Goal: Task Accomplishment & Management: Manage account settings

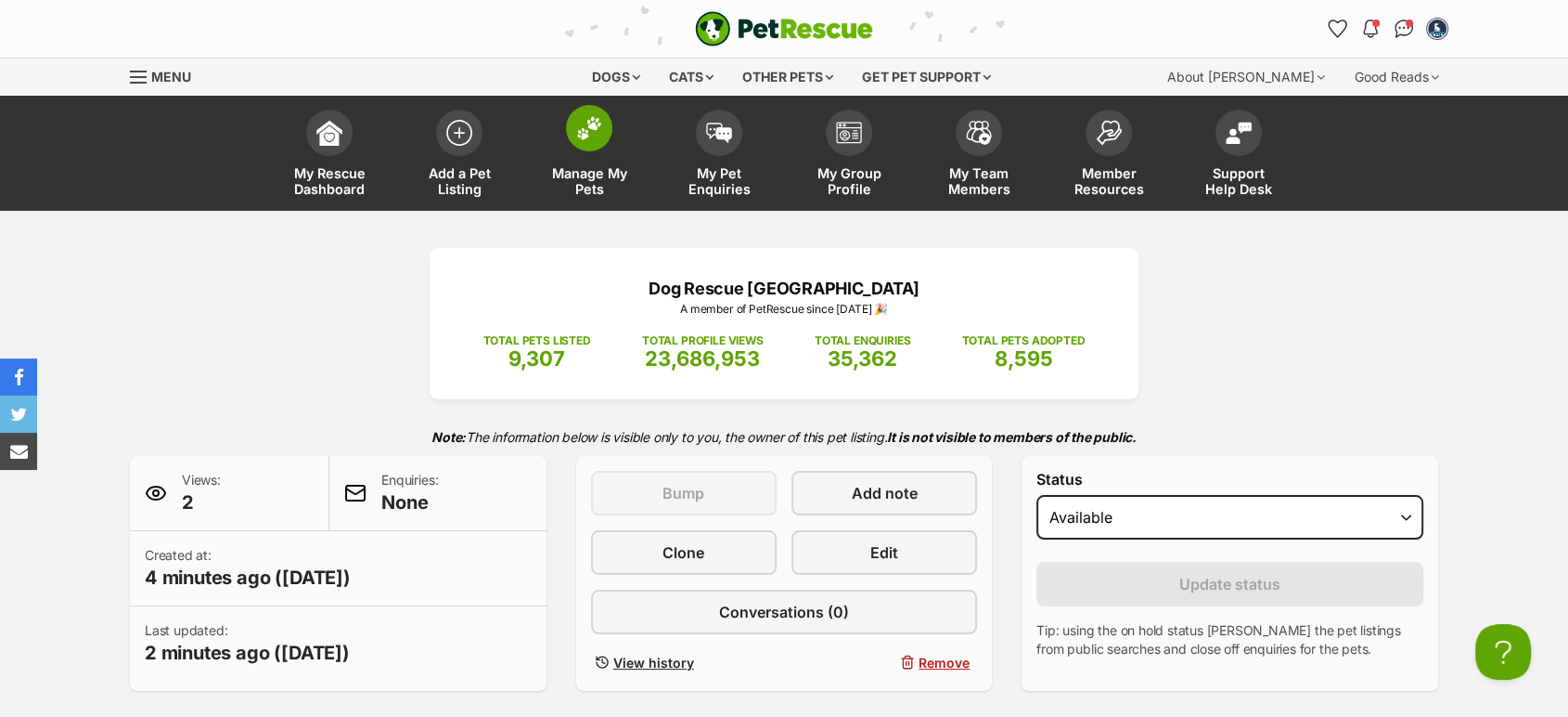
click at [584, 169] on span "Manage My Pets" at bounding box center [589, 181] width 84 height 32
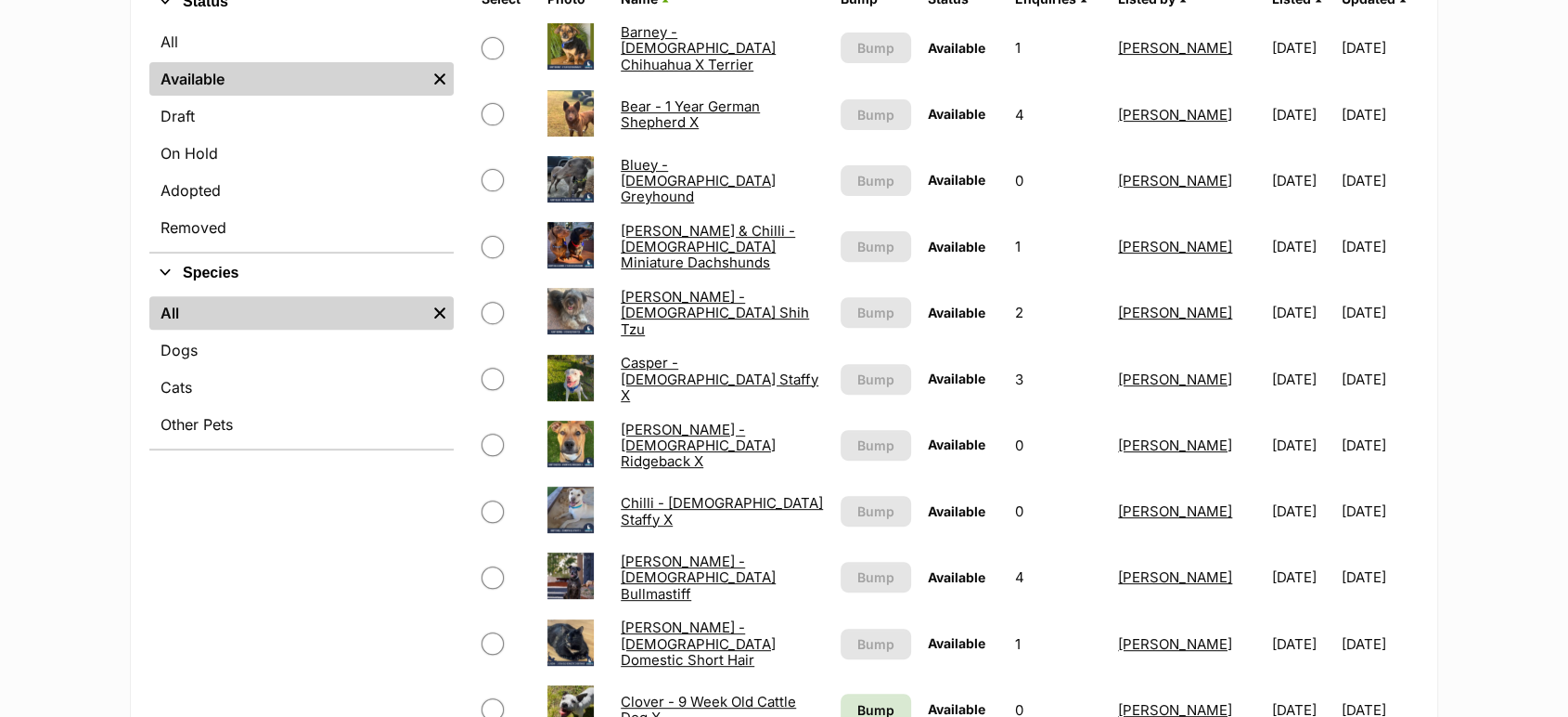
scroll to position [646, 0]
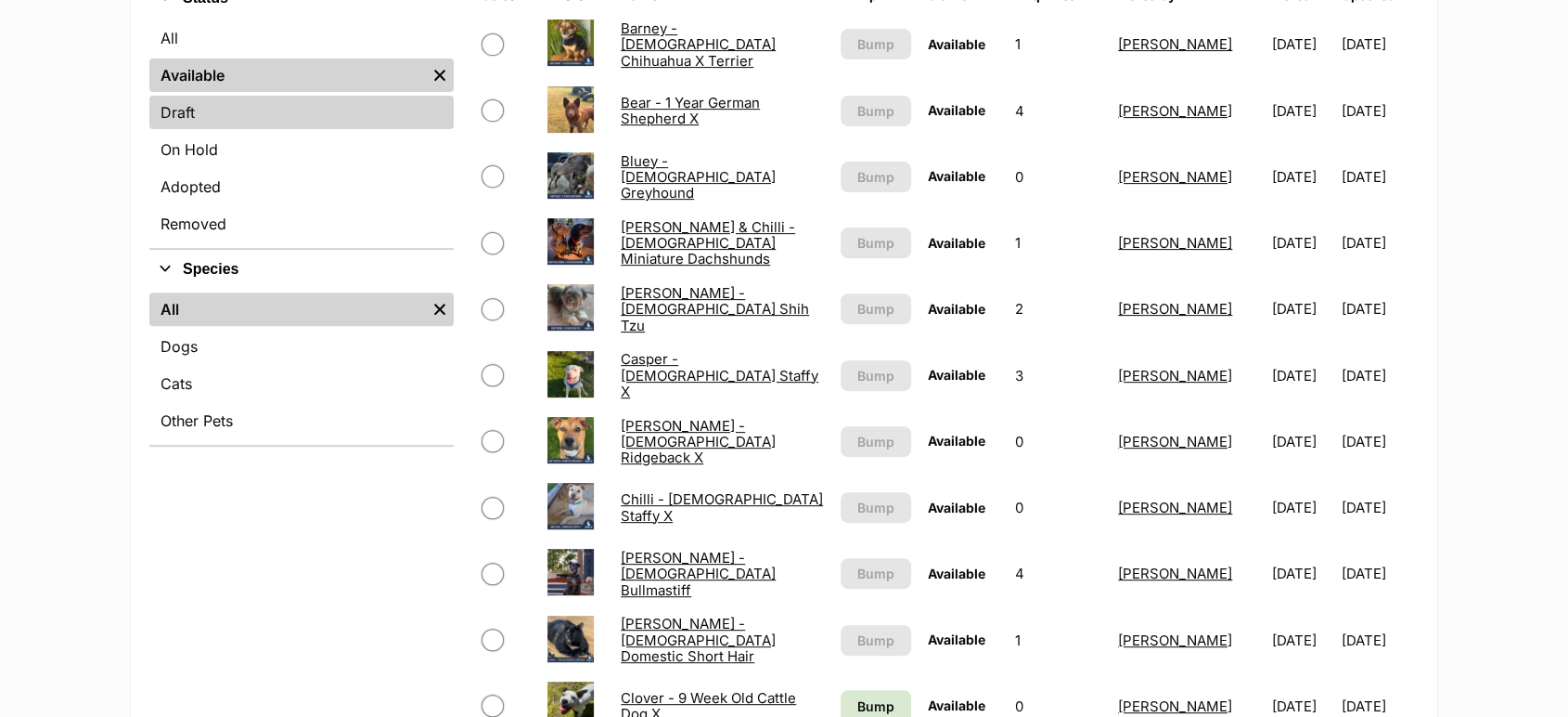
drag, startPoint x: 514, startPoint y: 194, endPoint x: 375, endPoint y: 124, distance: 155.6
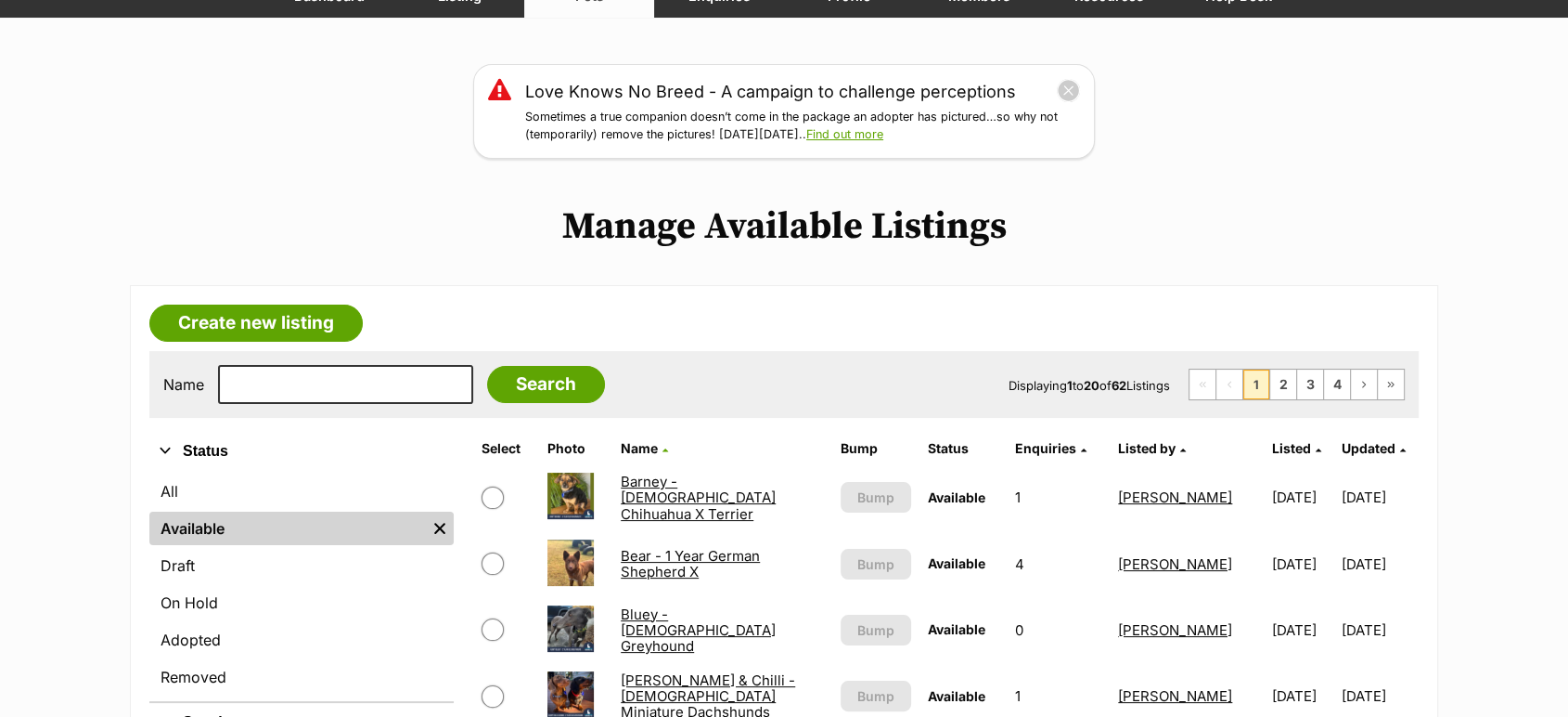
scroll to position [0, 0]
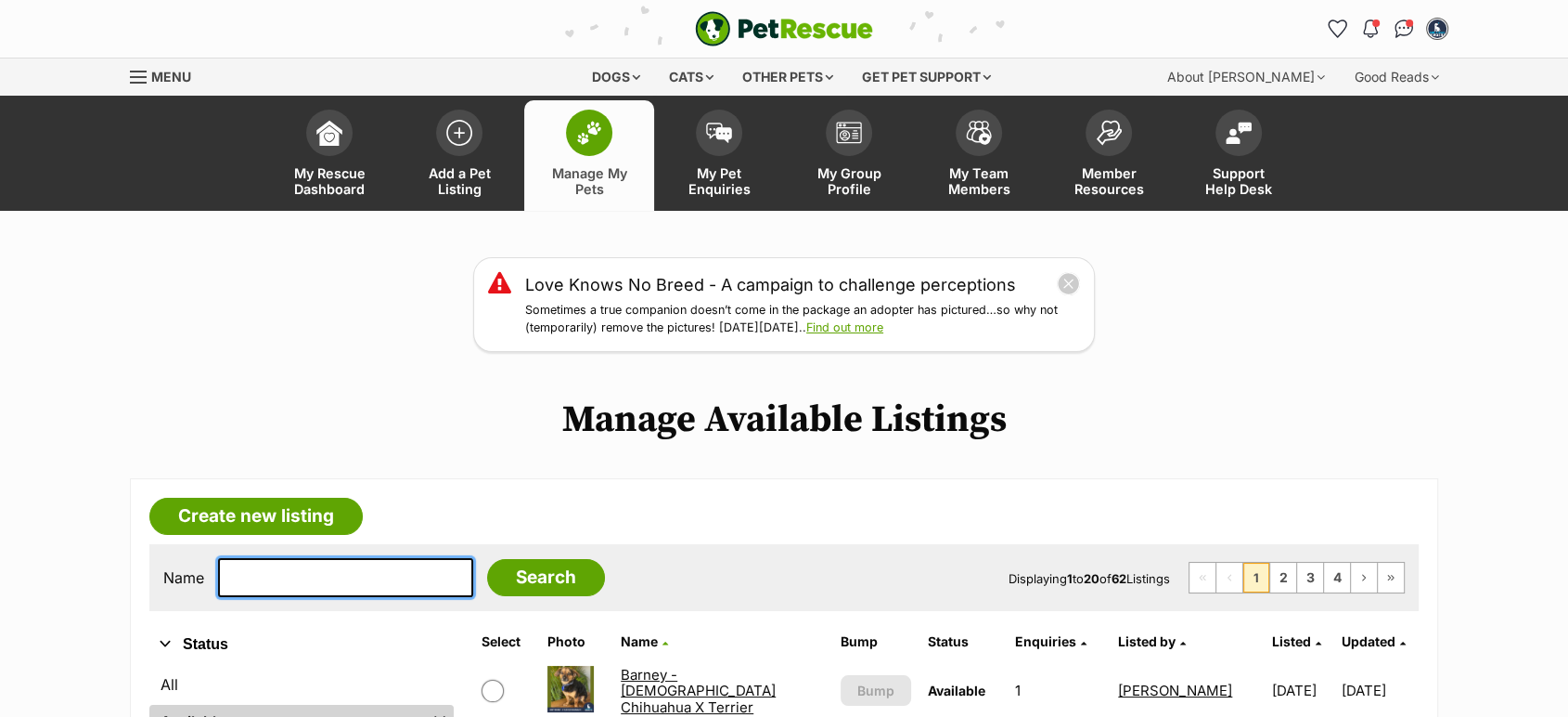
click at [254, 576] on input "text" at bounding box center [345, 577] width 255 height 39
type input "willow"
click at [487, 559] on input "Search" at bounding box center [545, 577] width 118 height 37
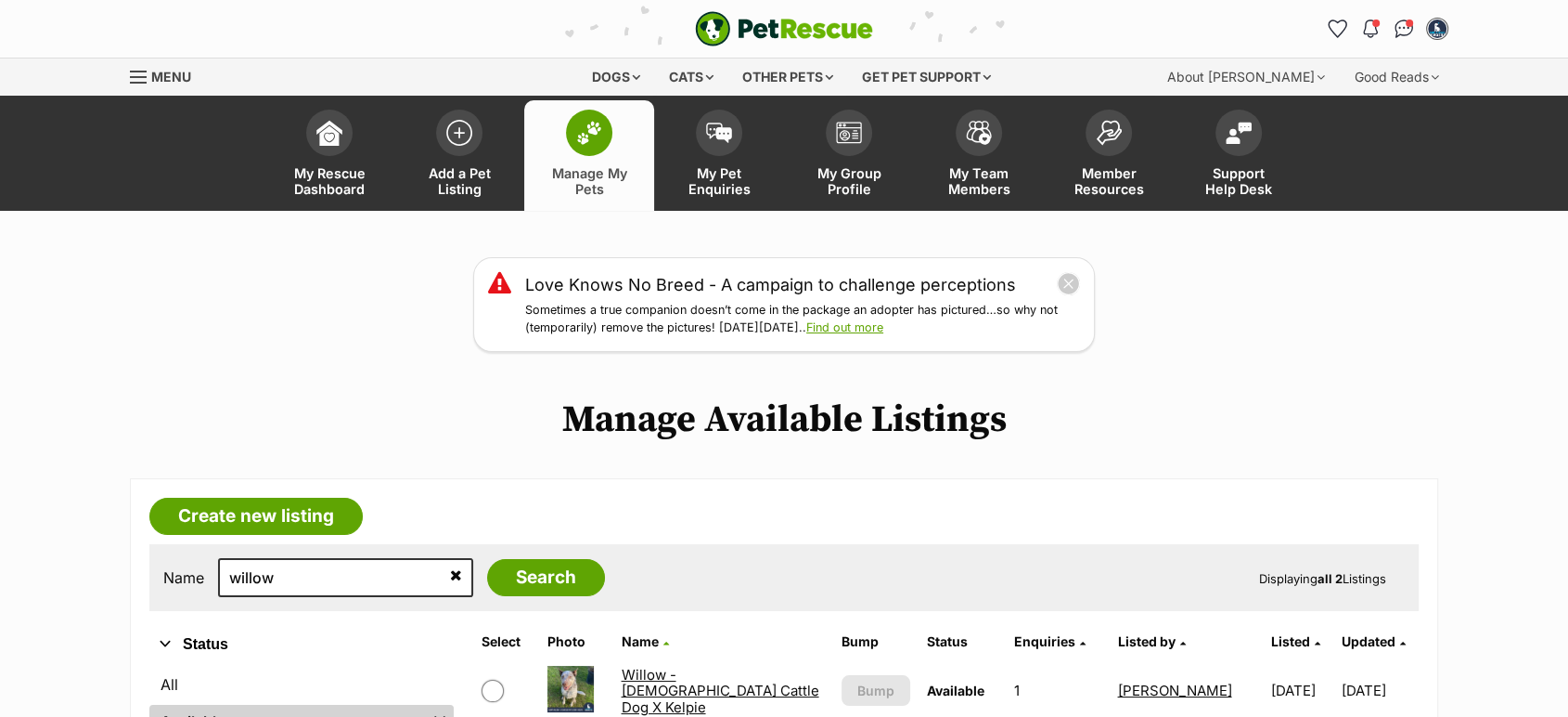
scroll to position [357, 0]
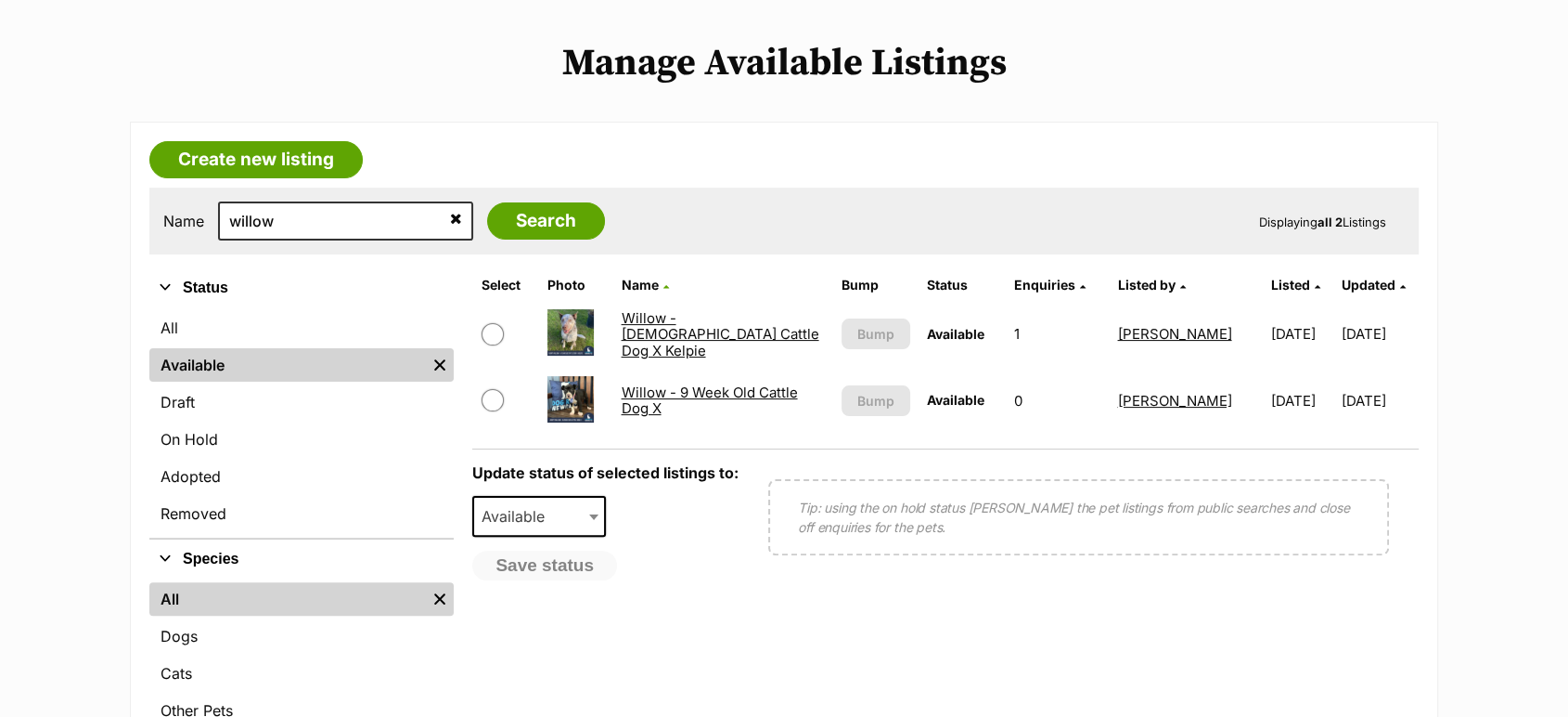
click at [739, 405] on td "Willow - 9 Week Old Cattle Dog X" at bounding box center [722, 400] width 219 height 64
click at [739, 399] on link "Willow - 9 Week Old Cattle Dog X" at bounding box center [708, 400] width 176 height 34
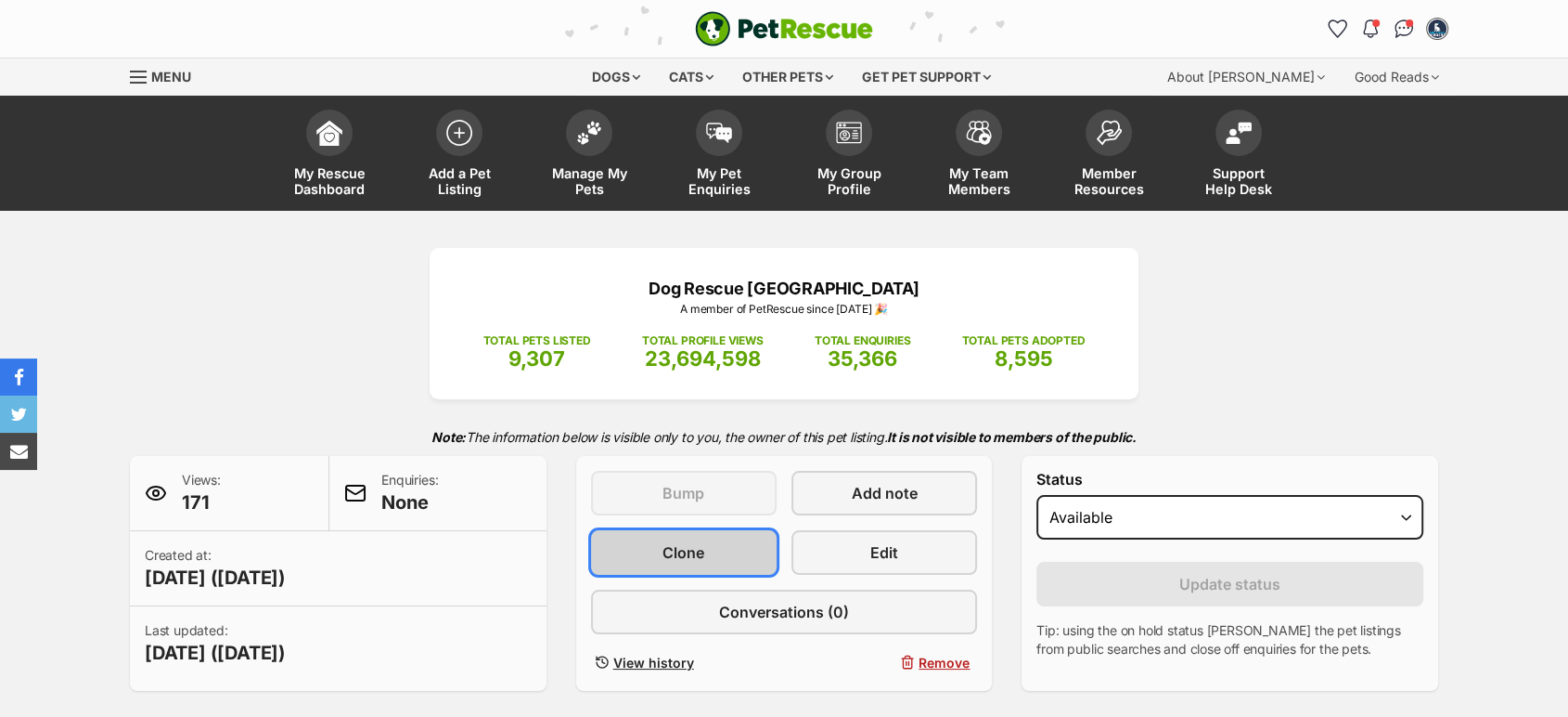
click at [710, 549] on link "Clone" at bounding box center [683, 552] width 185 height 45
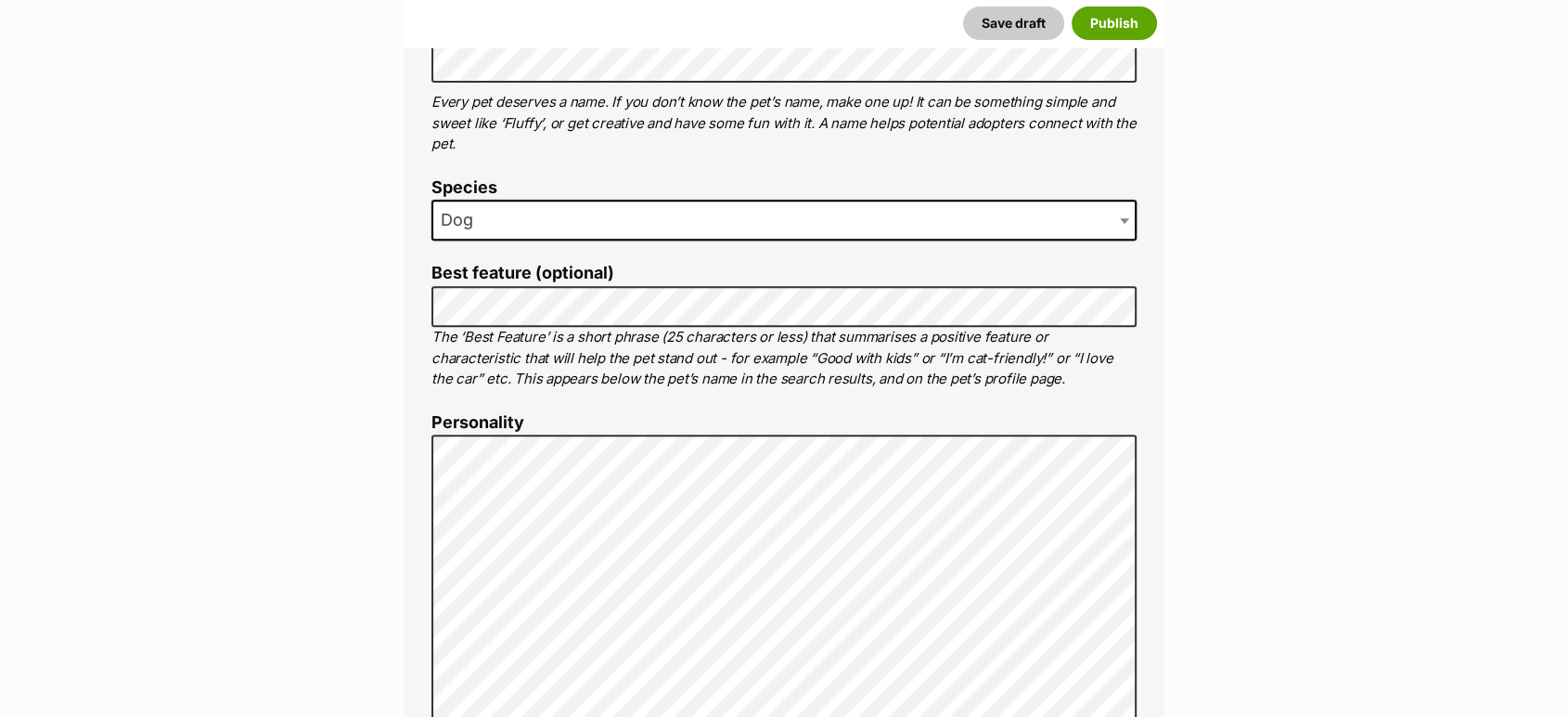
scroll to position [617, 0]
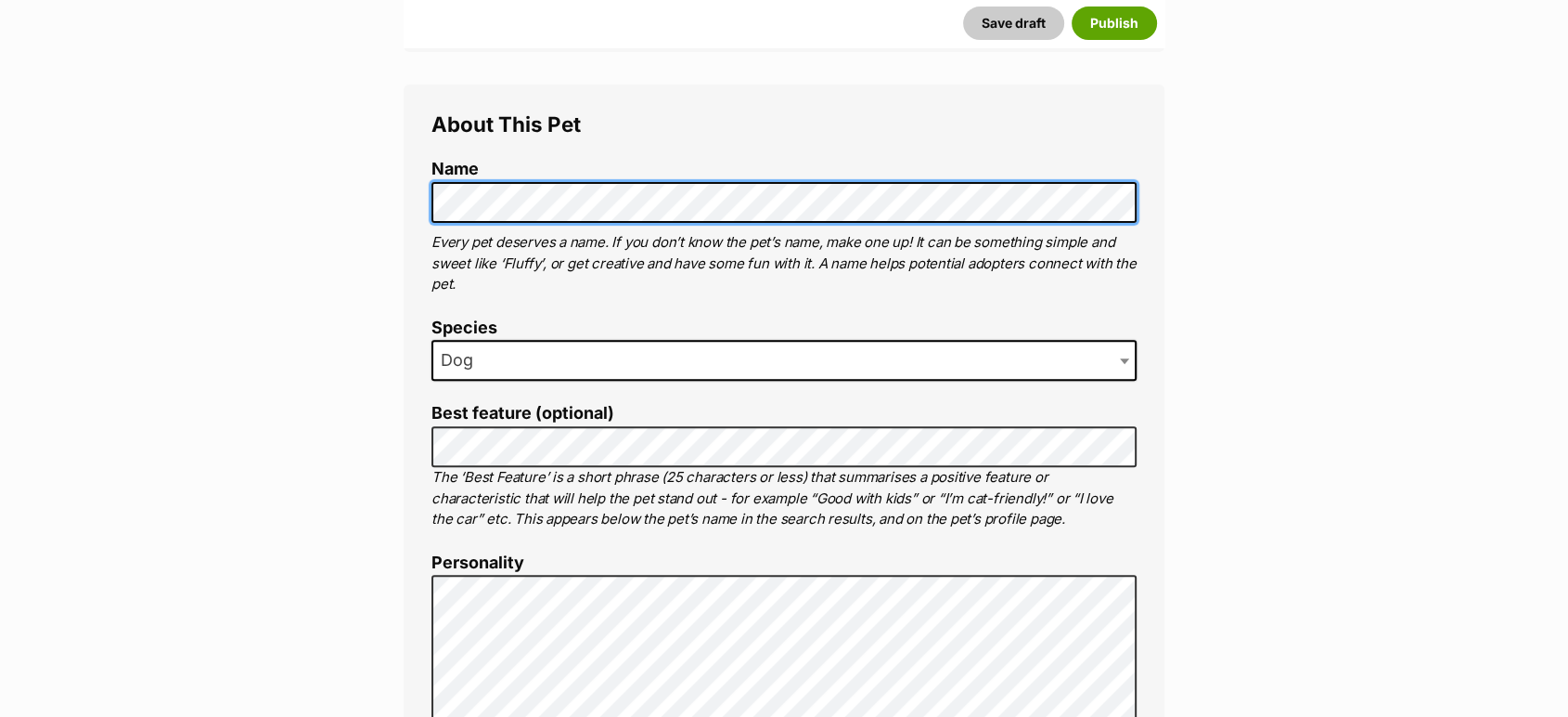
click at [931, 182] on li "Name" at bounding box center [784, 192] width 705 height 63
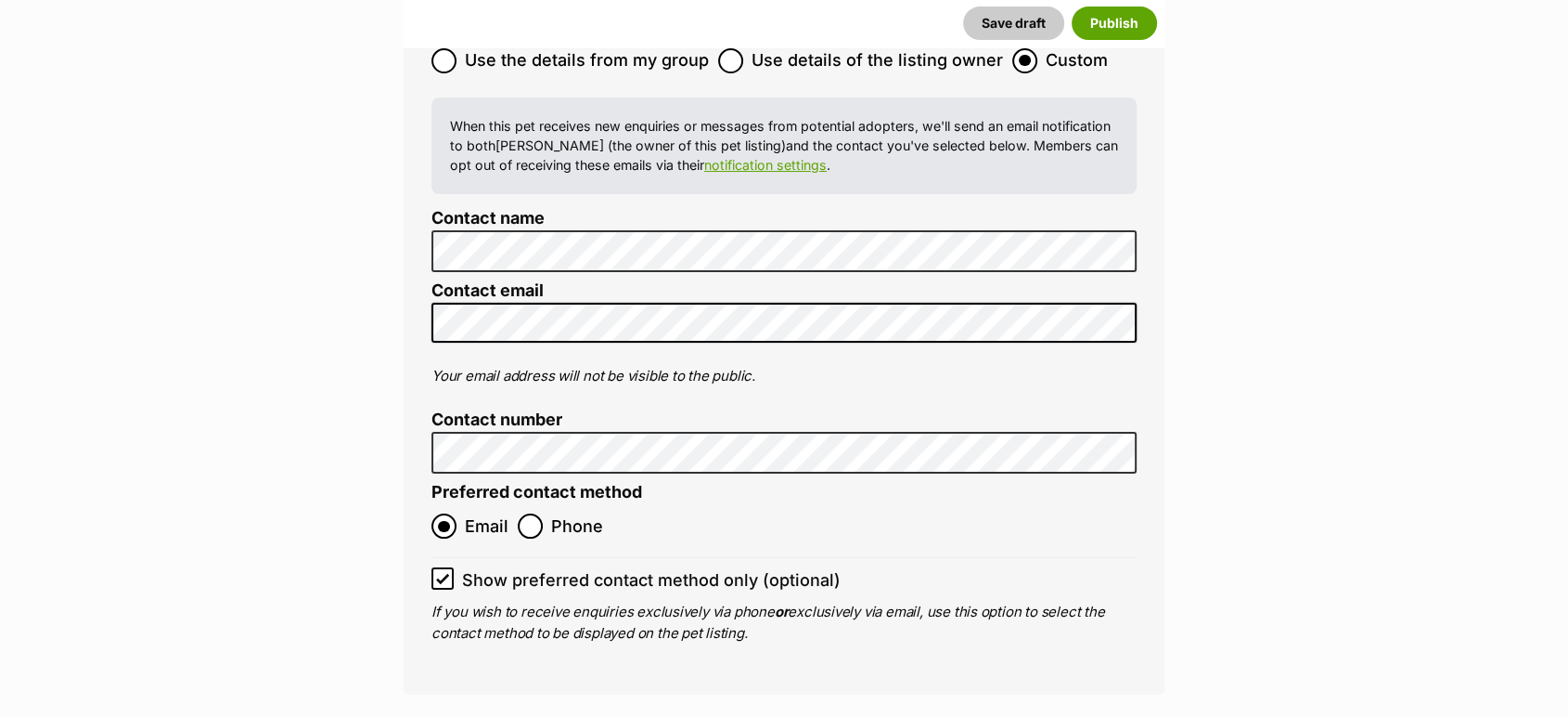
scroll to position [7238, 0]
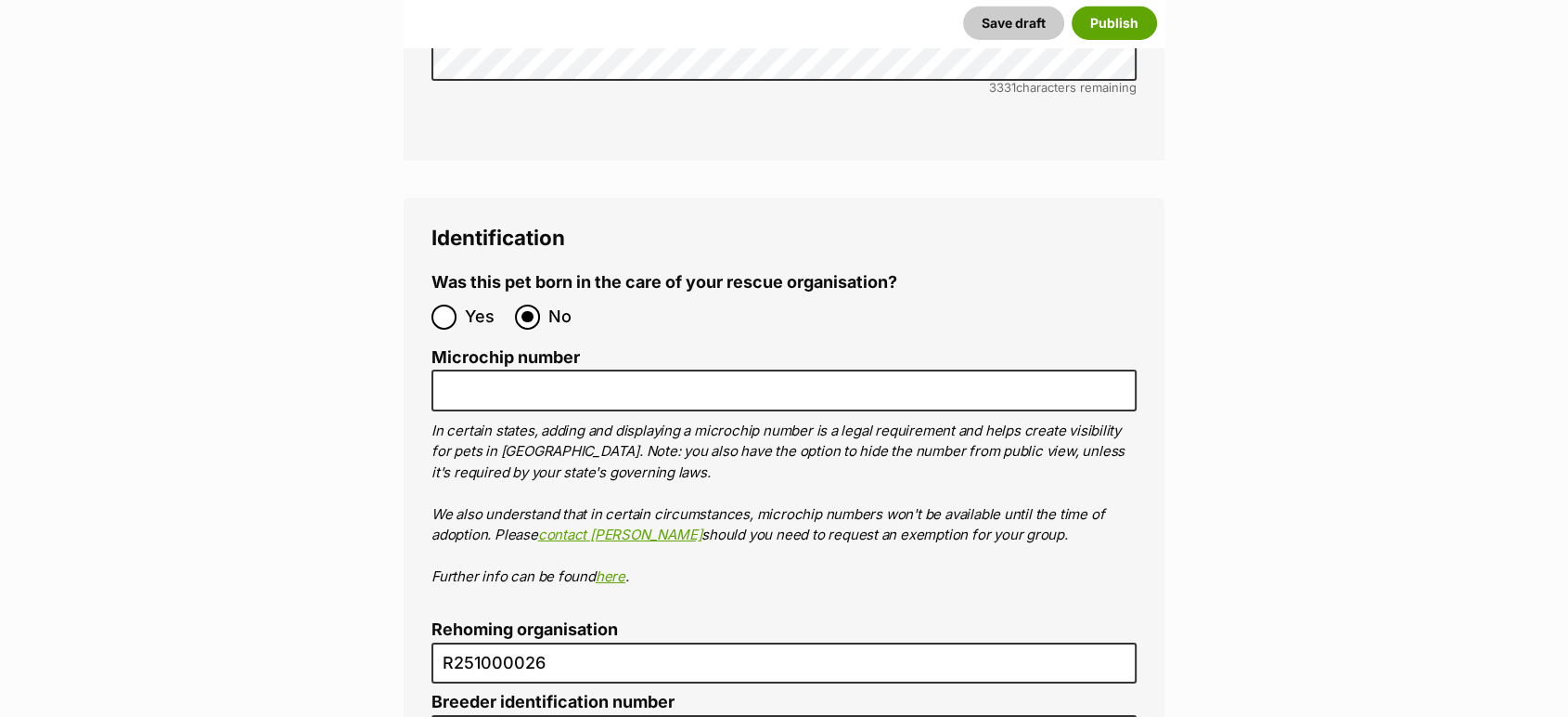
scroll to position [6020, 0]
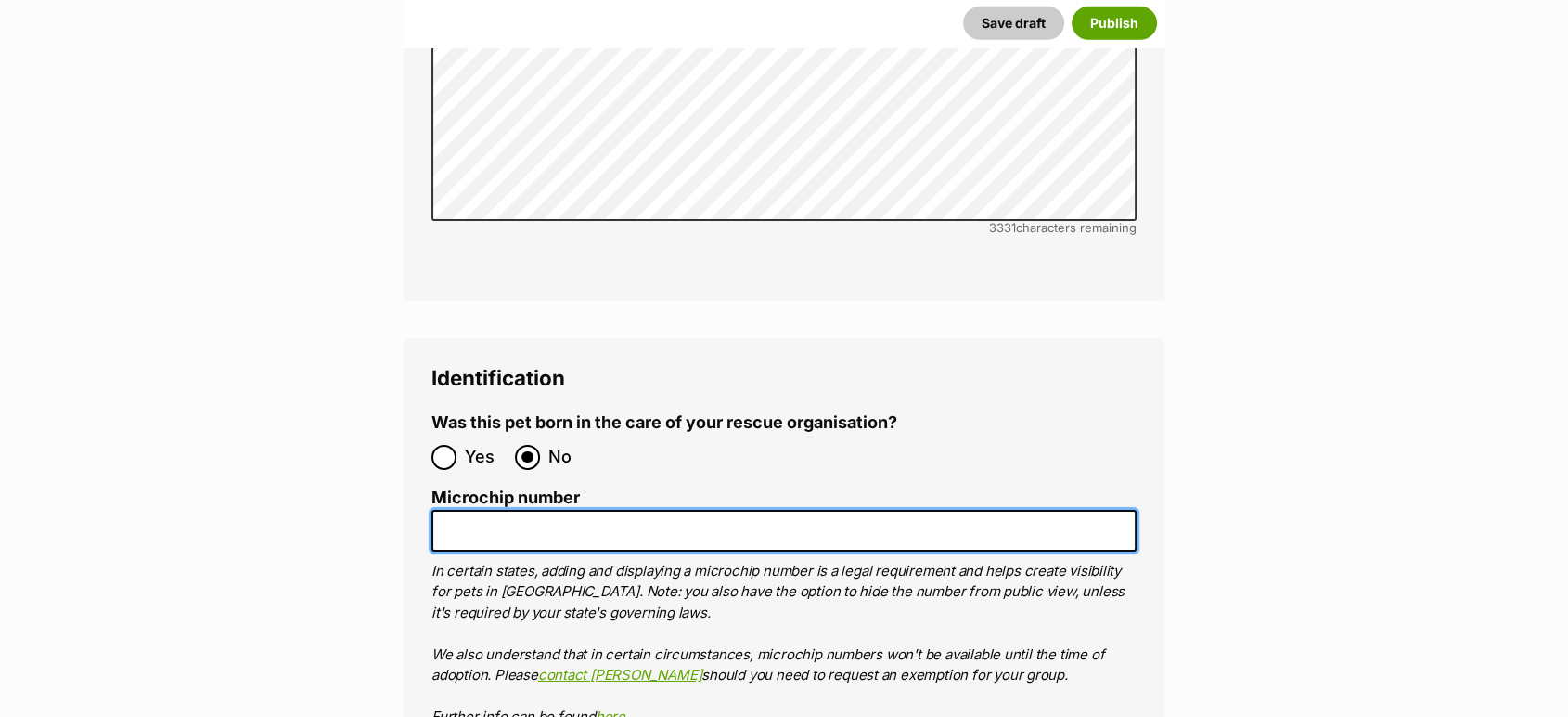
click at [1054, 509] on input "Microchip number" at bounding box center [784, 530] width 705 height 42
paste input "991003003316071"
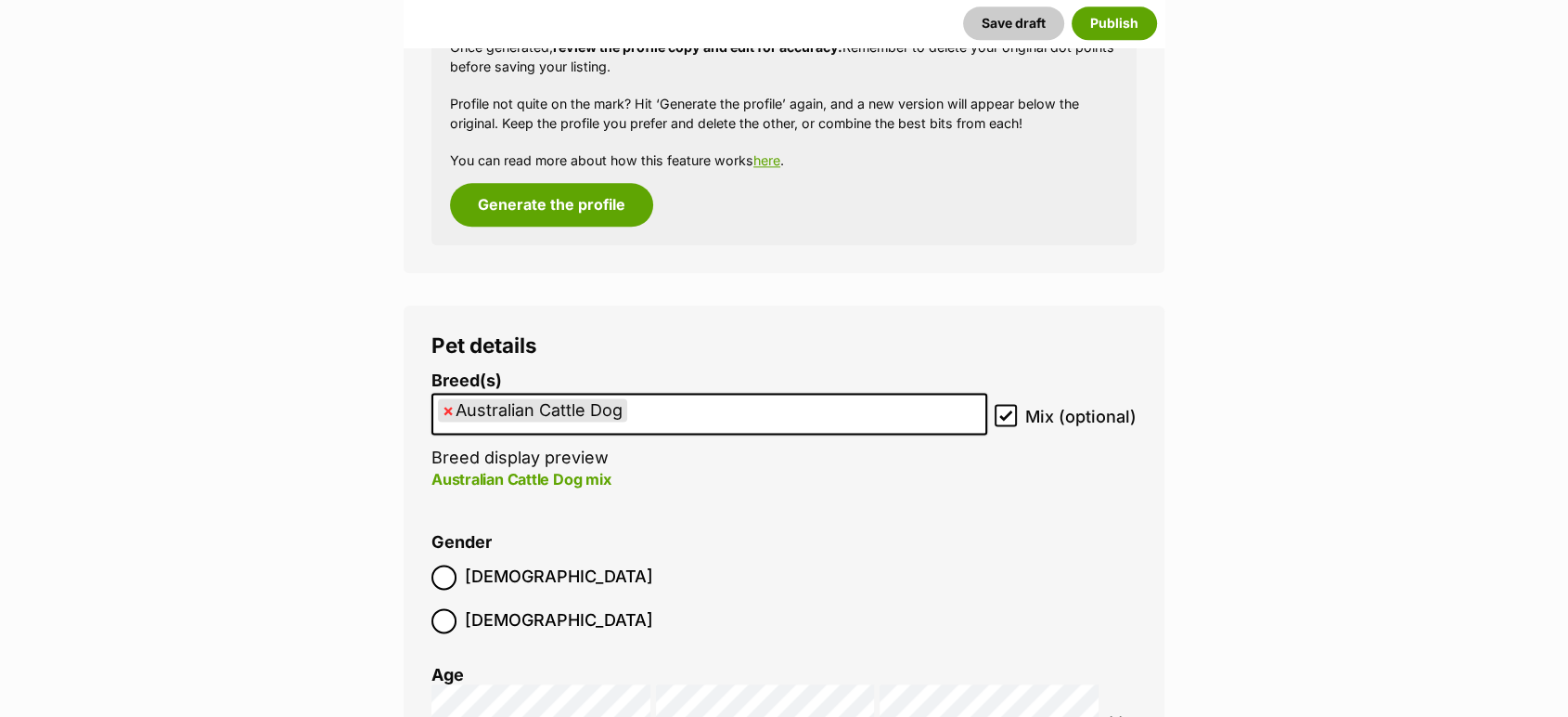
scroll to position [2299, 0]
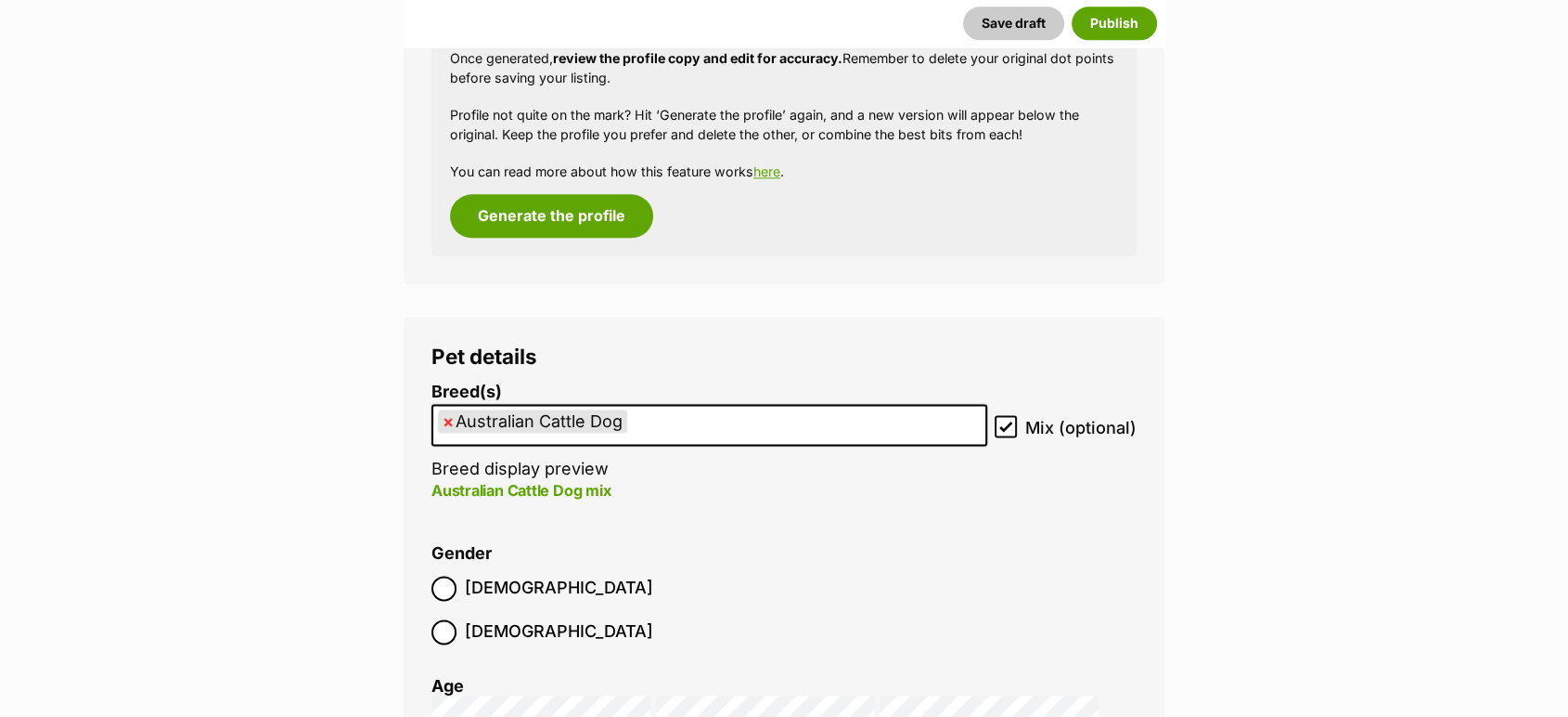
type input "991003003316071"
click at [544, 619] on label "Female" at bounding box center [543, 631] width 221 height 25
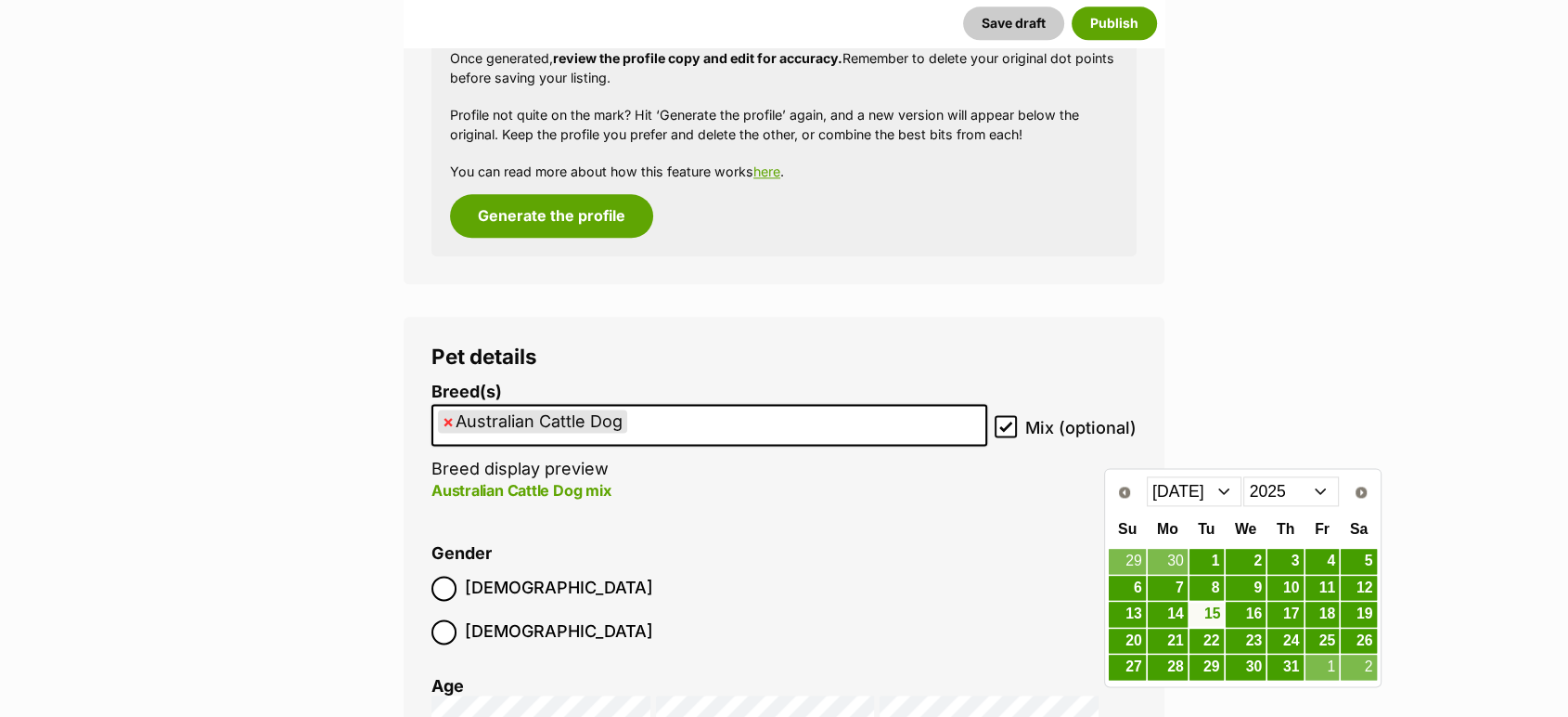
click at [1210, 605] on link "15" at bounding box center [1206, 614] width 34 height 23
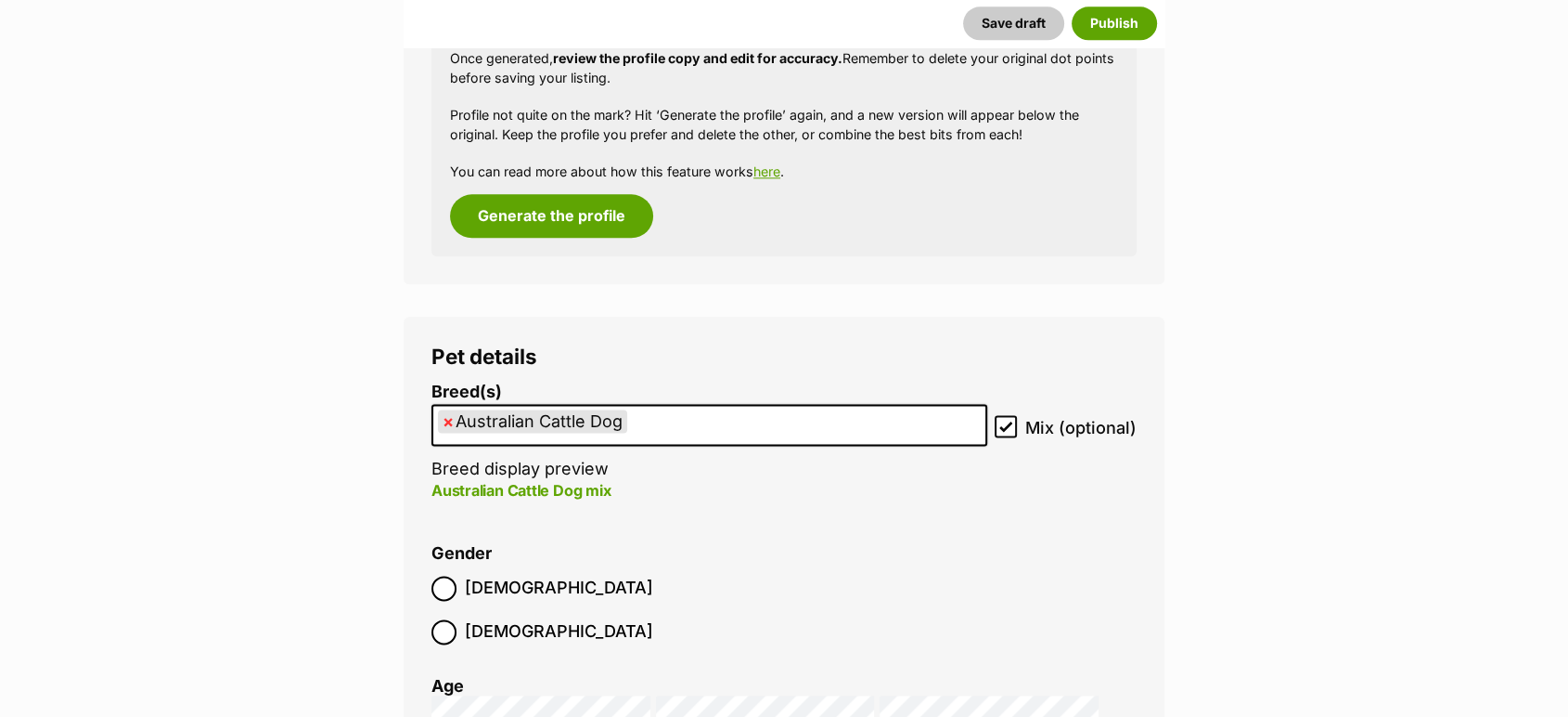
click at [453, 416] on span "×" at bounding box center [449, 421] width 11 height 23
select select
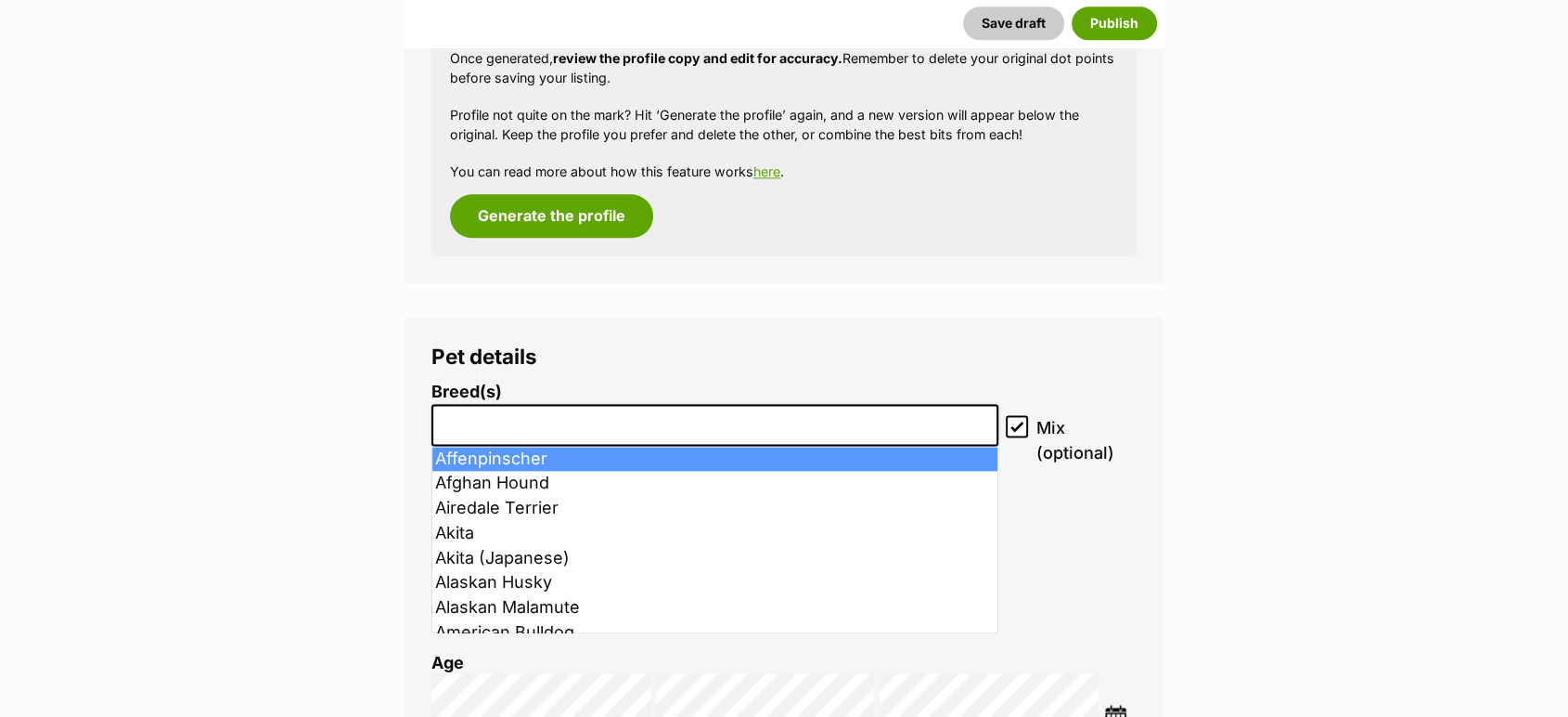
click at [460, 426] on input "search" at bounding box center [715, 420] width 554 height 20
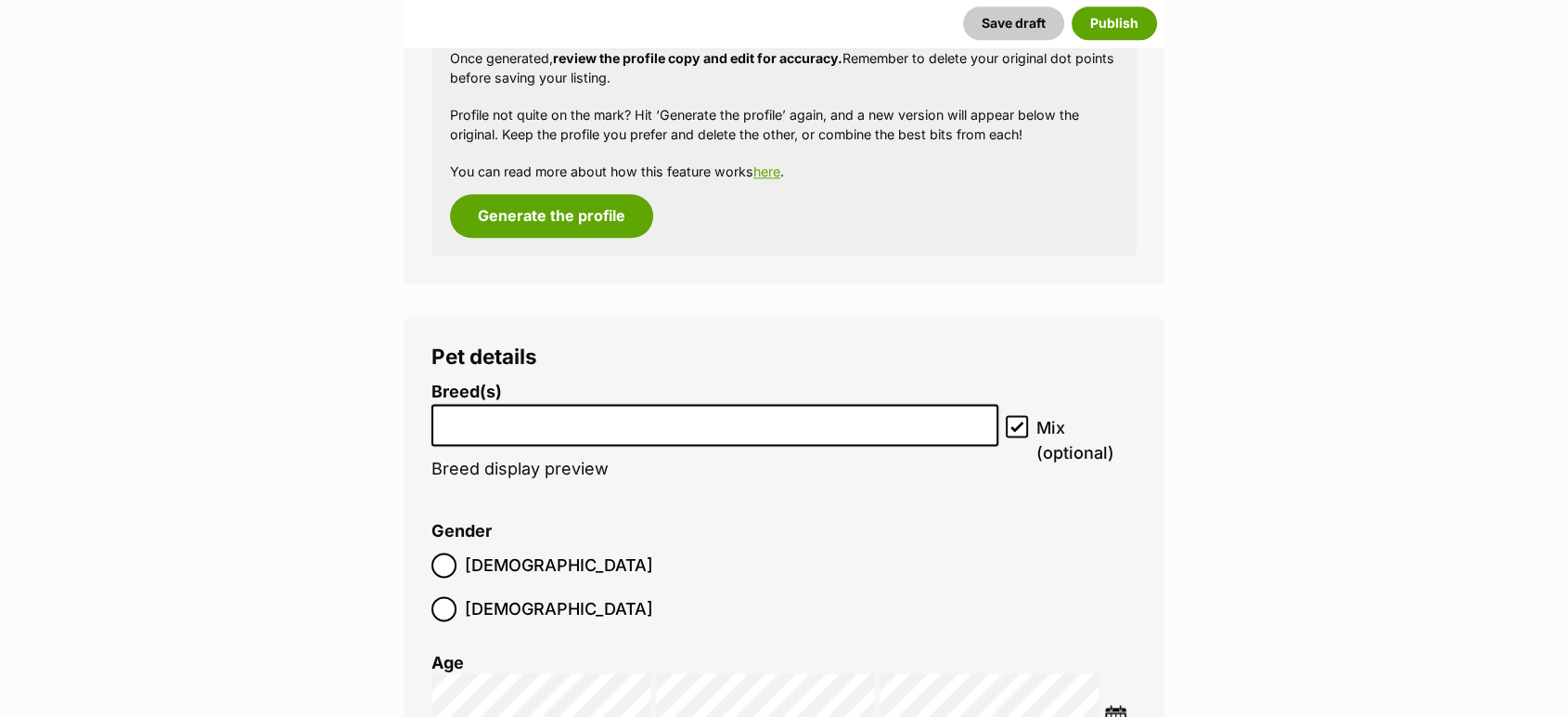
click at [460, 426] on input "search" at bounding box center [715, 420] width 554 height 20
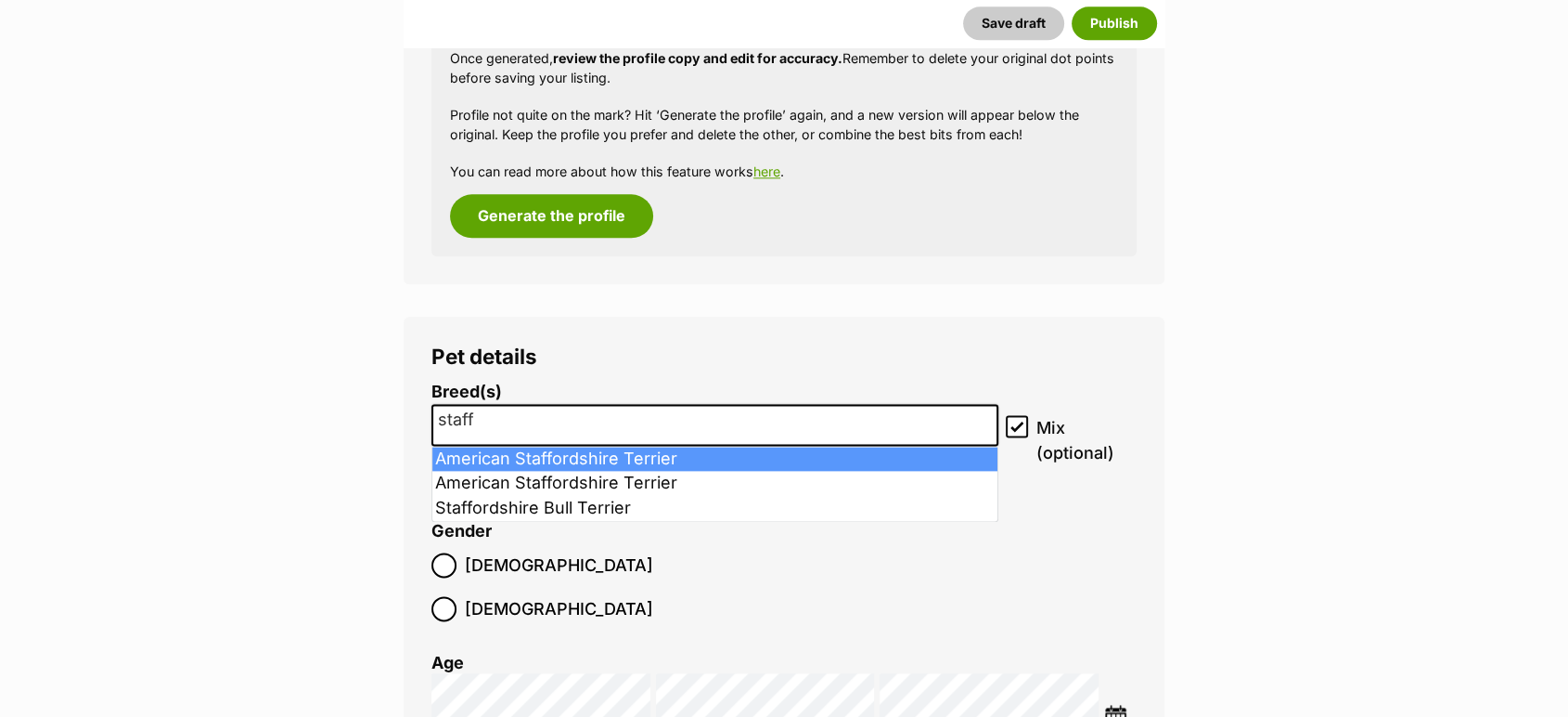
type input "staff"
select select "9"
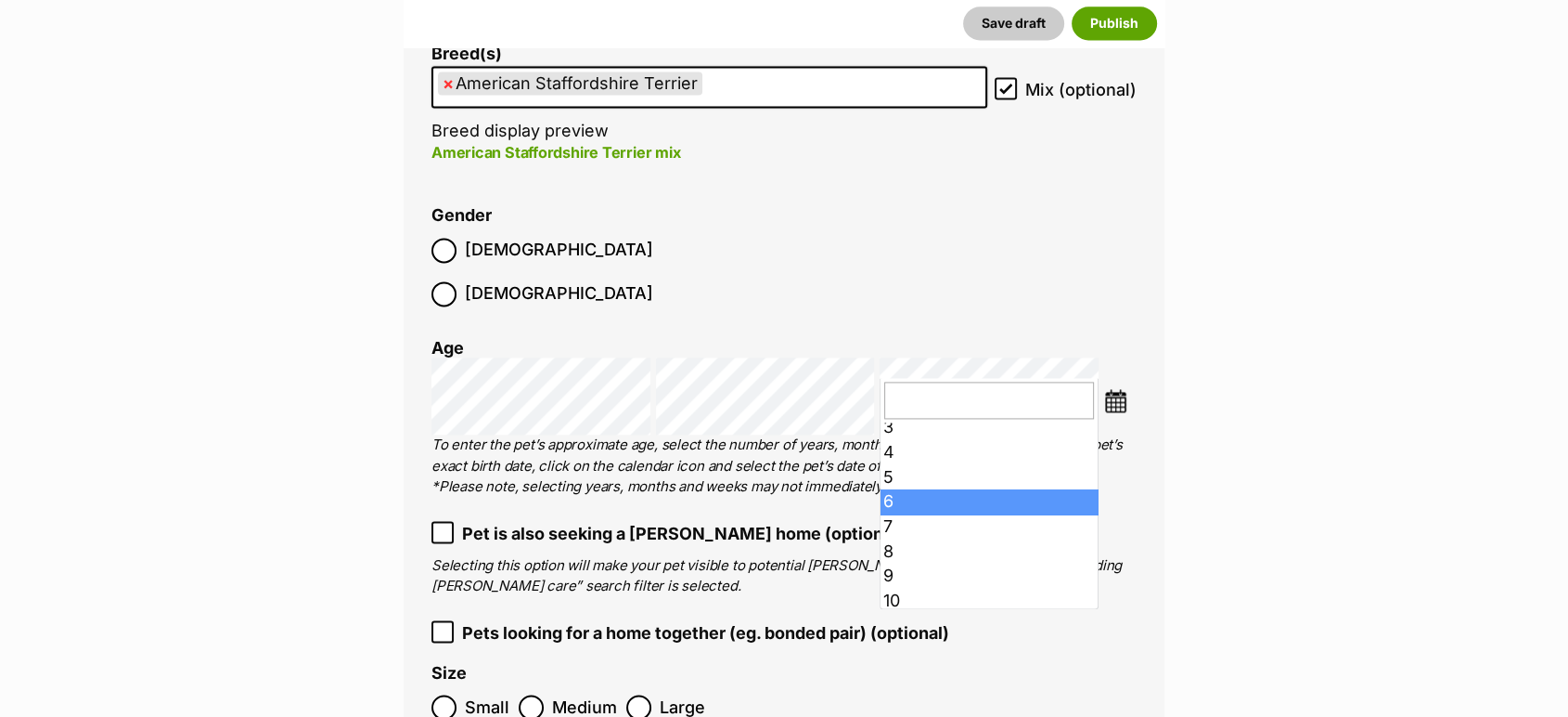
scroll to position [124, 0]
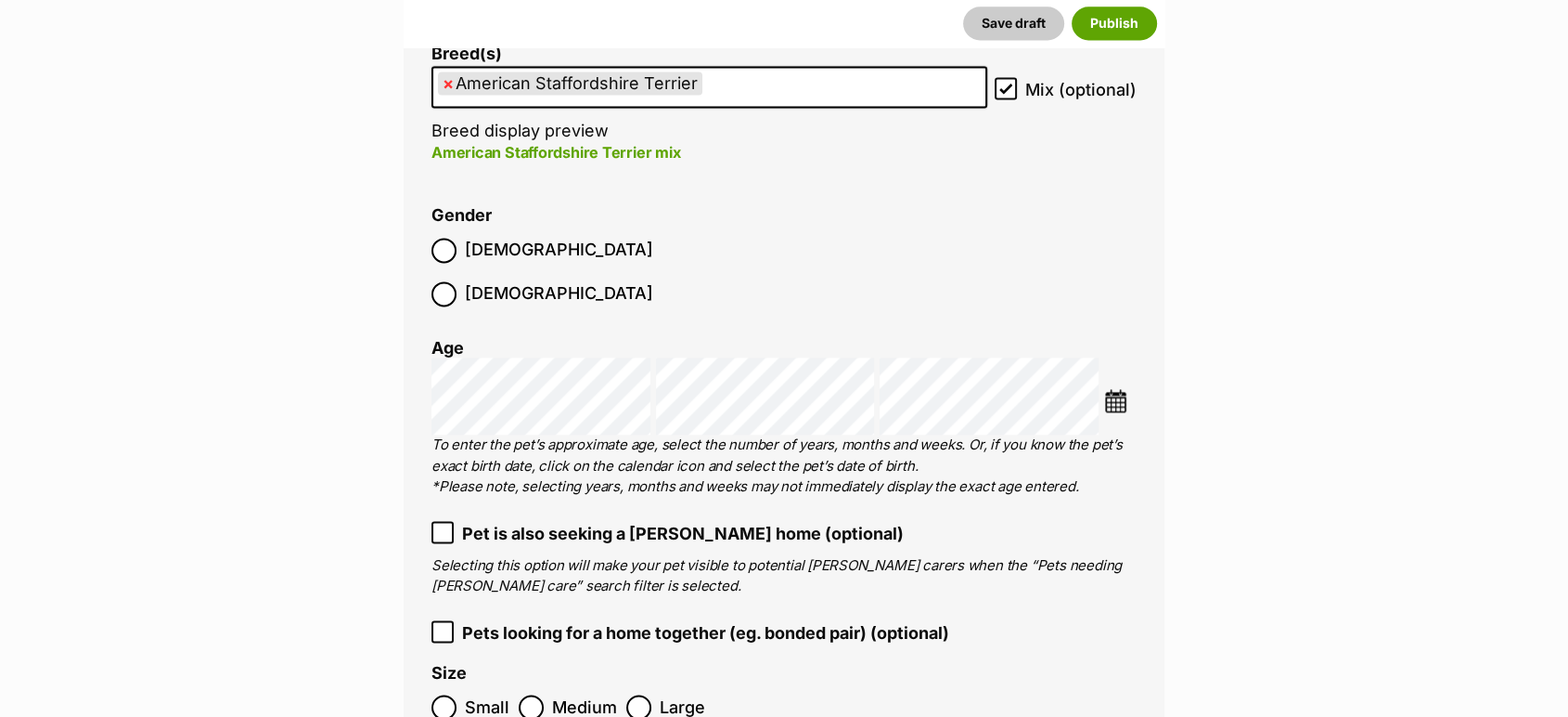
click at [776, 80] on ul "× American Staffordshire Terrier" at bounding box center [709, 87] width 552 height 38
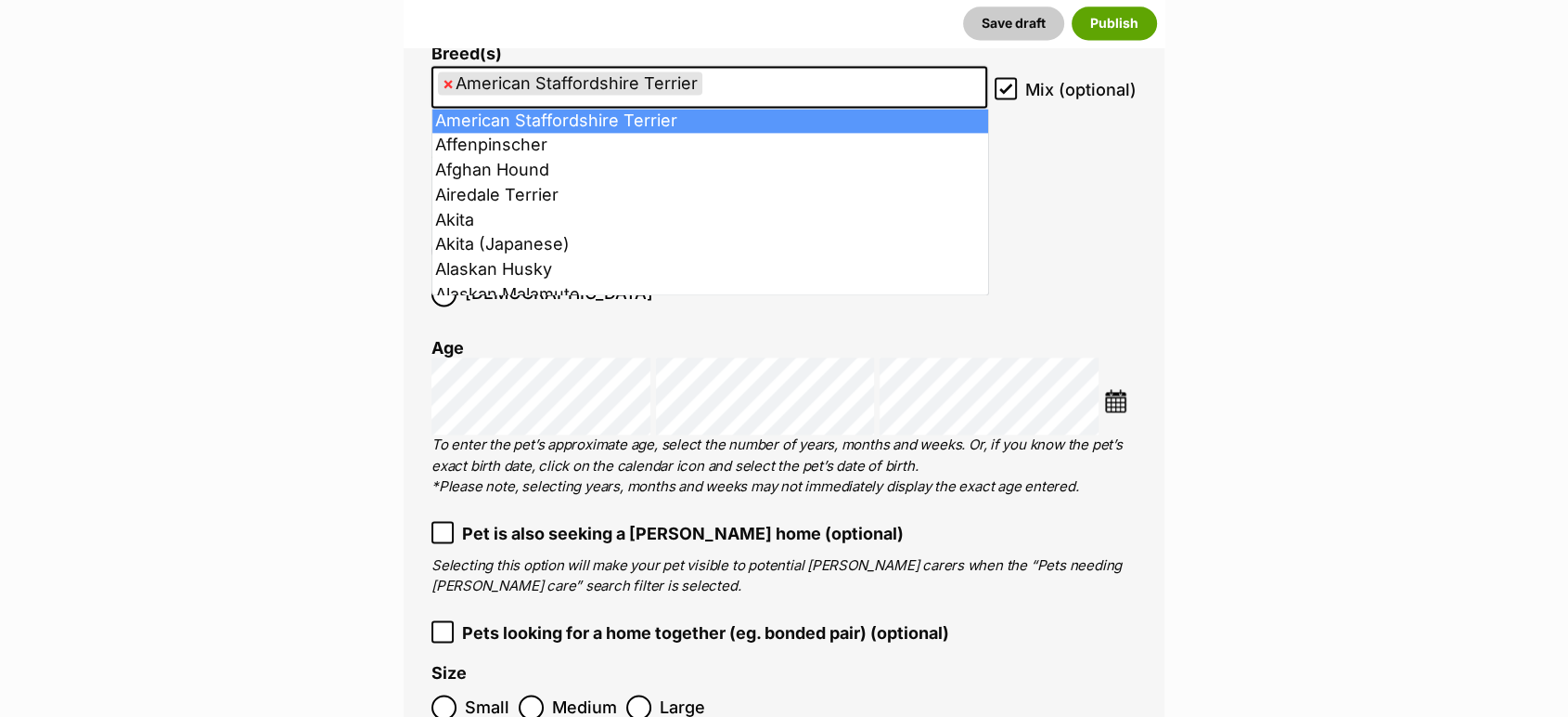
click at [776, 80] on ul "× American Staffordshire Terrier" at bounding box center [709, 87] width 552 height 38
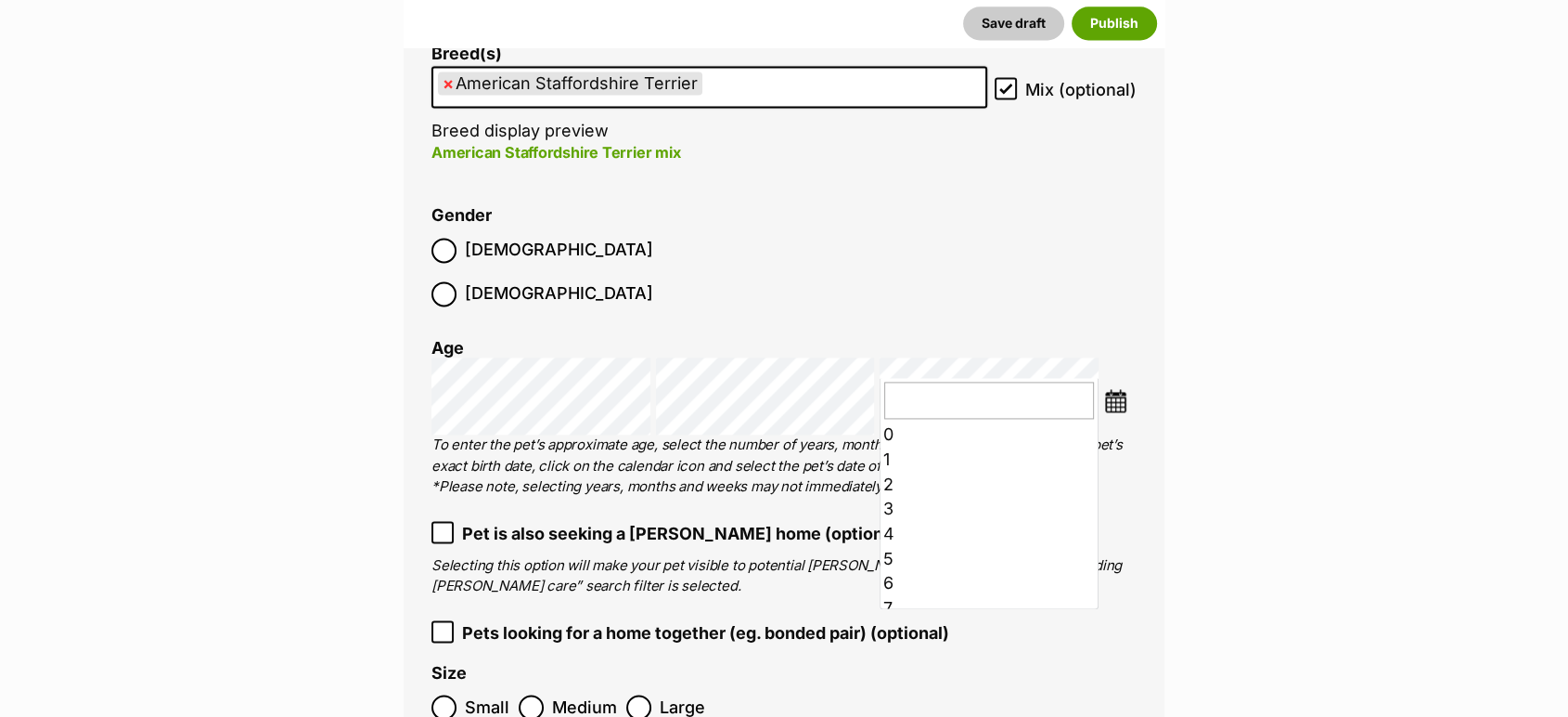
scroll to position [236, 0]
click at [1113, 389] on img at bounding box center [1116, 400] width 23 height 23
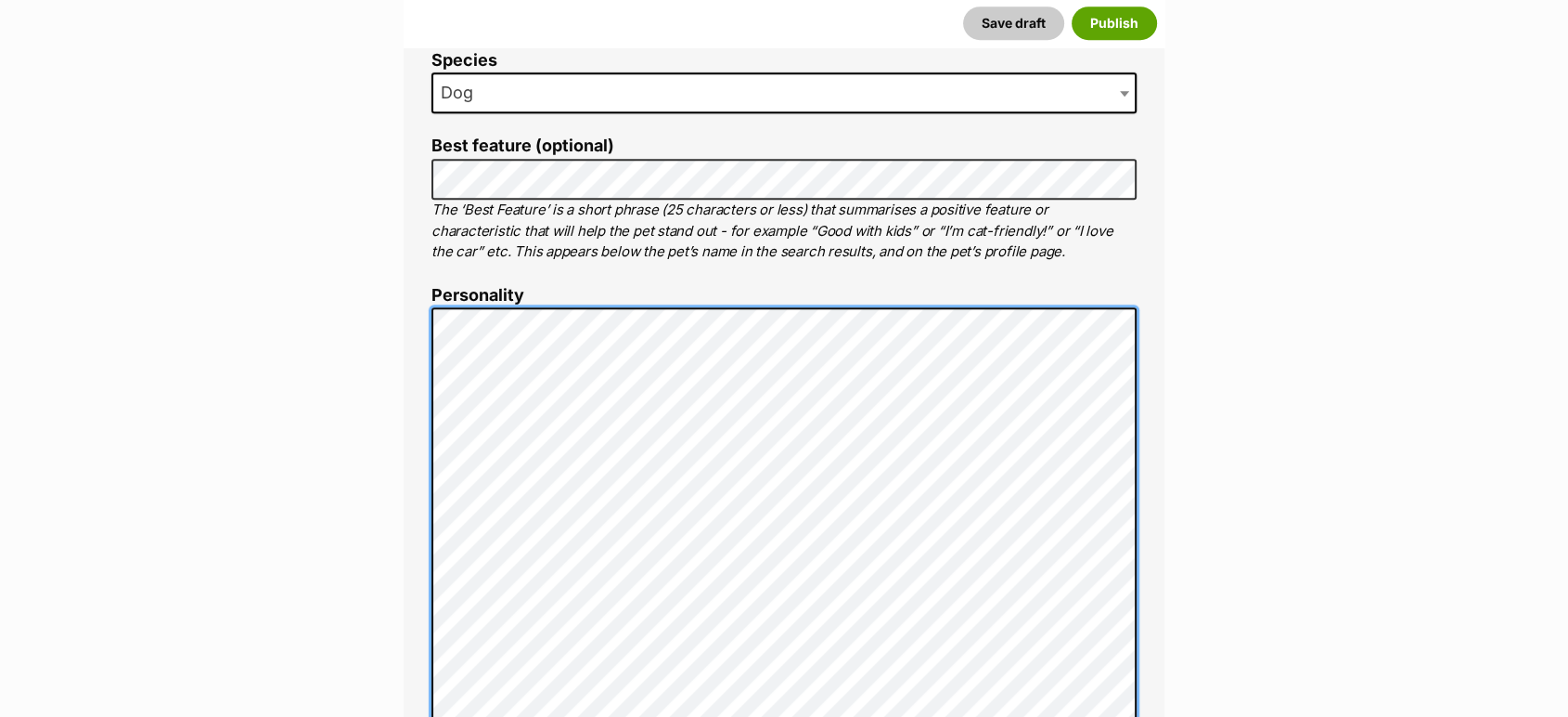
scroll to position [793, 0]
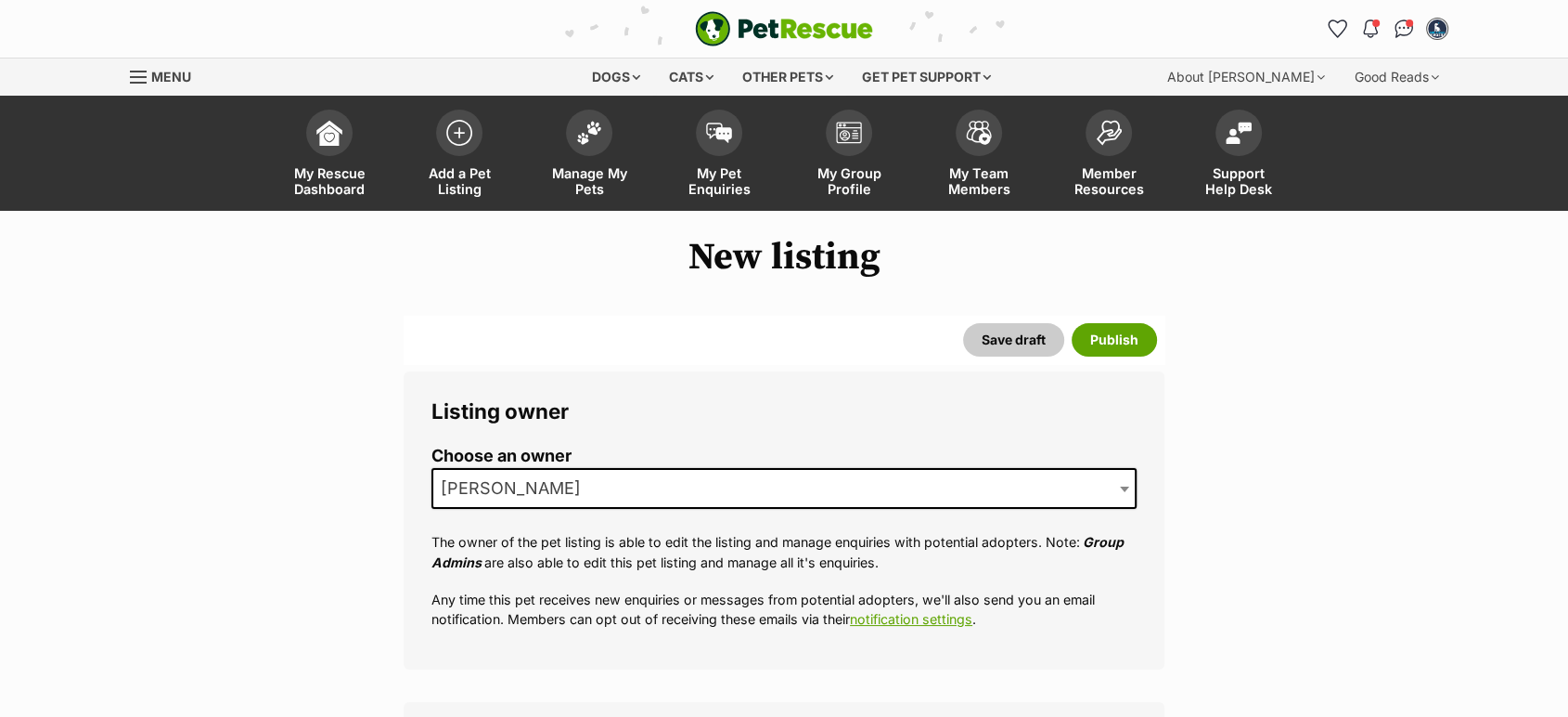
scroll to position [805, 0]
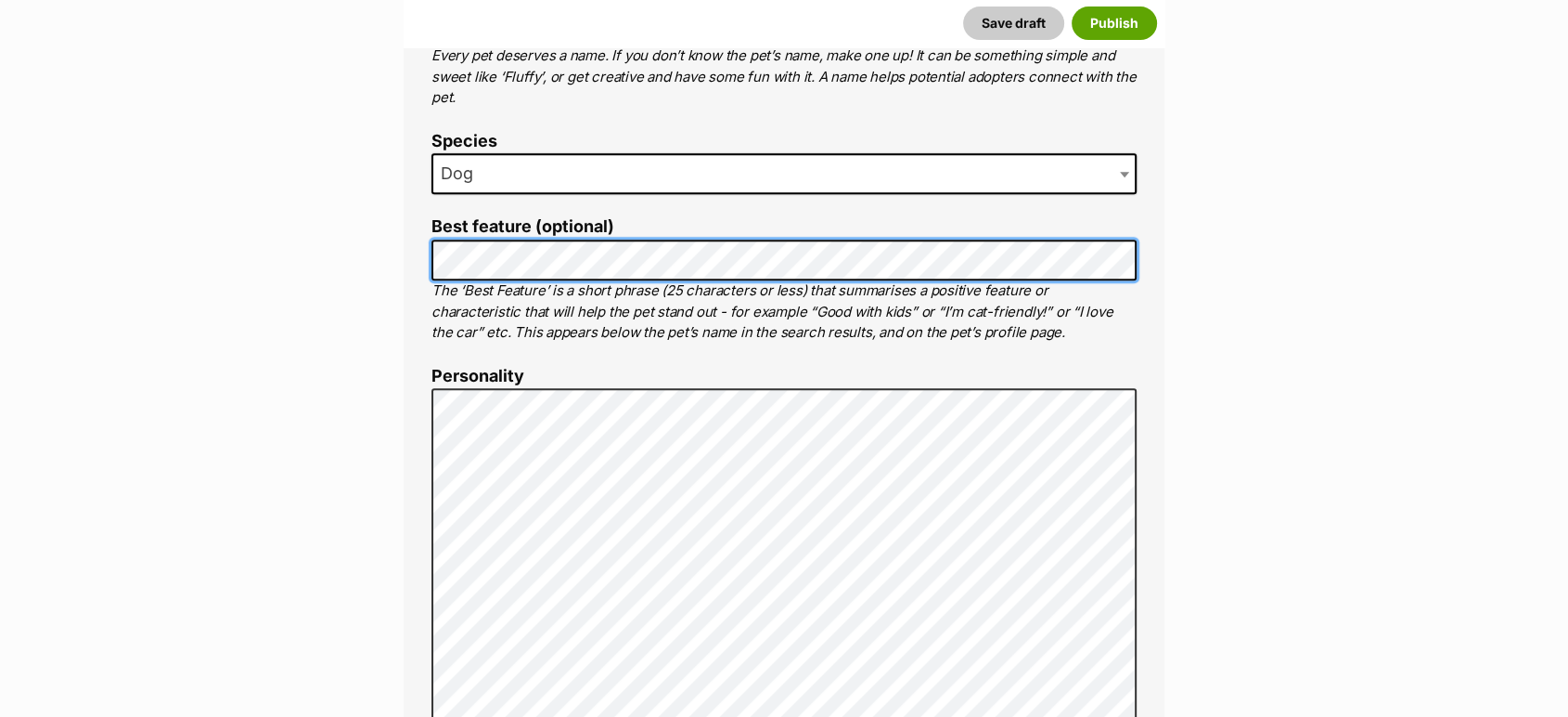
click at [435, 223] on li "Best feature (optional) The ‘Best Feature’ is a short phrase (25 characters or …" at bounding box center [784, 279] width 705 height 126
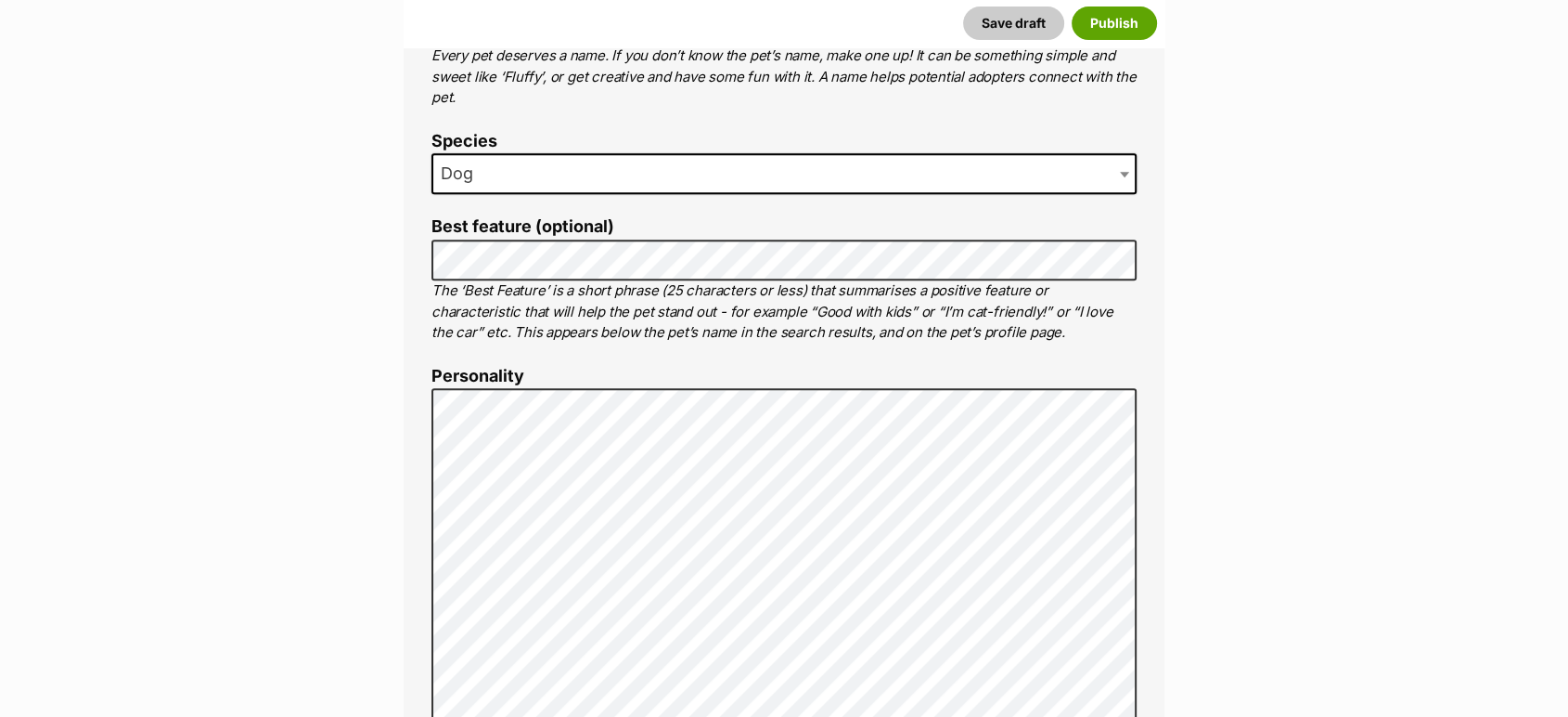
click at [435, 223] on label "Best feature (optional)" at bounding box center [784, 226] width 705 height 20
click at [715, 281] on p "The ‘Best Feature’ is a short phrase (25 characters or less) that summarises a …" at bounding box center [784, 312] width 705 height 63
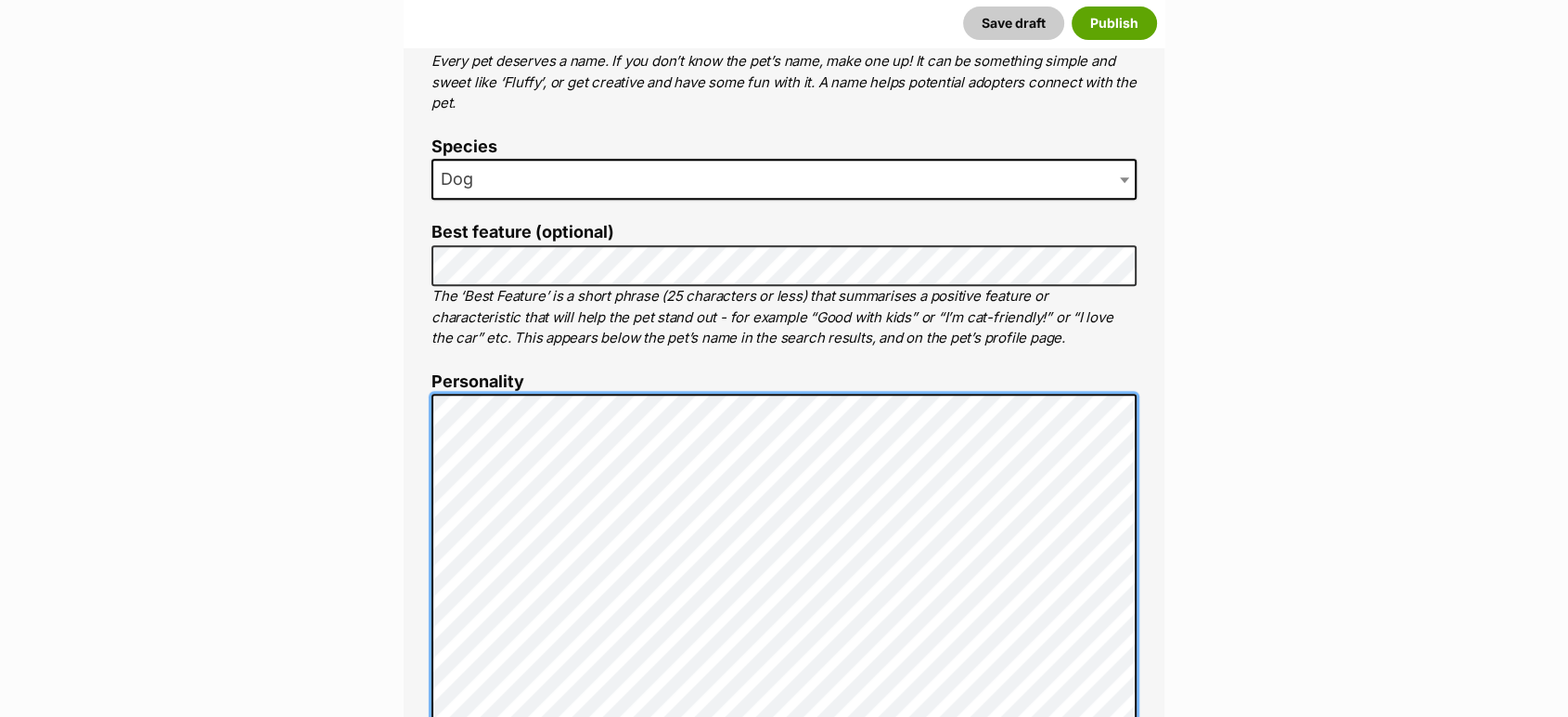
scroll to position [775, 0]
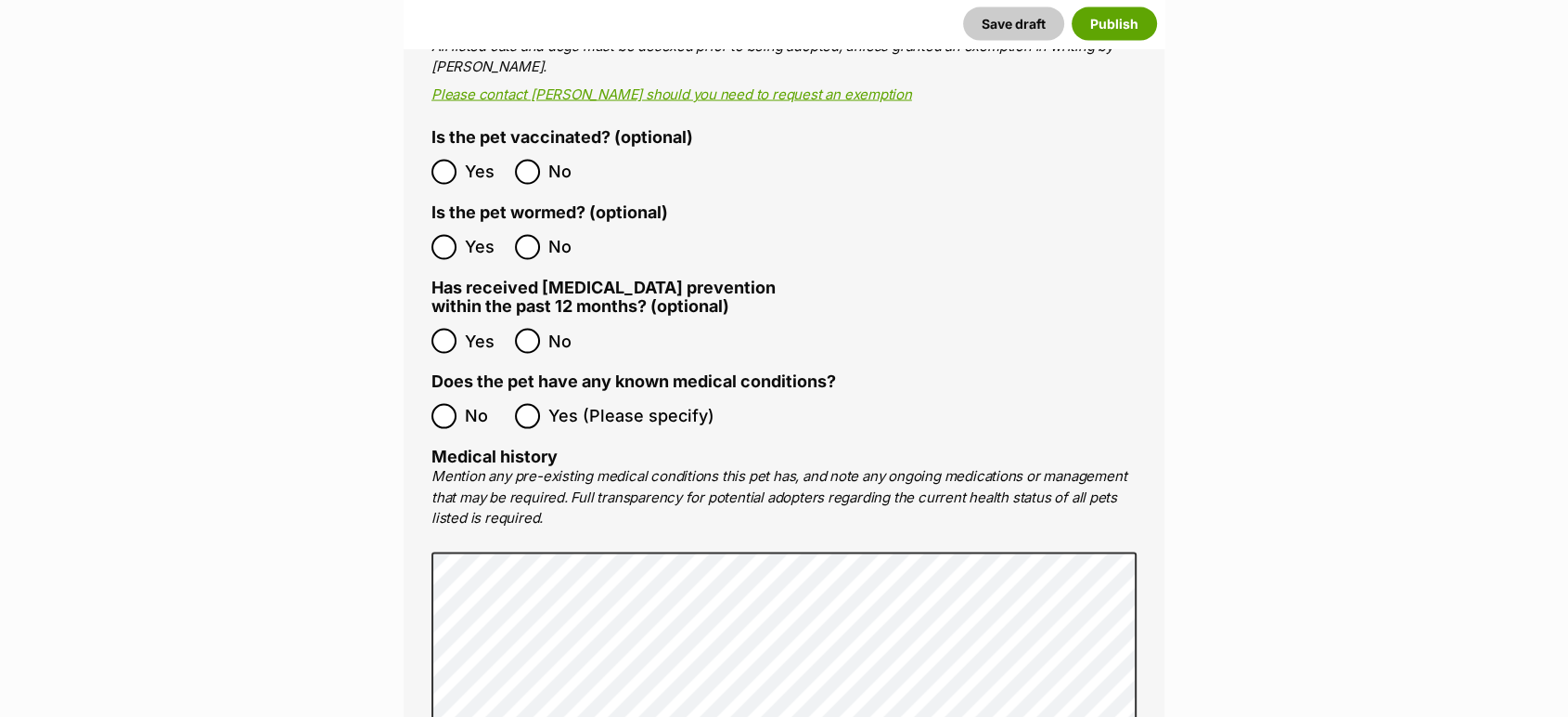
scroll to position [3748, 0]
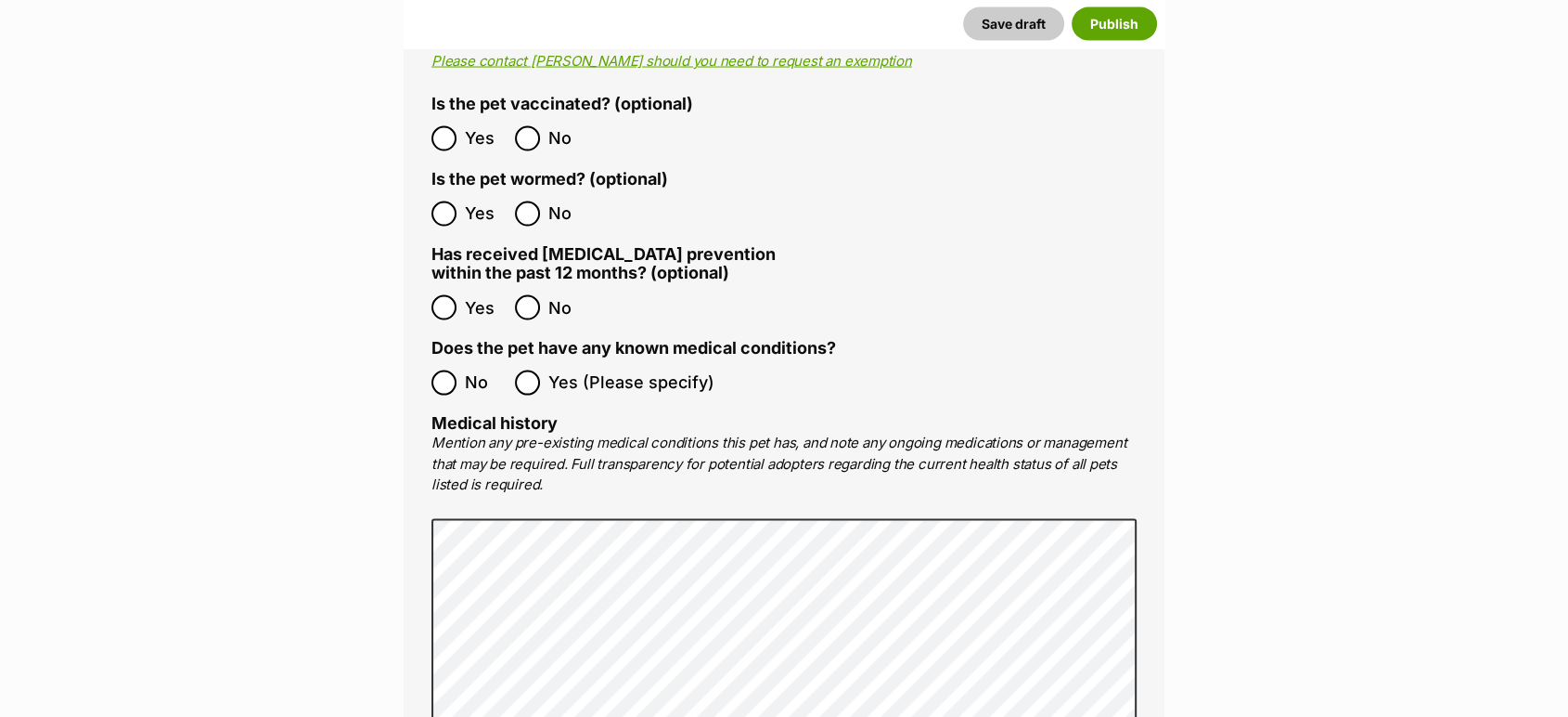
click at [463, 371] on label "No" at bounding box center [469, 383] width 74 height 25
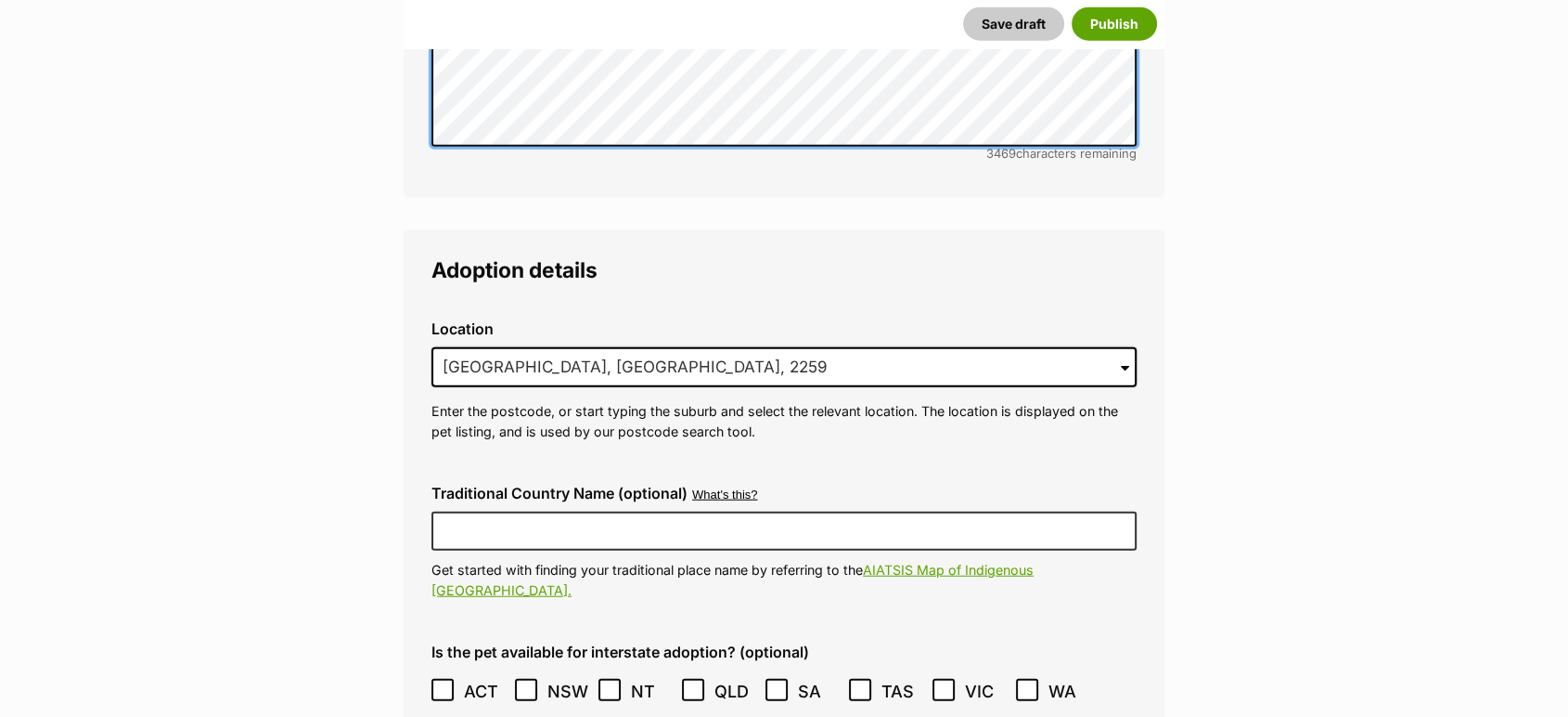
scroll to position [4559, 0]
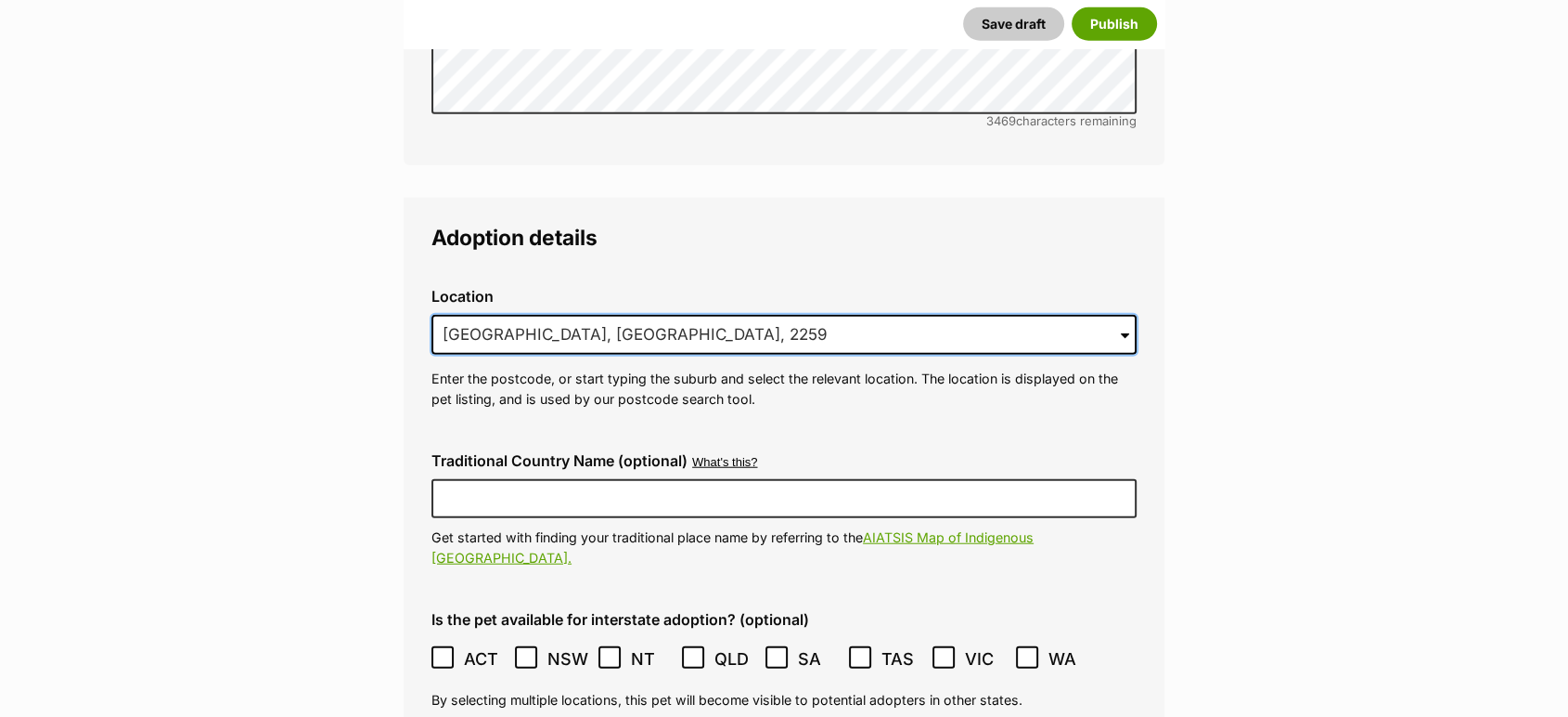
drag, startPoint x: 885, startPoint y: 310, endPoint x: 333, endPoint y: 243, distance: 556.1
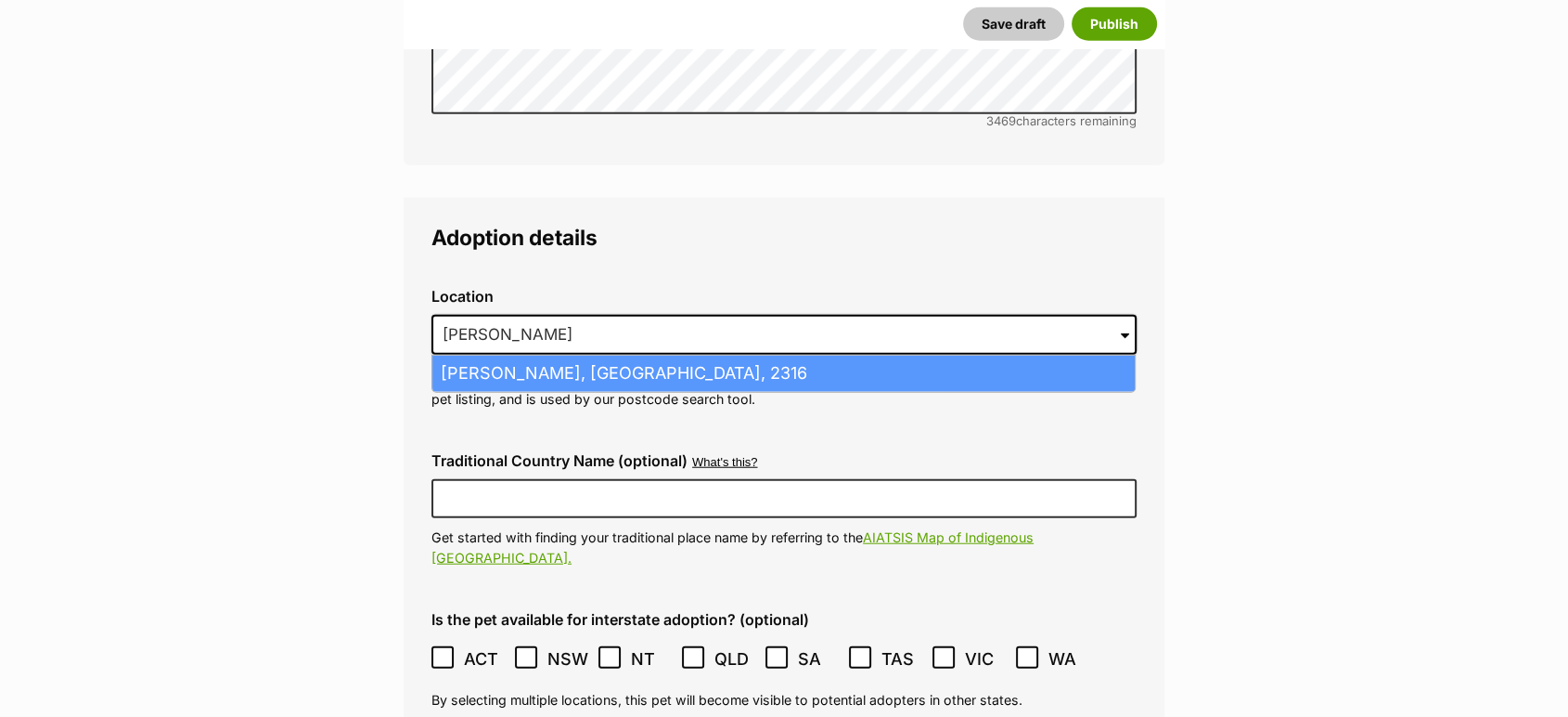
click at [526, 356] on li "Anna Bay, New South Wales, 2316" at bounding box center [784, 373] width 703 height 36
type input "Anna Bay, New South Wales, 2316"
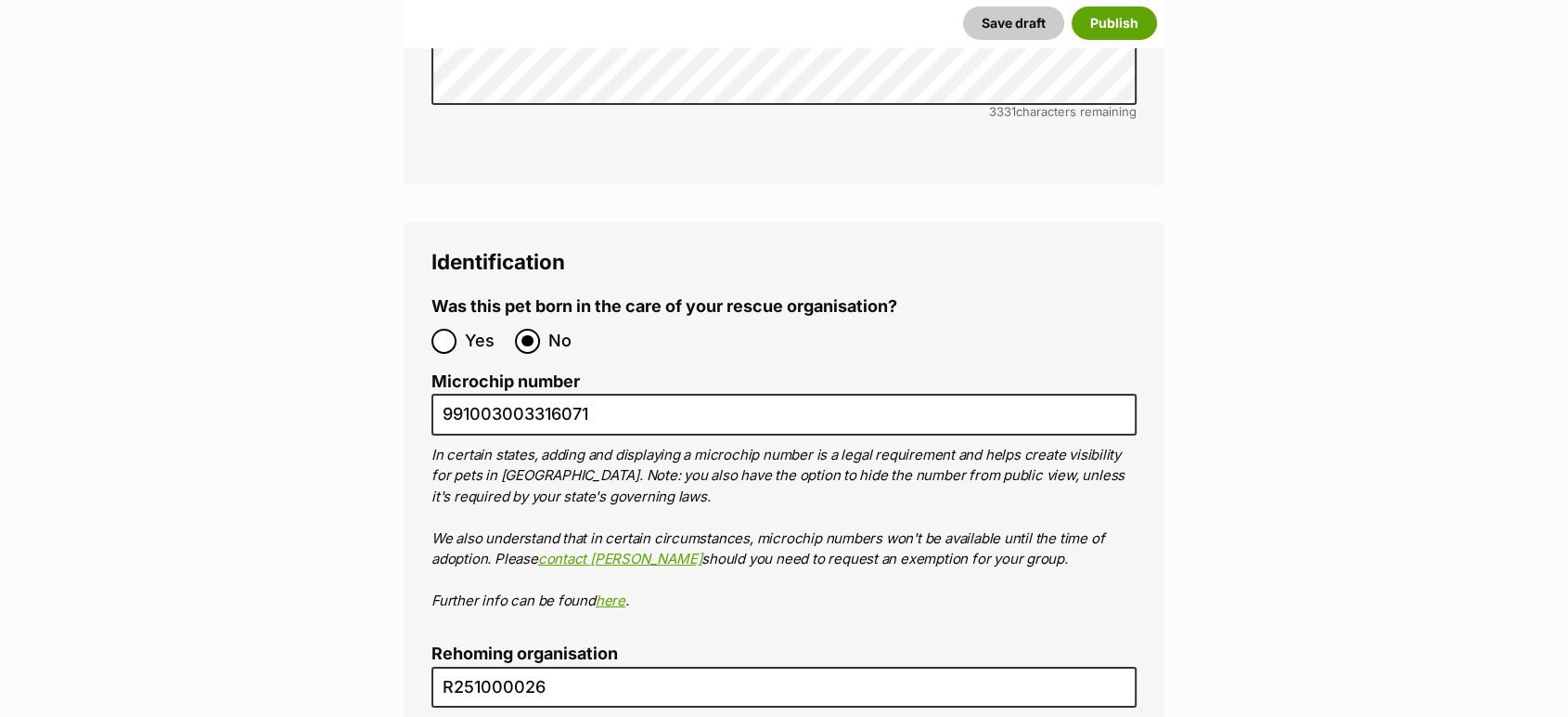
scroll to position [6473, 0]
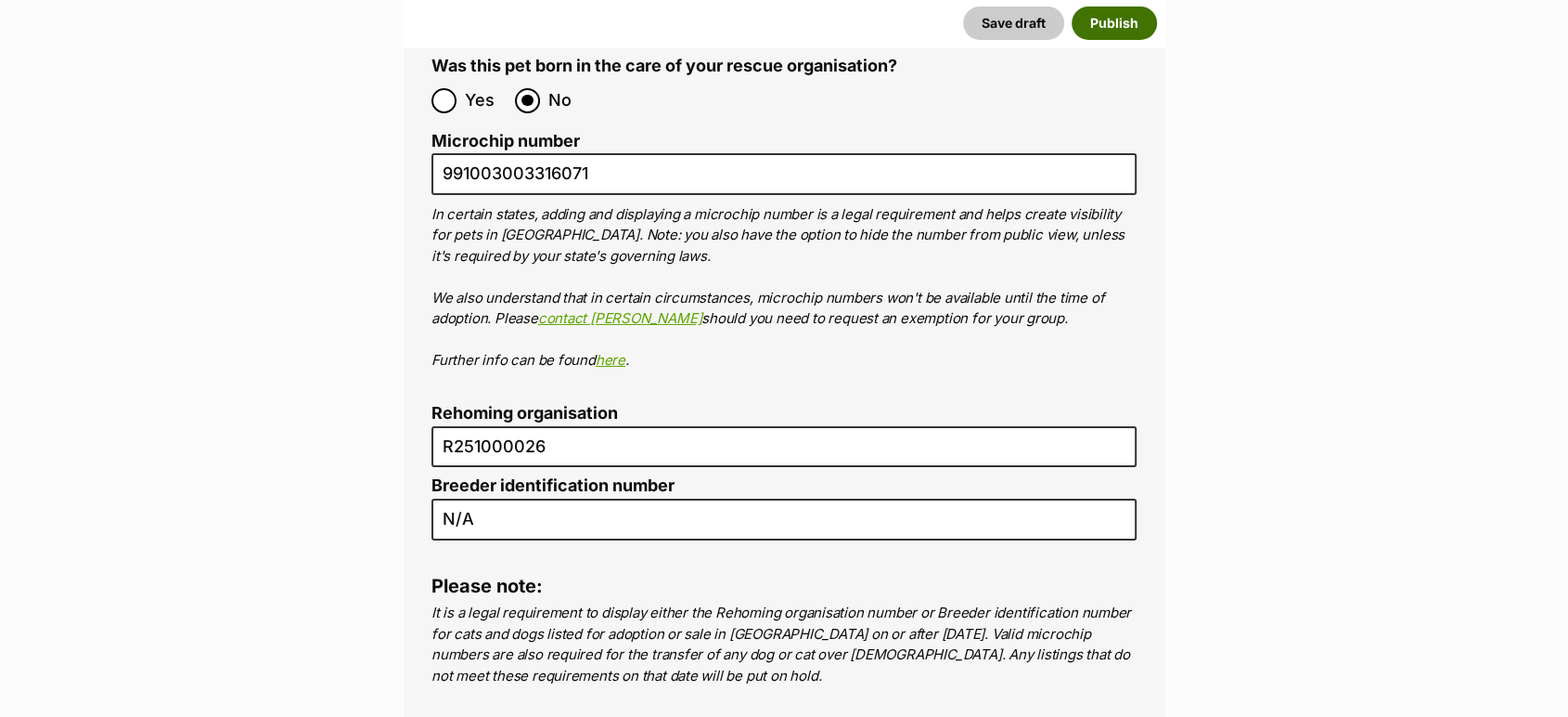
click at [1125, 26] on button "Publish" at bounding box center [1115, 23] width 86 height 34
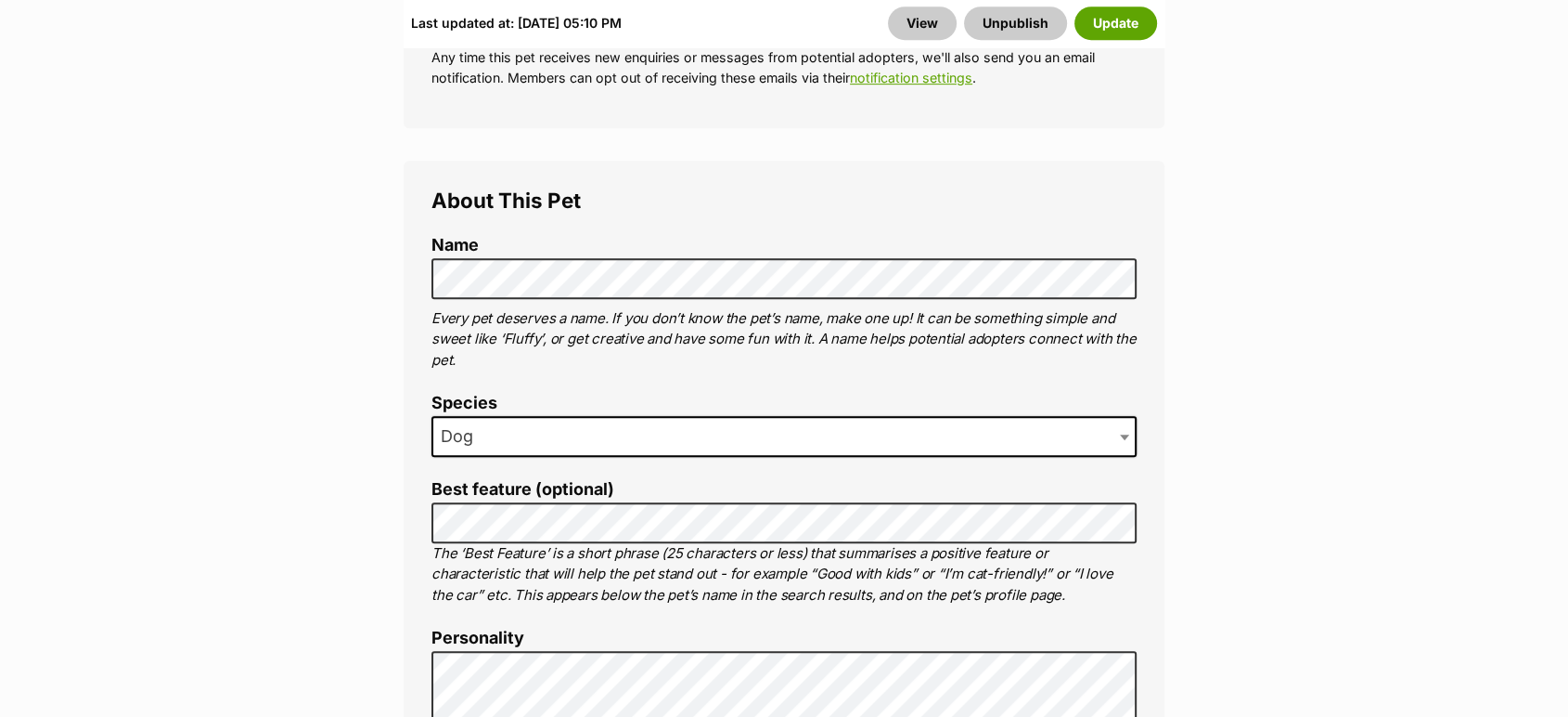
scroll to position [983, 0]
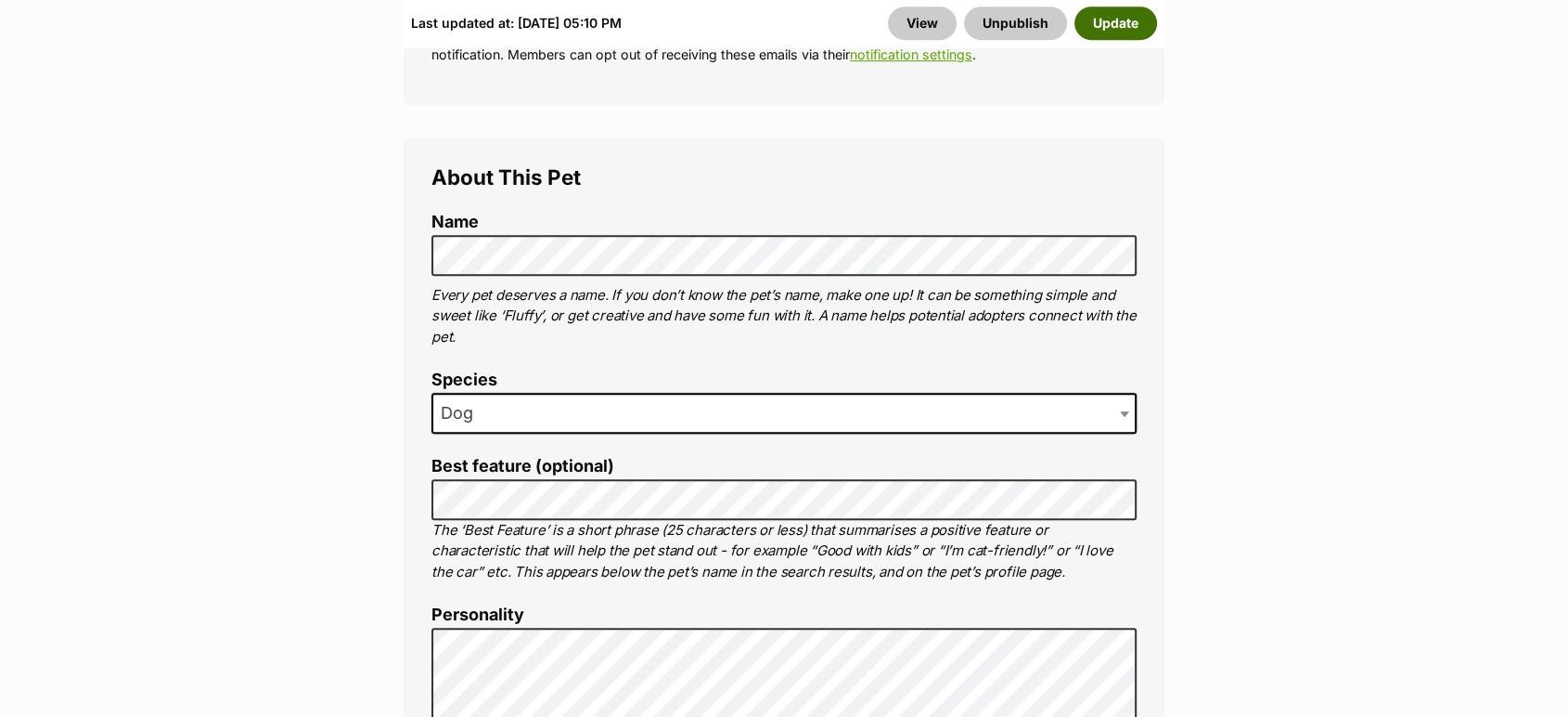
click at [1129, 14] on button "Update" at bounding box center [1116, 23] width 83 height 34
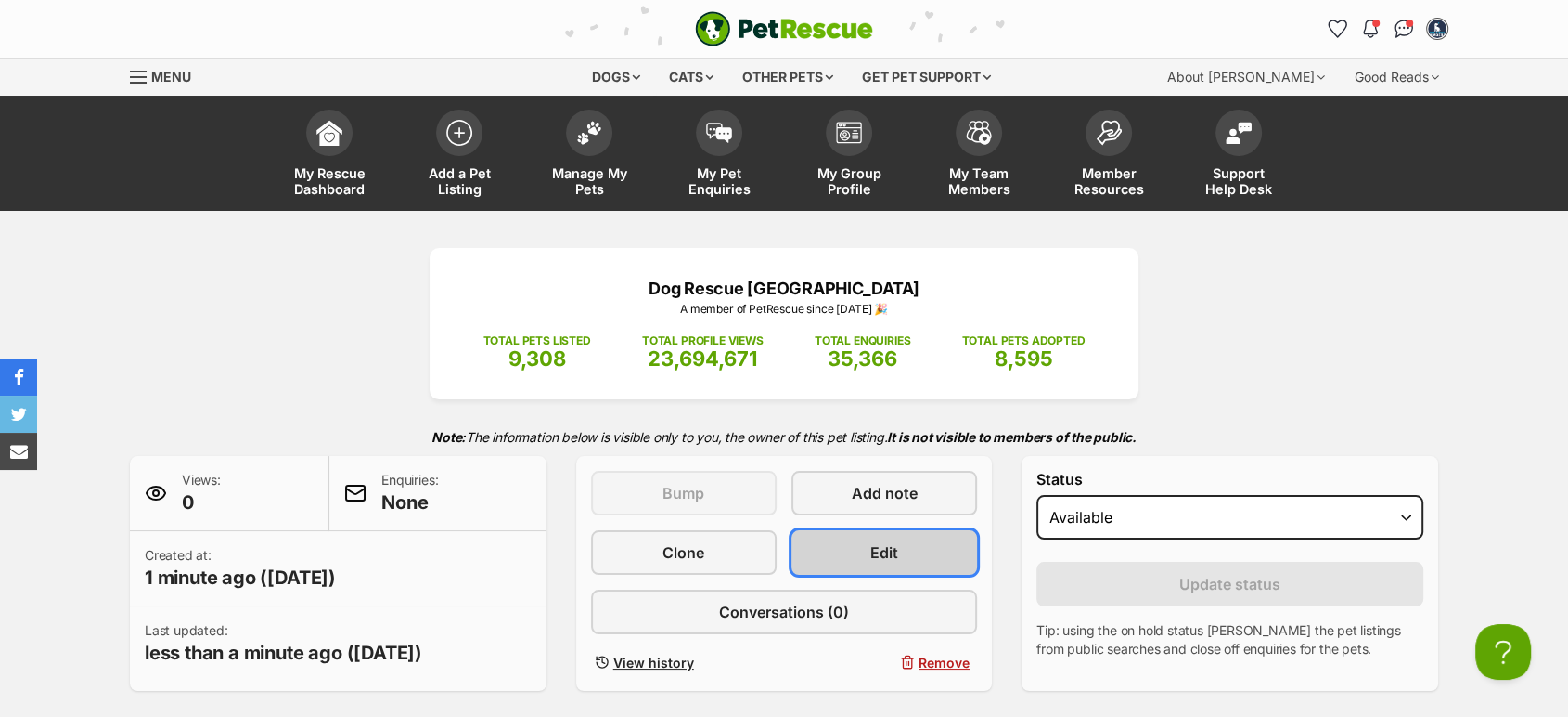
click at [809, 552] on link "Edit" at bounding box center [884, 552] width 185 height 45
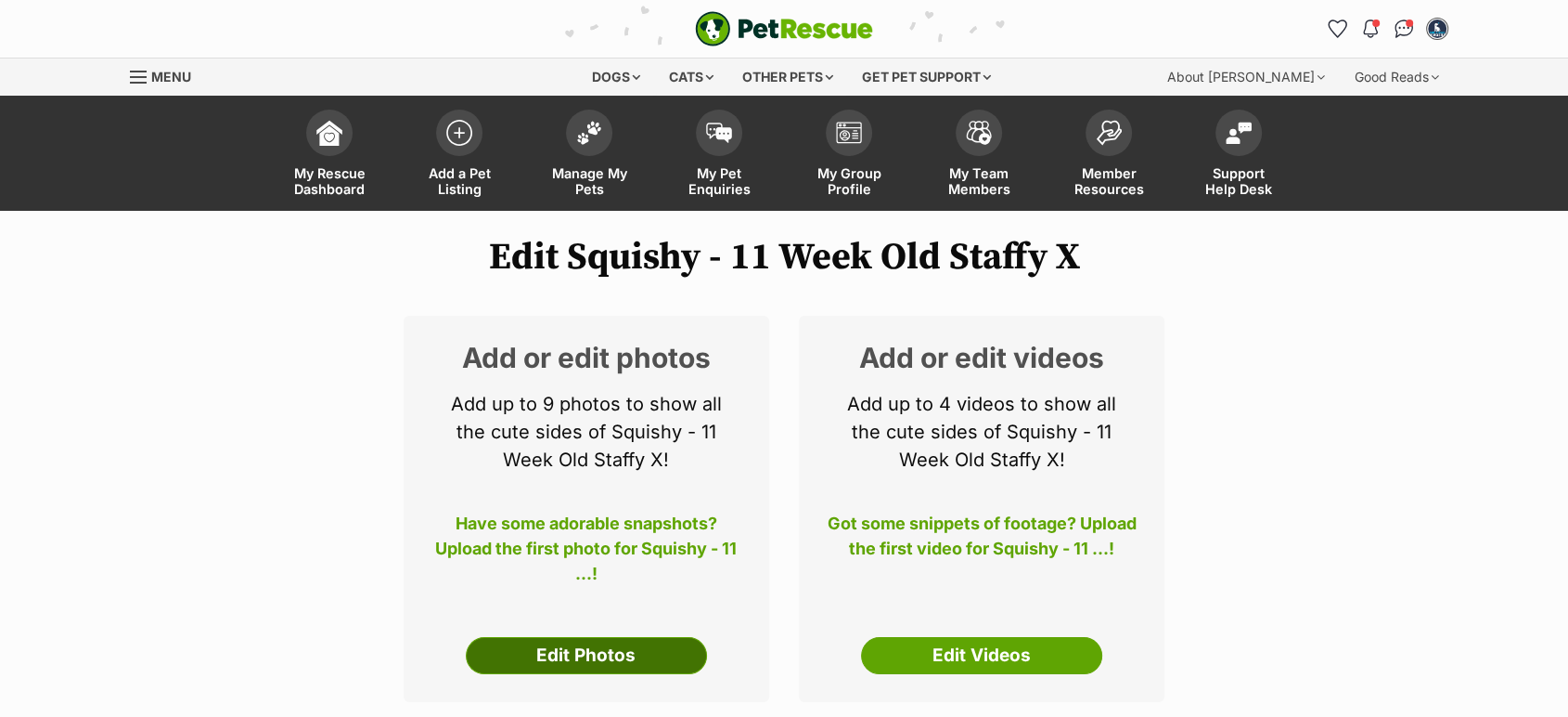
click at [527, 648] on link "Edit Photos" at bounding box center [586, 656] width 241 height 37
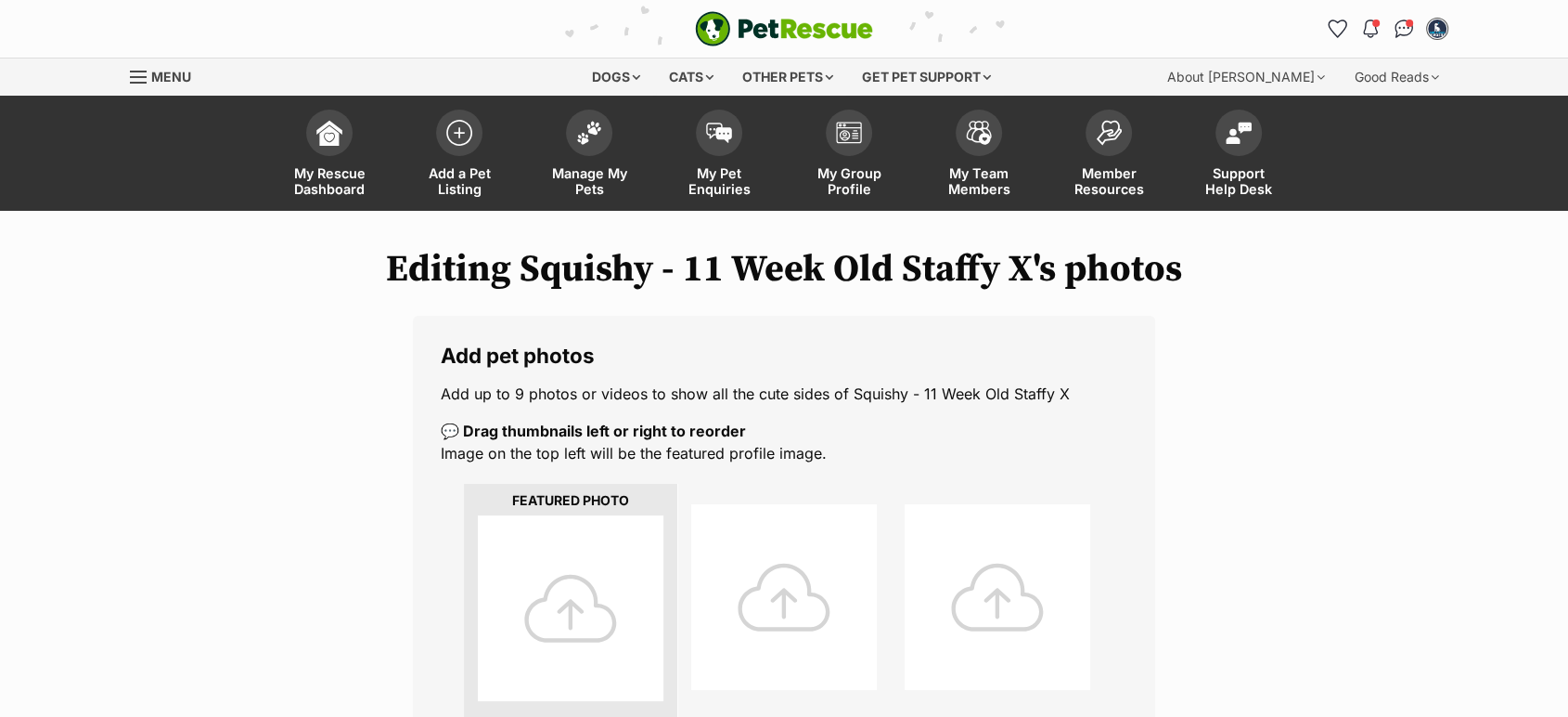
click at [566, 626] on div at bounding box center [570, 607] width 185 height 185
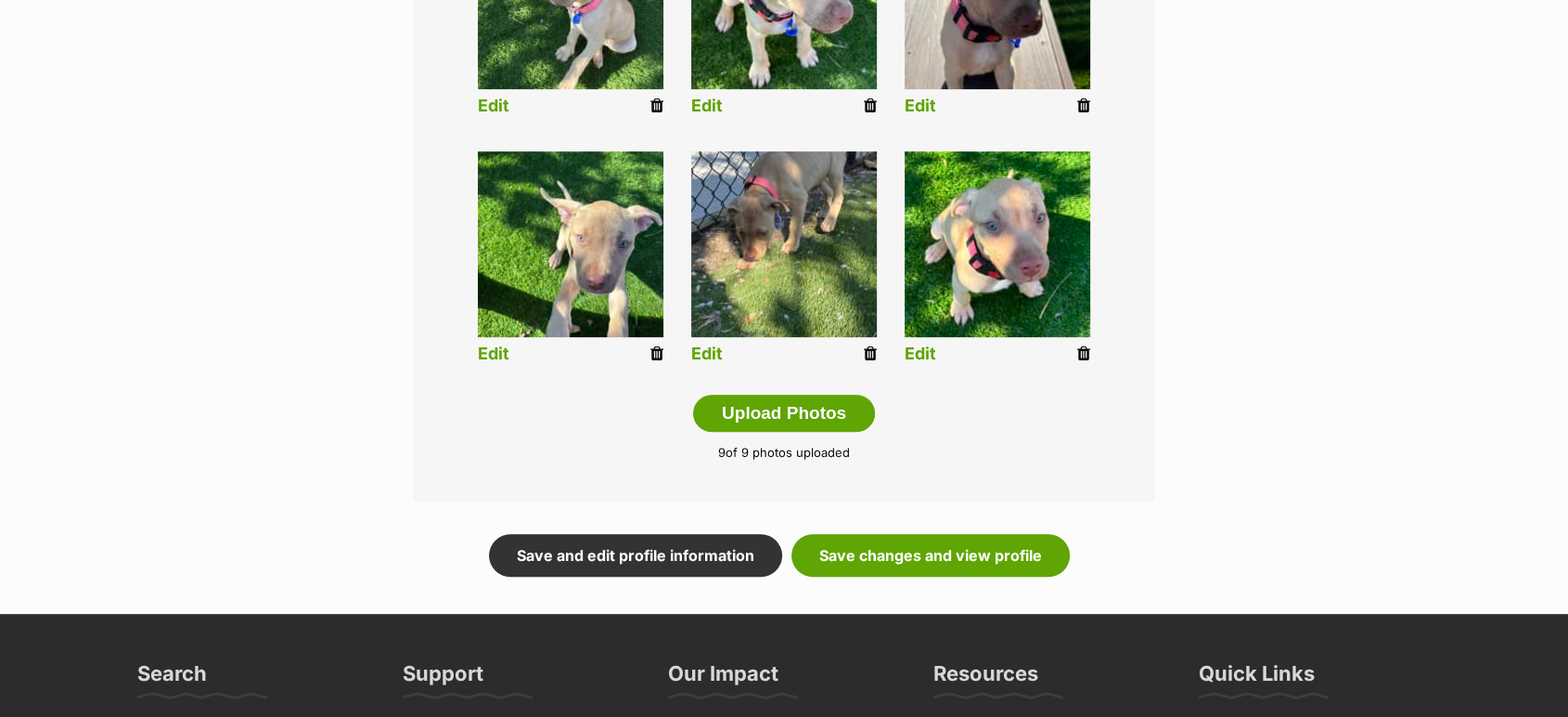
scroll to position [885, 0]
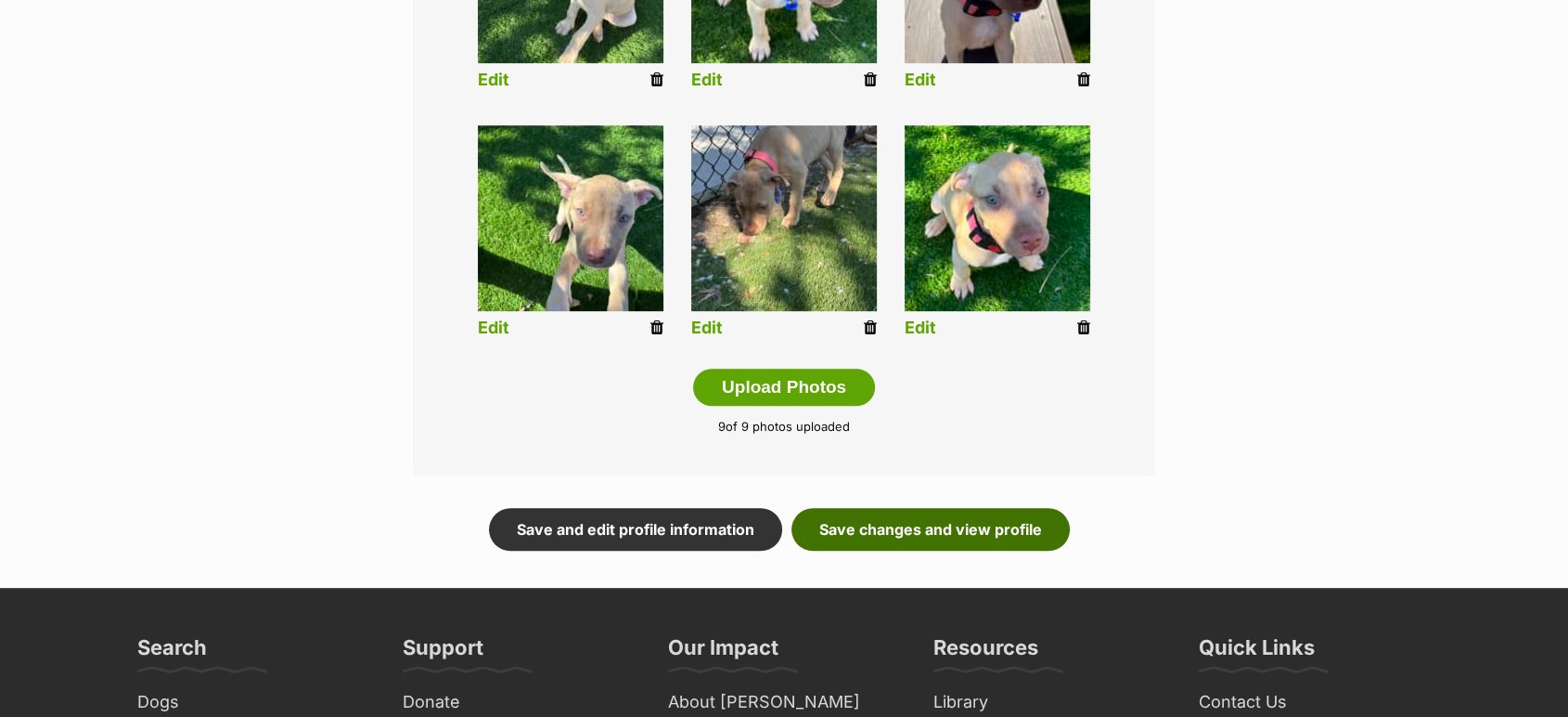
click at [983, 531] on link "Save changes and view profile" at bounding box center [931, 529] width 278 height 43
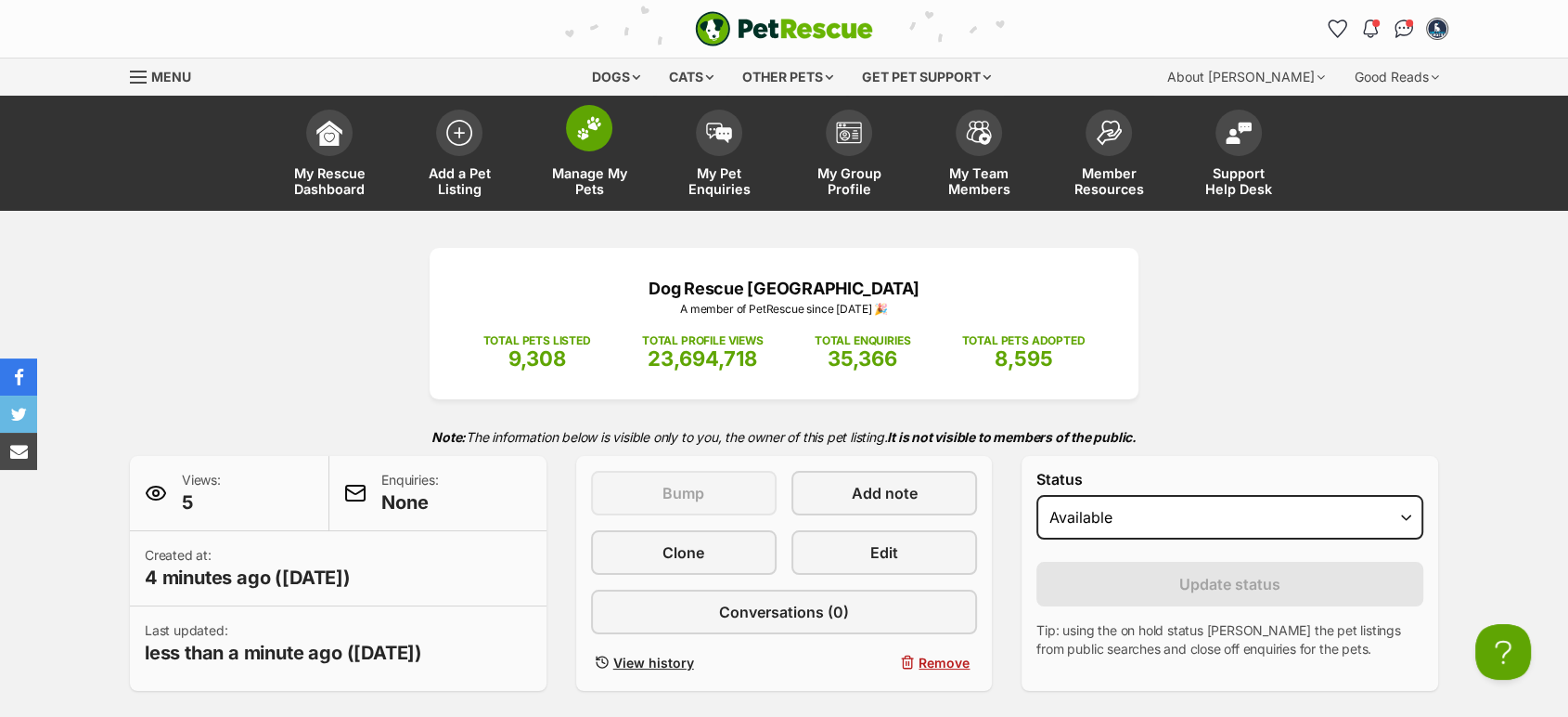
click at [599, 165] on span "Manage My Pets" at bounding box center [589, 181] width 84 height 32
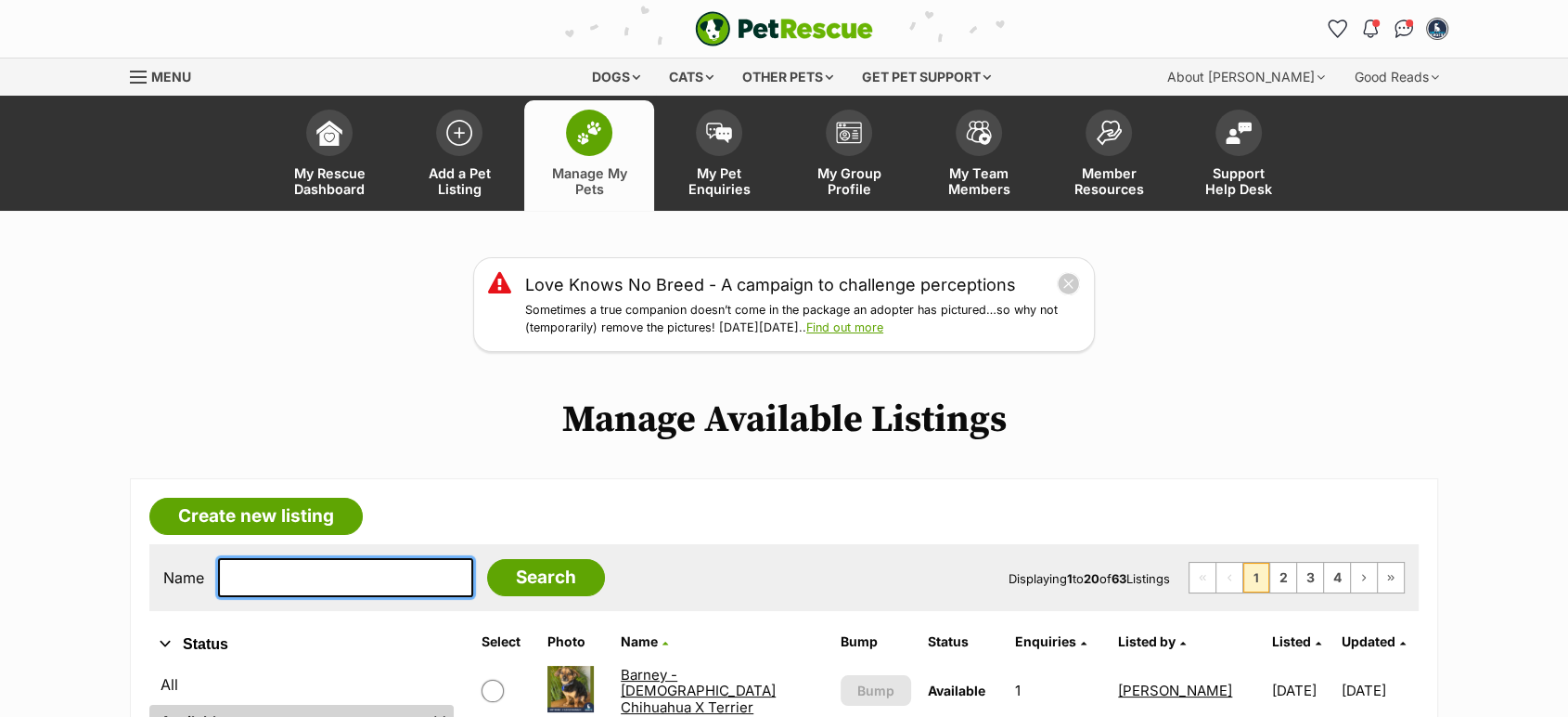
click at [299, 573] on input "text" at bounding box center [345, 577] width 255 height 39
type input "scoob"
click at [487, 559] on input "Search" at bounding box center [545, 577] width 118 height 37
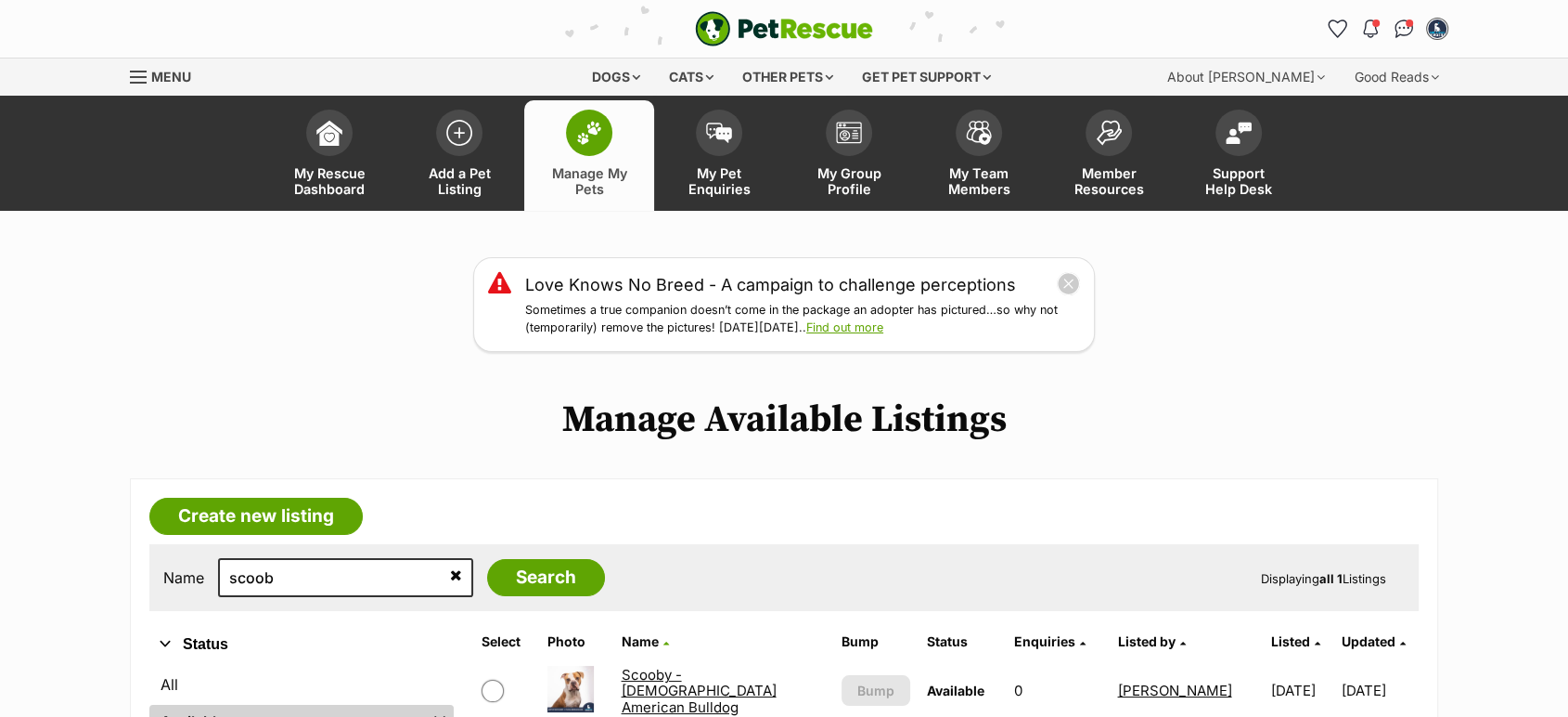
click at [671, 684] on link "Scooby - 2 Year Old American Bulldog" at bounding box center [698, 691] width 155 height 50
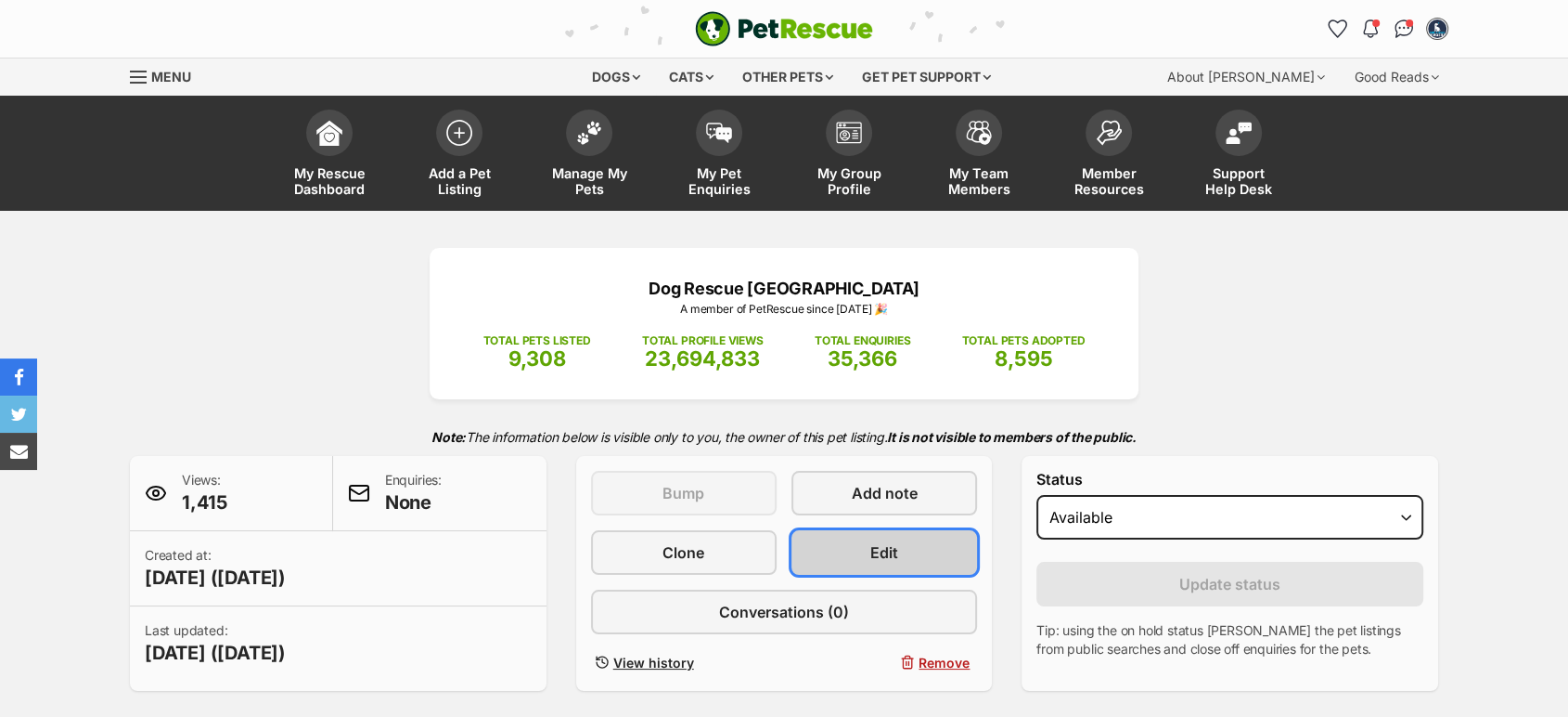
click at [911, 568] on link "Edit" at bounding box center [884, 552] width 185 height 45
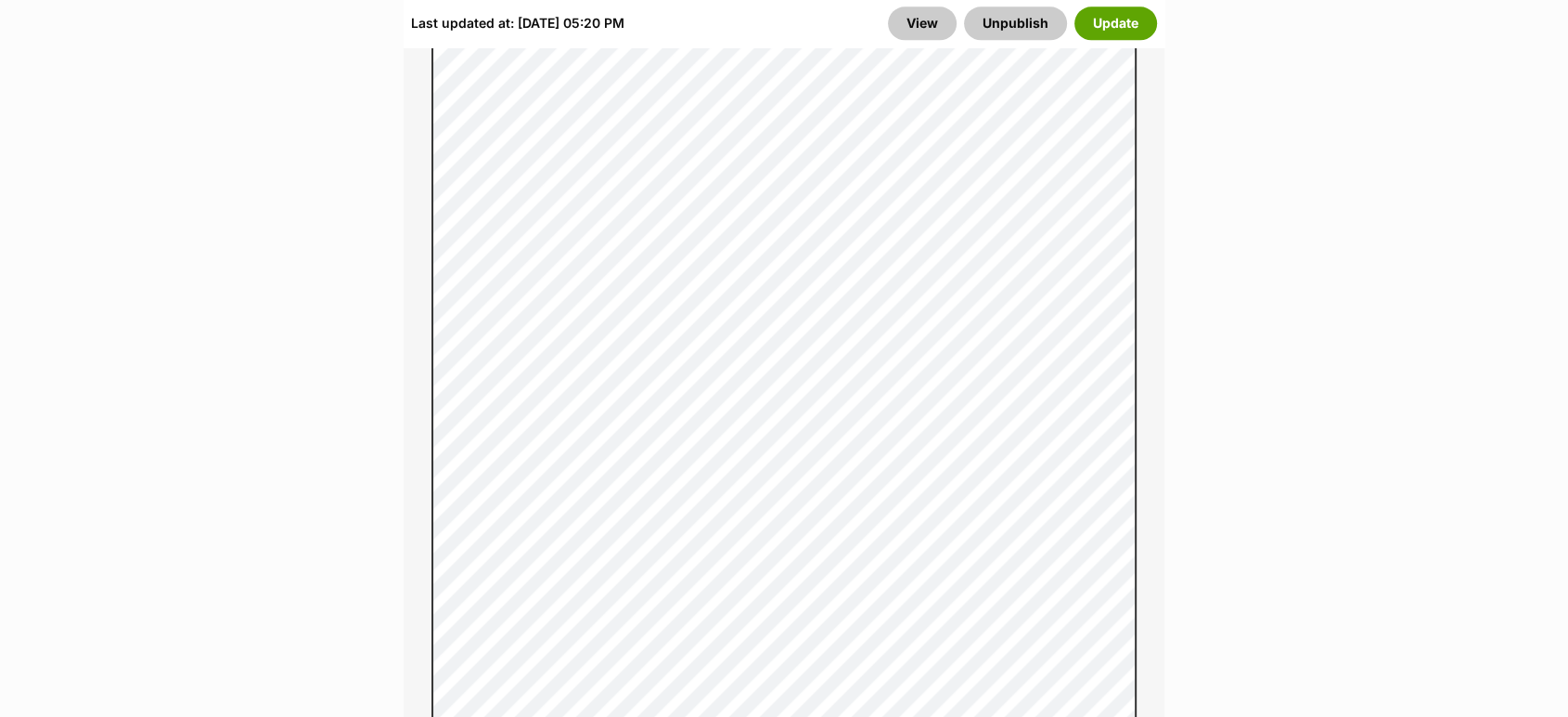
scroll to position [1908, 0]
drag, startPoint x: 1574, startPoint y: 58, endPoint x: 1559, endPoint y: 183, distance: 125.9
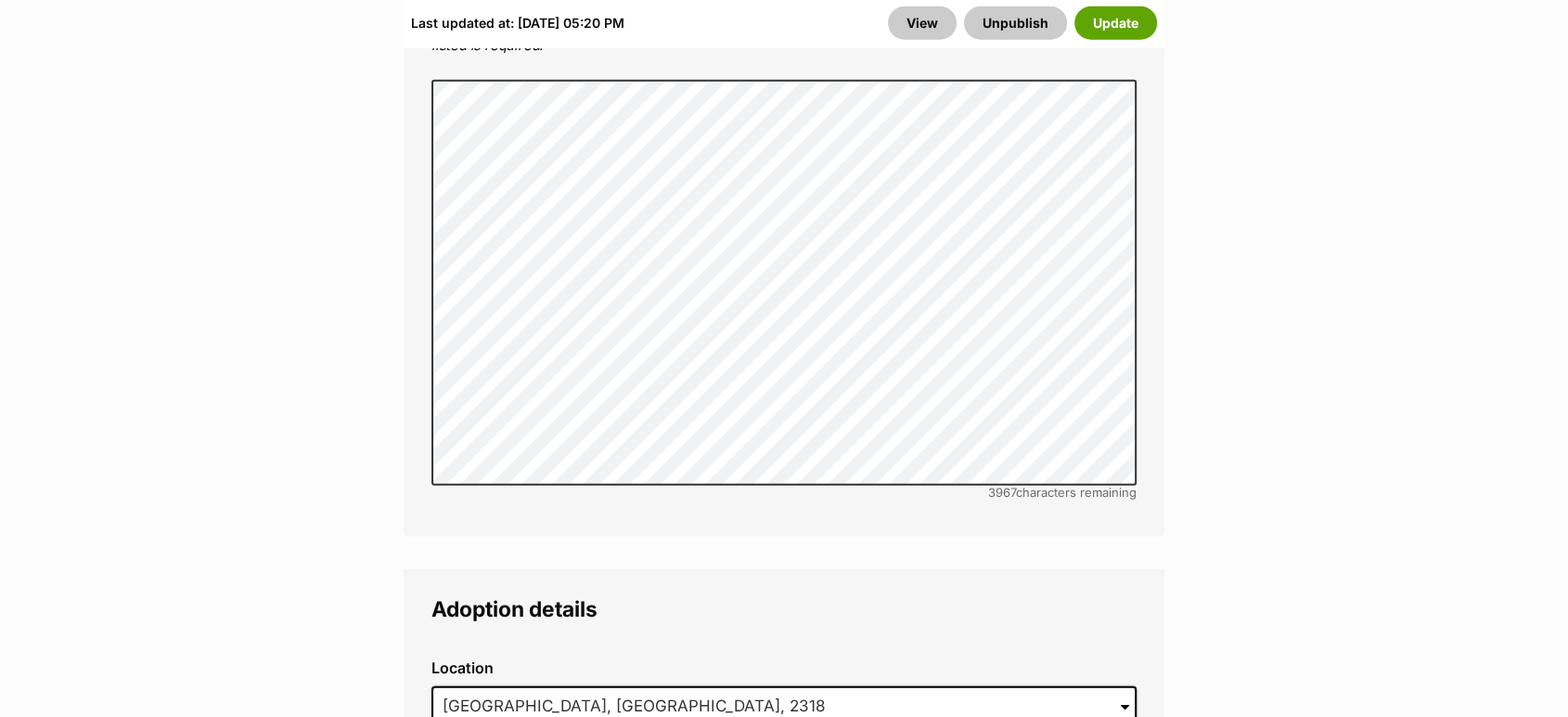
scroll to position [5482, 0]
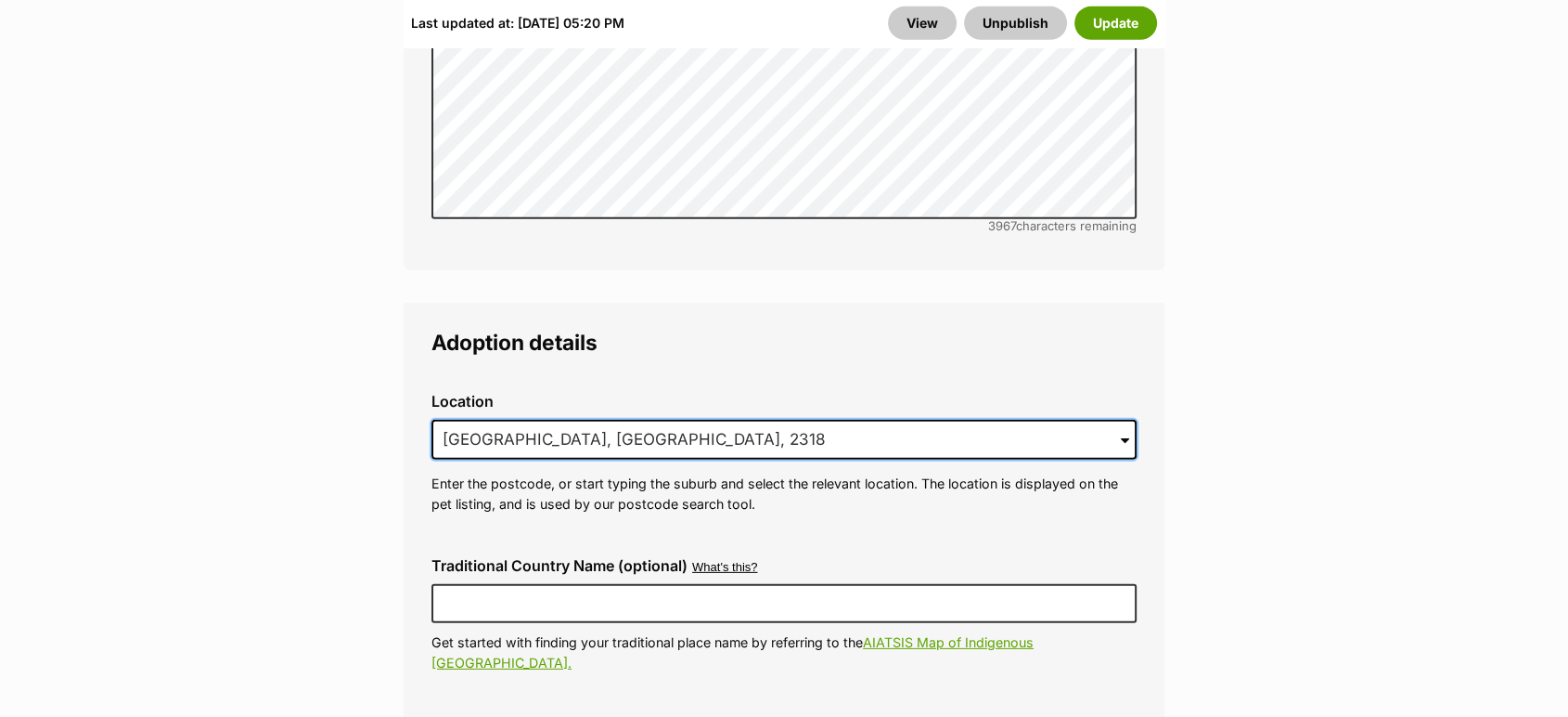
drag, startPoint x: 780, startPoint y: 355, endPoint x: 156, endPoint y: 327, distance: 624.6
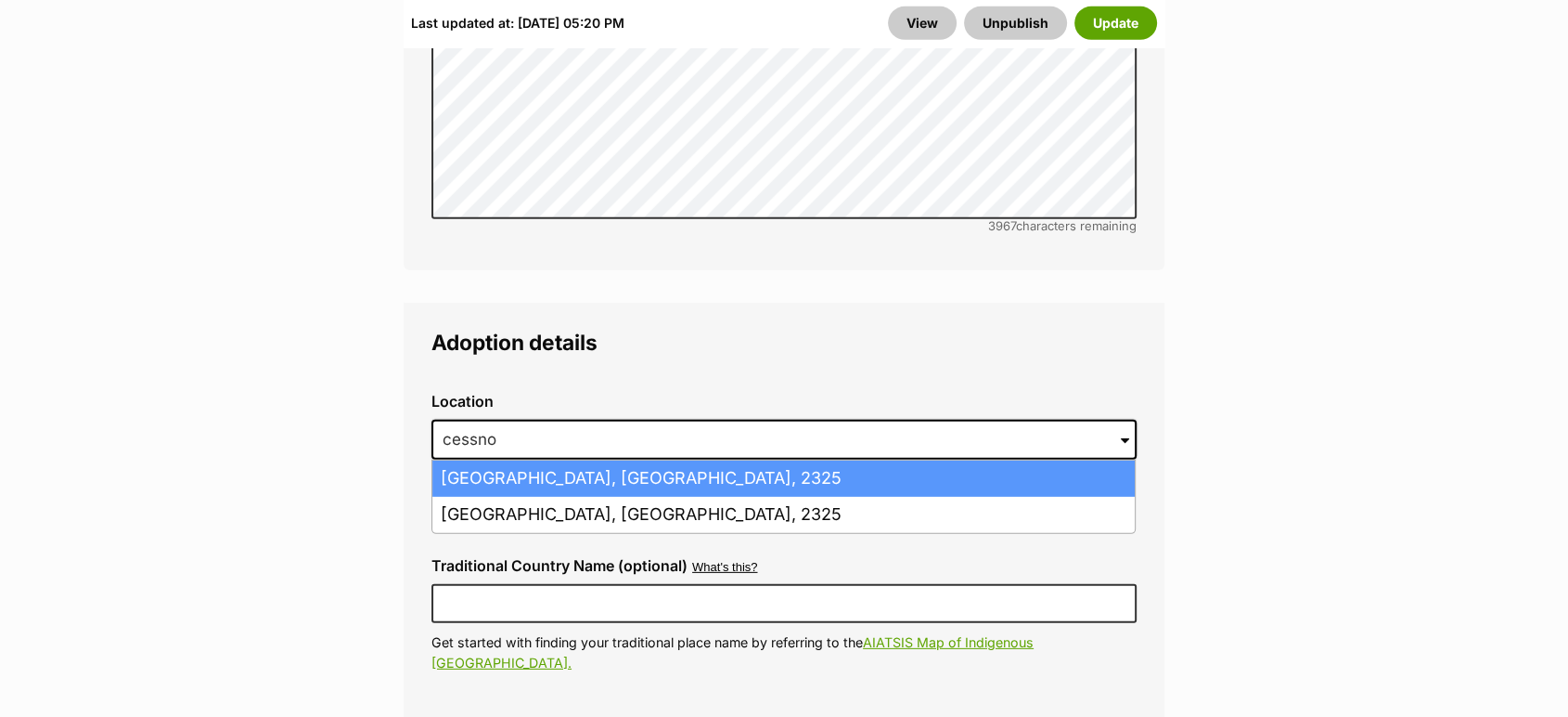
click at [476, 461] on li "Cessnock, New South Wales, 2325" at bounding box center [784, 479] width 703 height 36
type input "Cessnock, New South Wales, 2325"
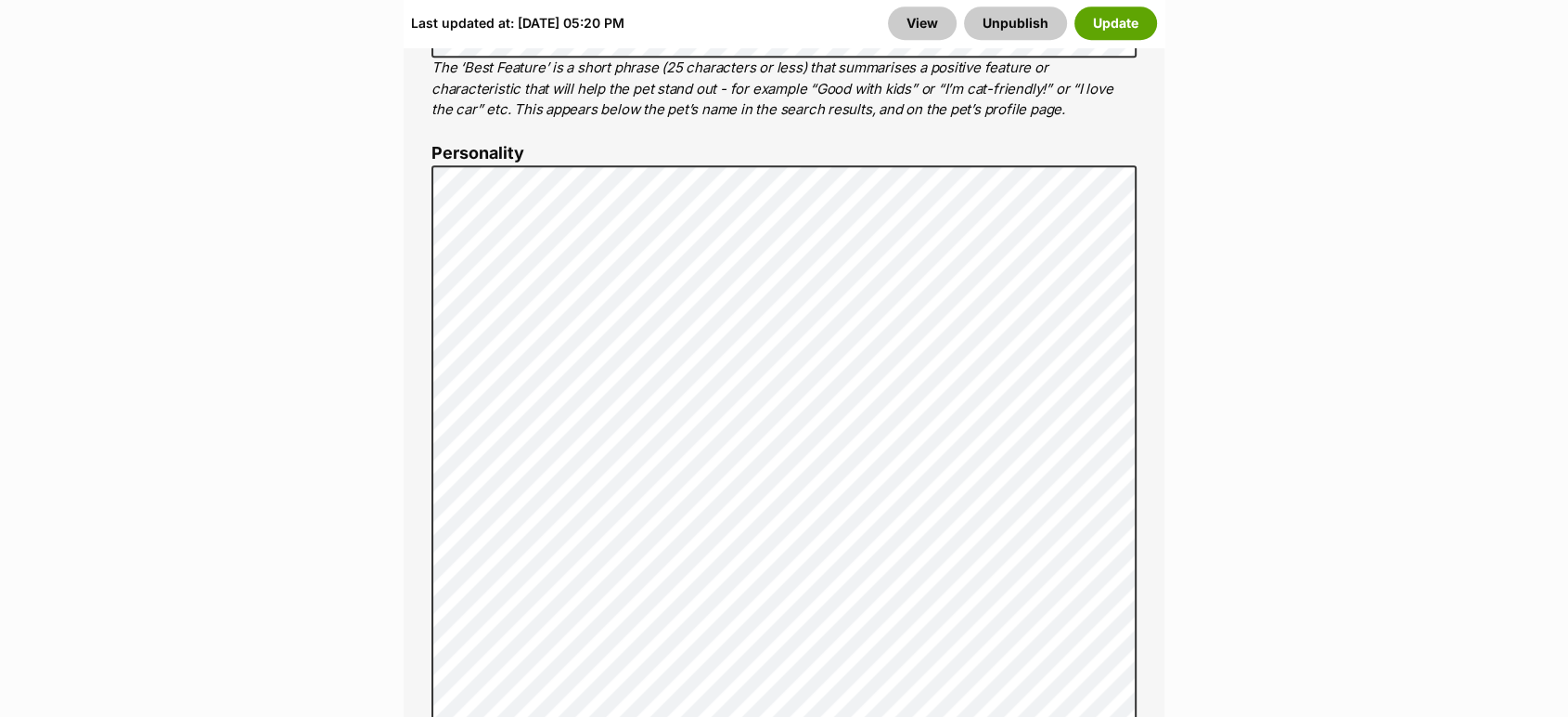
scroll to position [1390, 0]
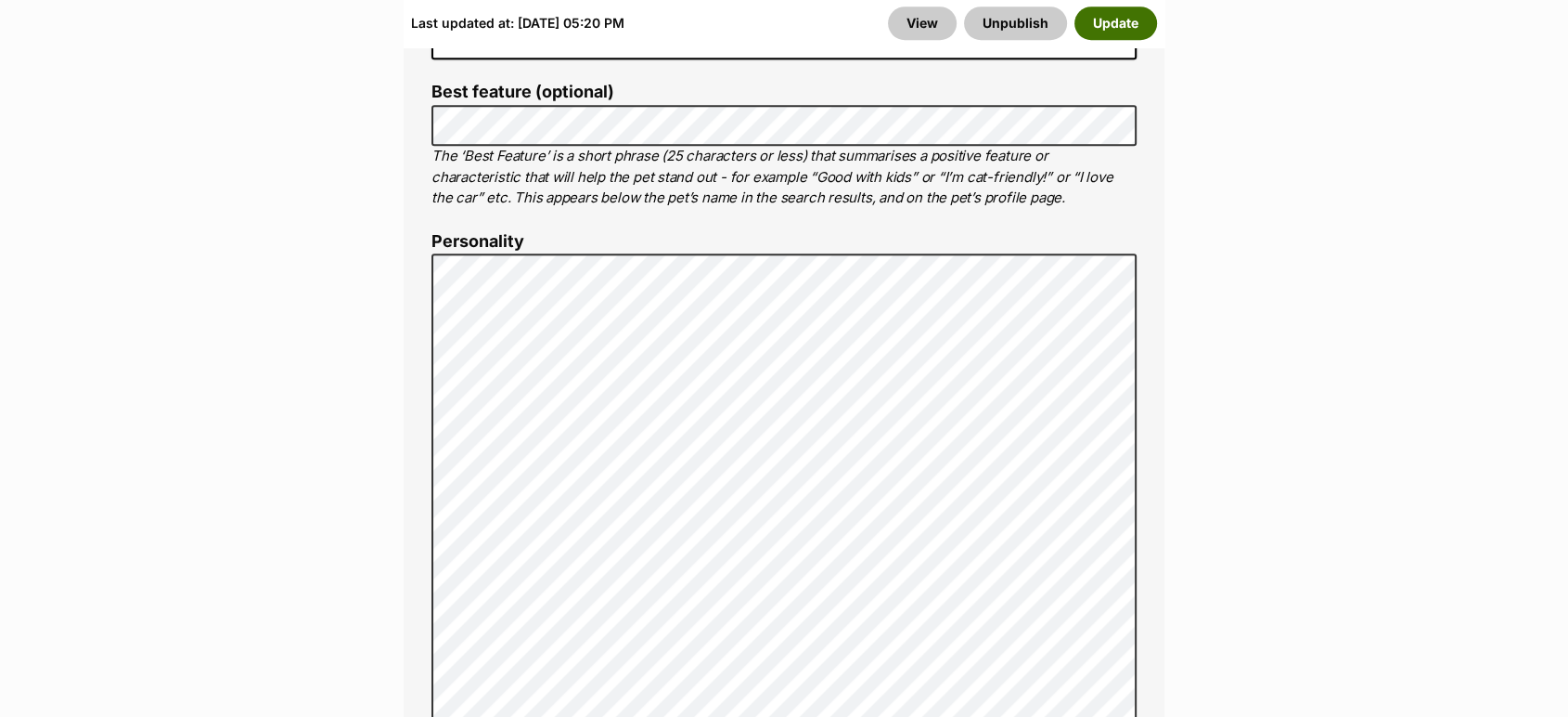
click at [1129, 16] on button "Update" at bounding box center [1116, 23] width 83 height 34
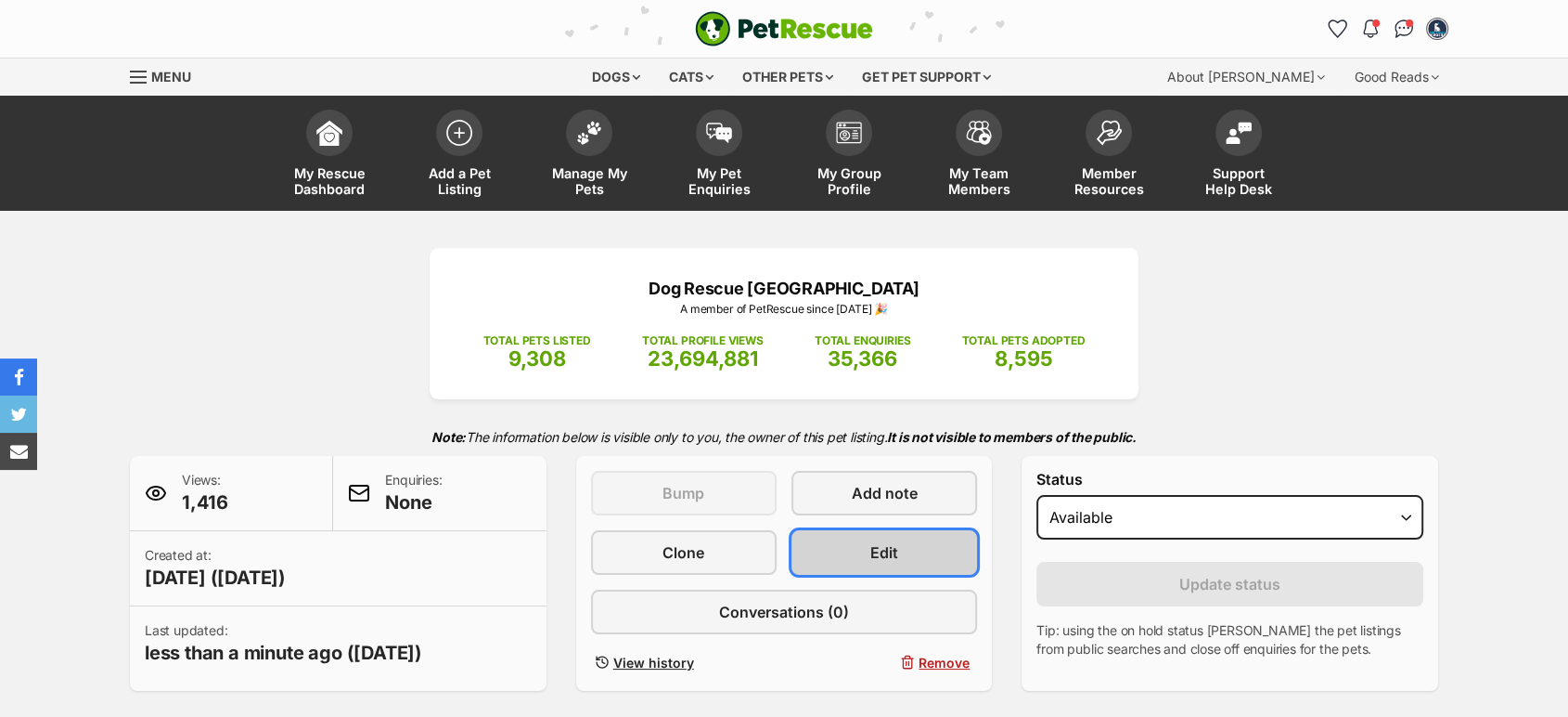
click at [864, 546] on link "Edit" at bounding box center [884, 552] width 185 height 45
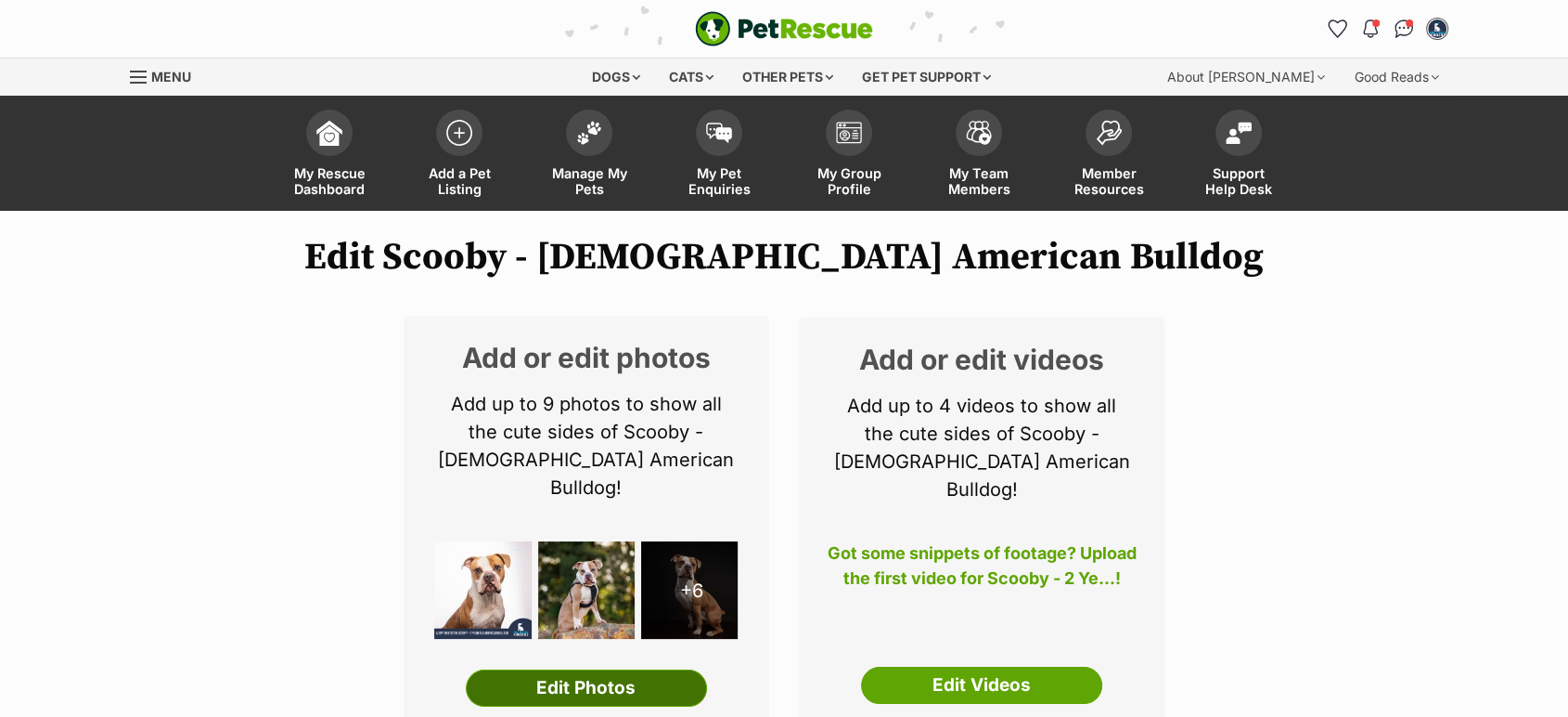
click at [574, 670] on link "Edit Photos" at bounding box center [586, 688] width 241 height 37
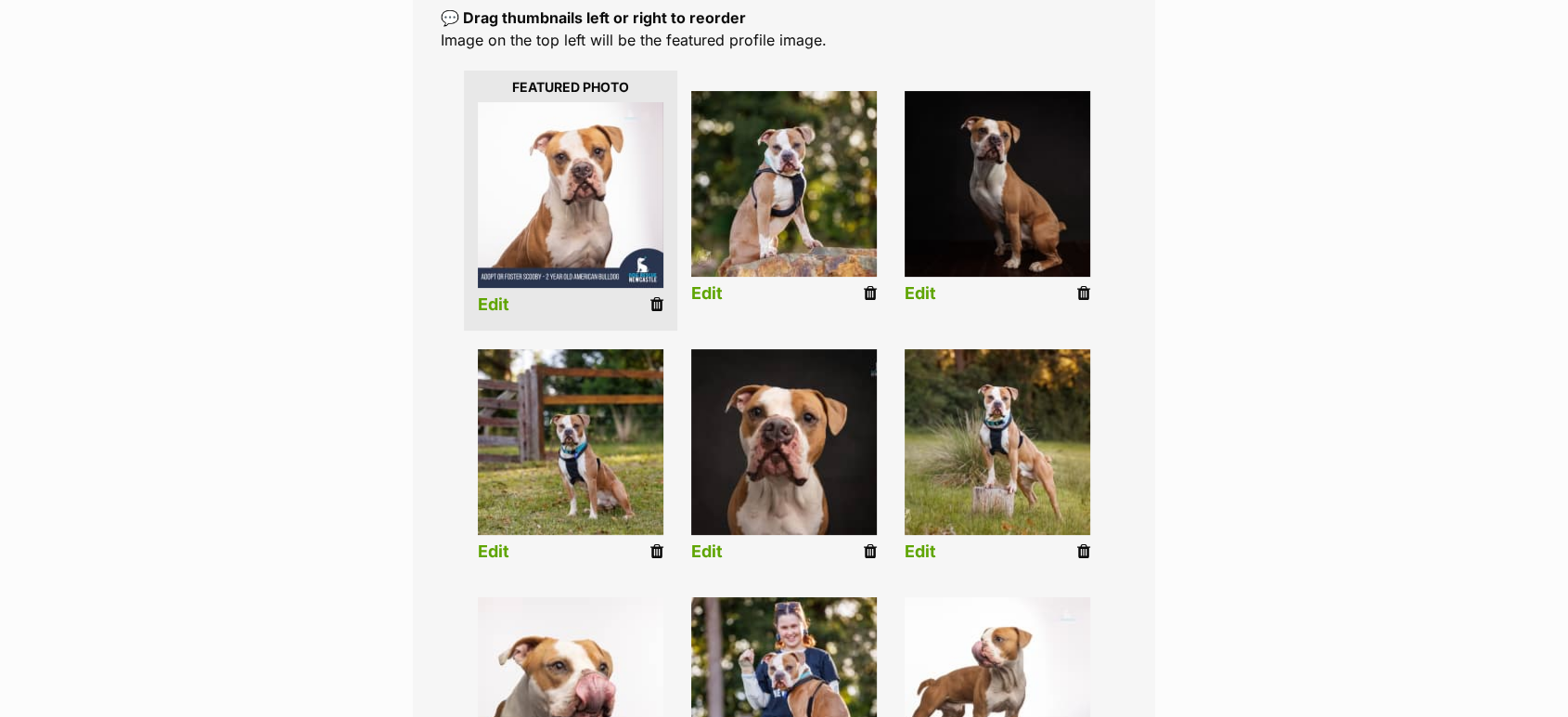
scroll to position [439, 0]
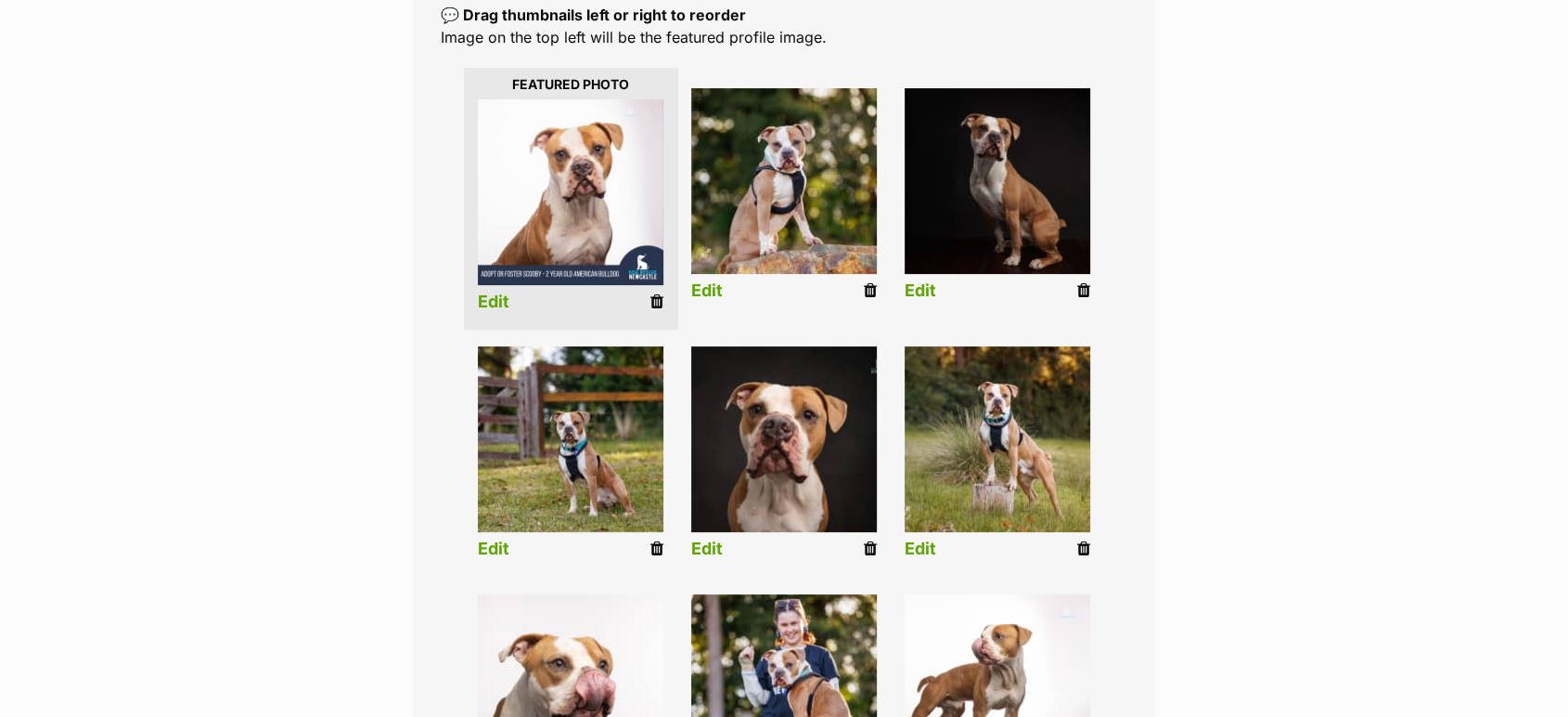
click at [654, 292] on link at bounding box center [657, 302] width 13 height 20
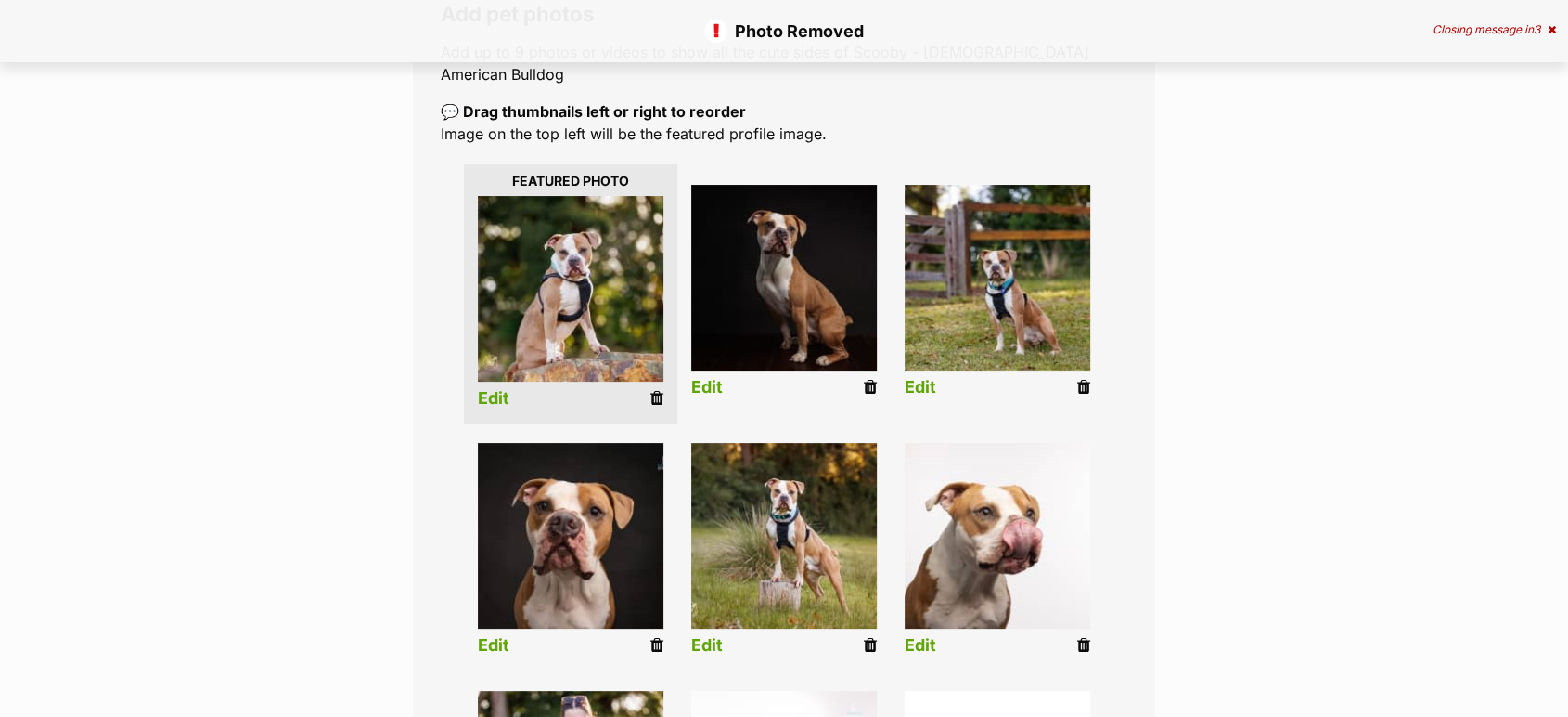
scroll to position [441, 0]
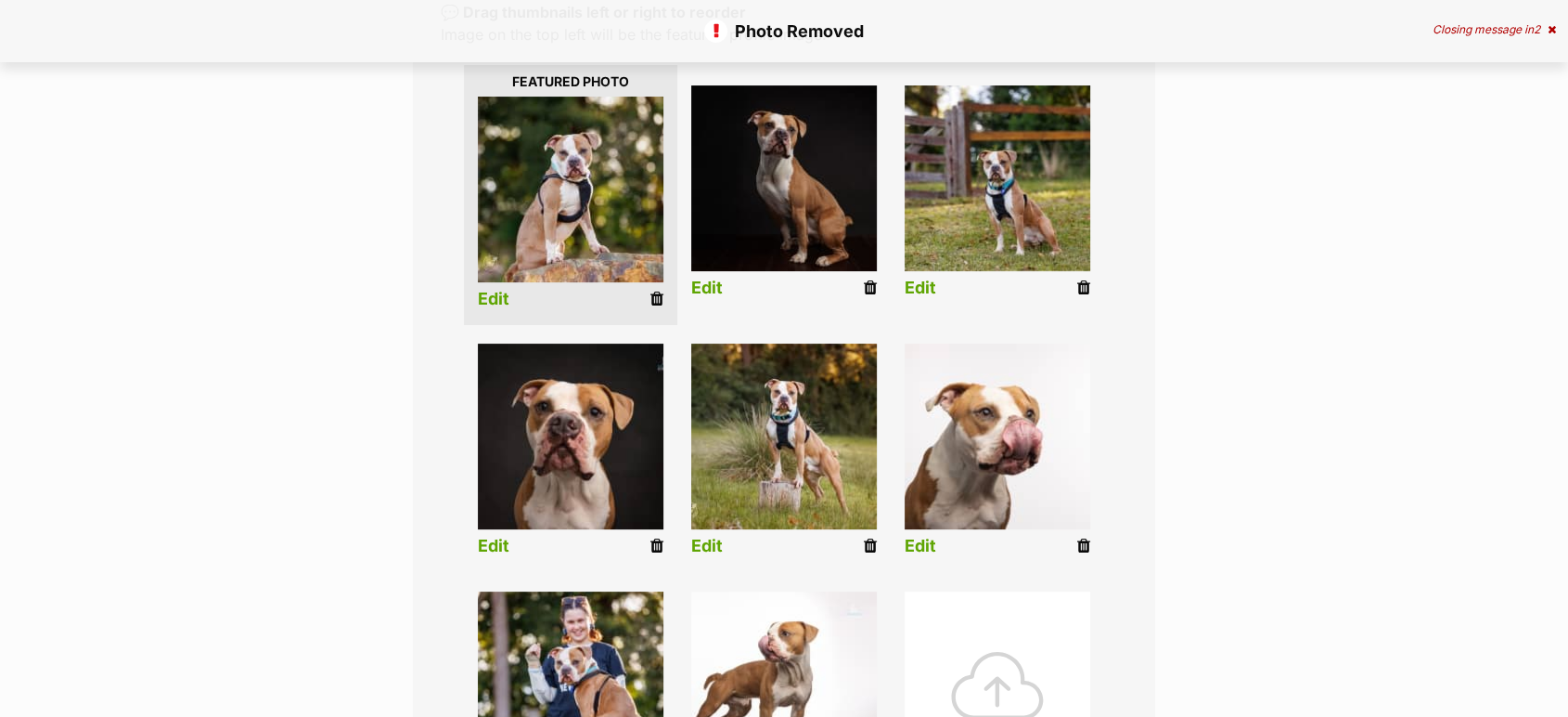
click at [648, 277] on li "Edit" at bounding box center [570, 196] width 213 height 261
click at [655, 291] on icon at bounding box center [657, 299] width 13 height 17
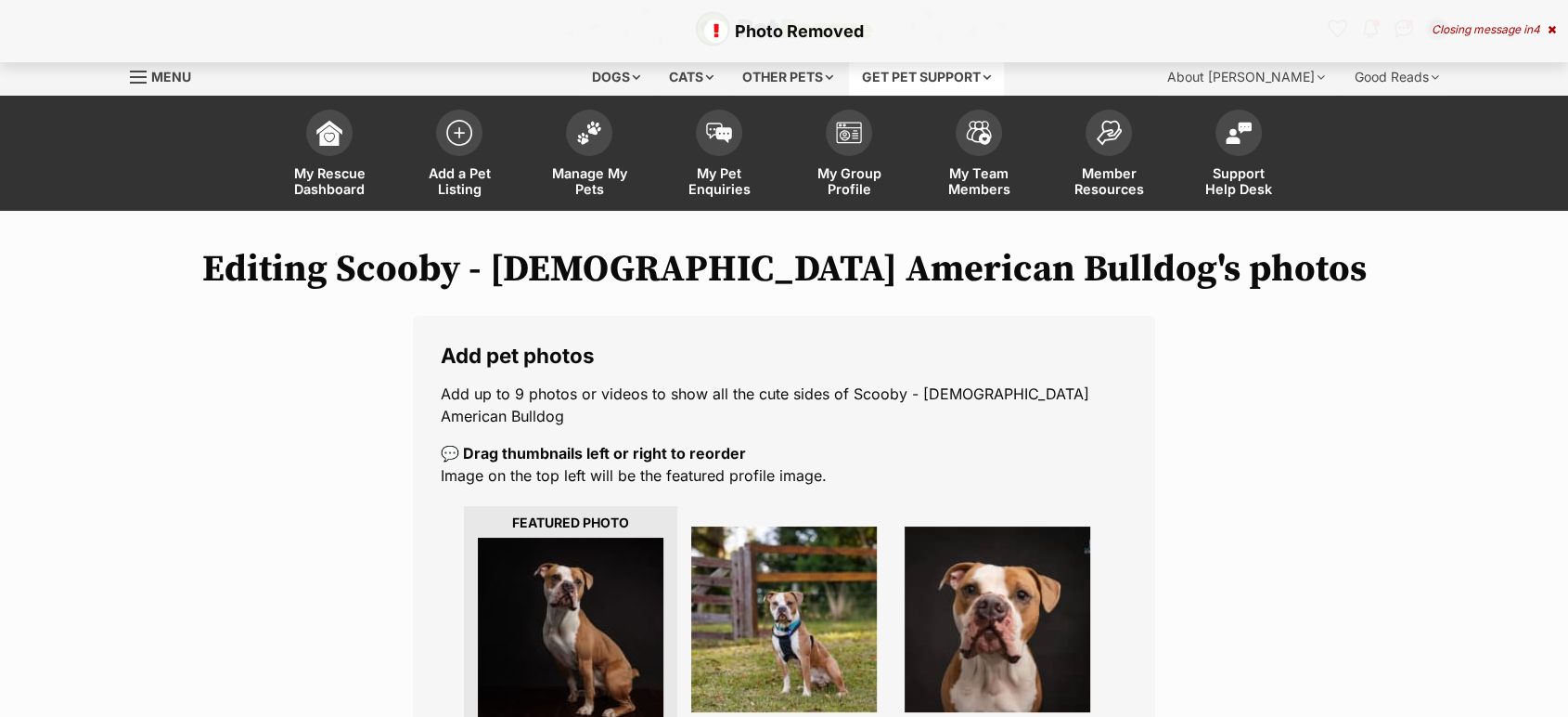
click at [870, 716] on icon at bounding box center [870, 729] width 13 height 17
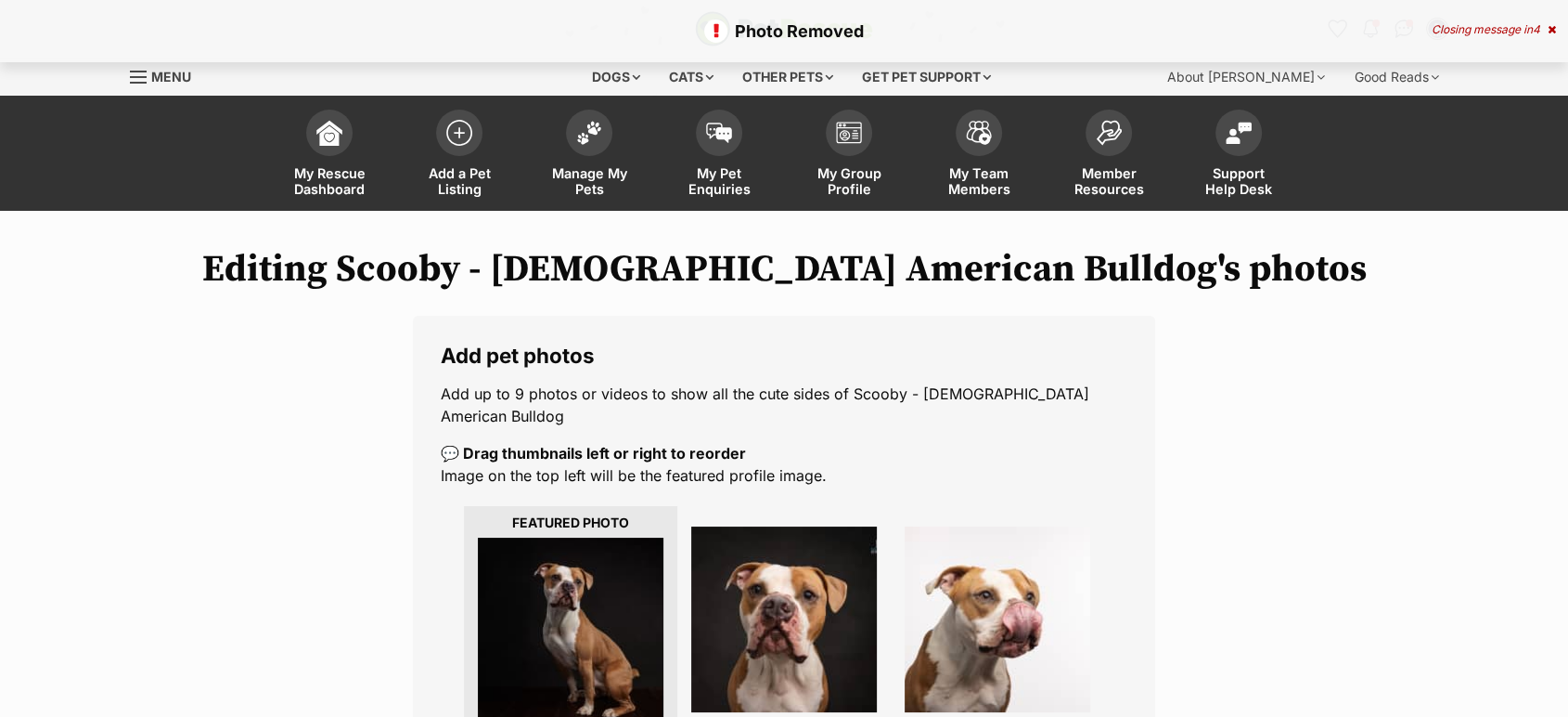
click at [872, 716] on icon at bounding box center [870, 729] width 13 height 17
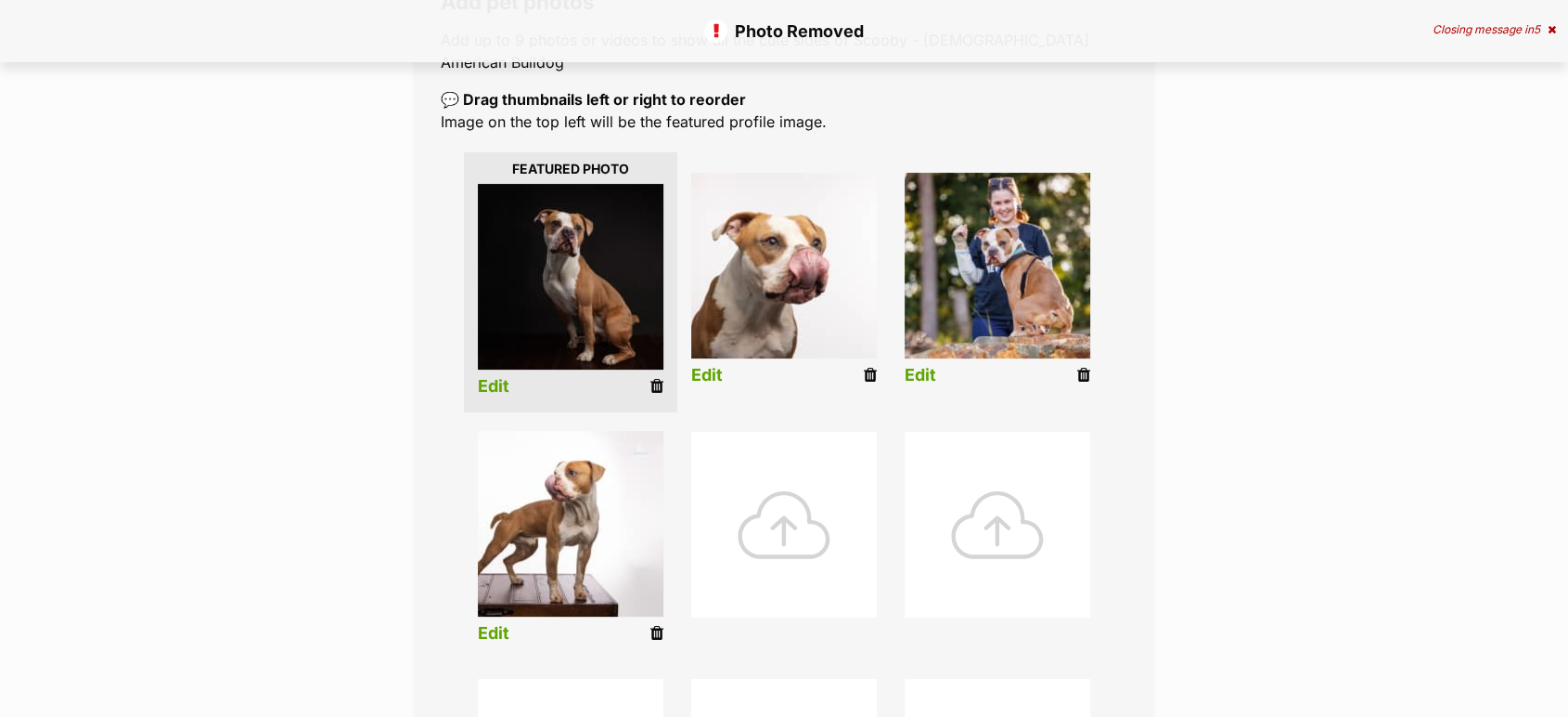
scroll to position [374, 0]
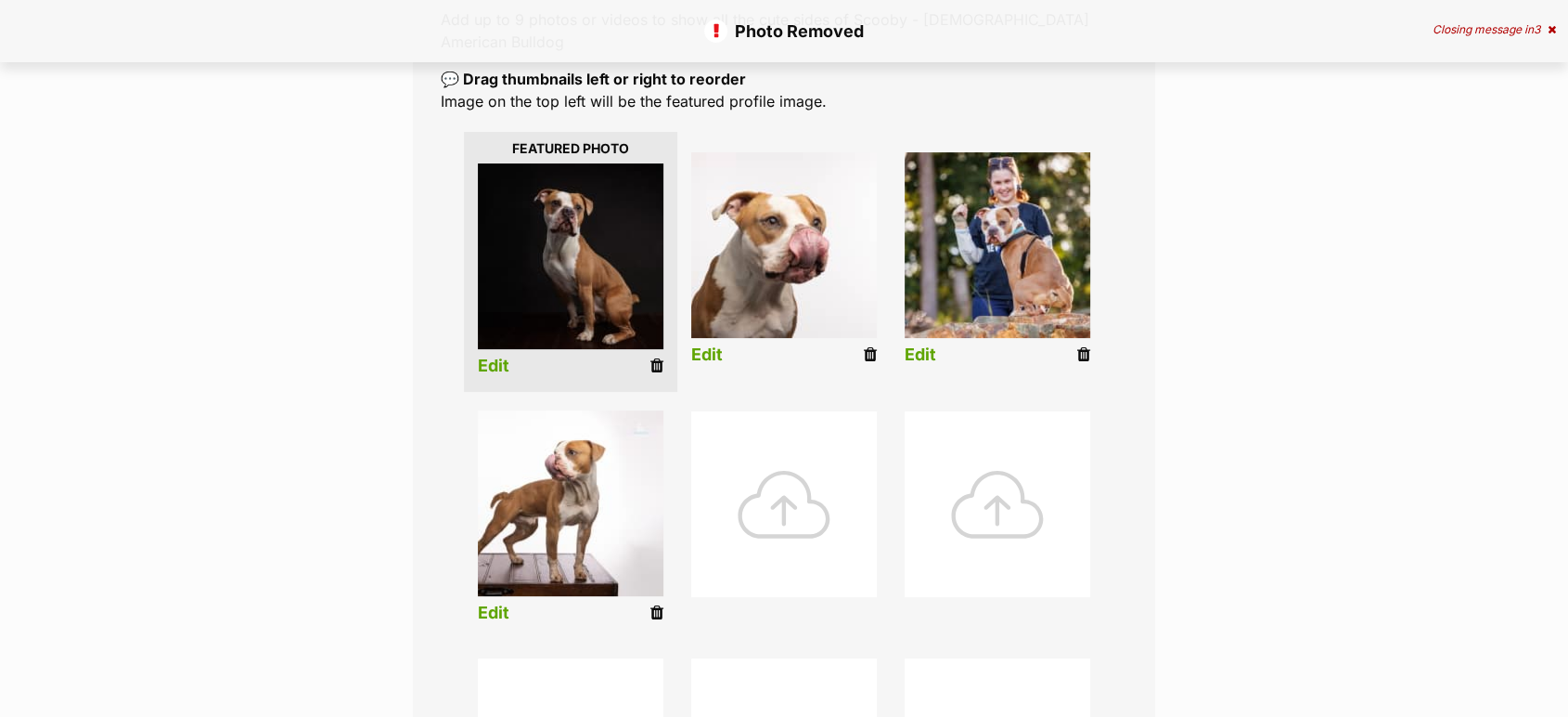
click at [1078, 346] on icon at bounding box center [1084, 355] width 13 height 17
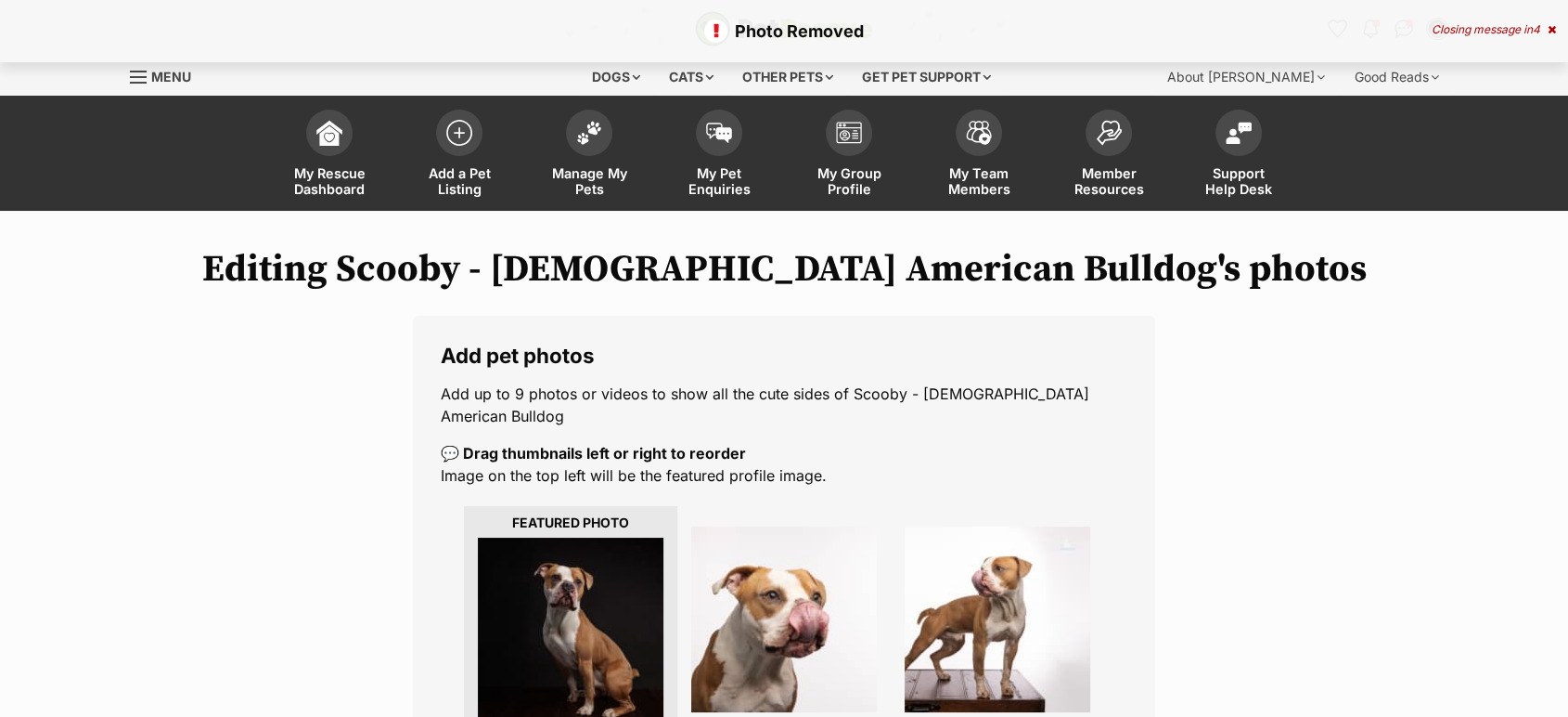
scroll to position [373, 0]
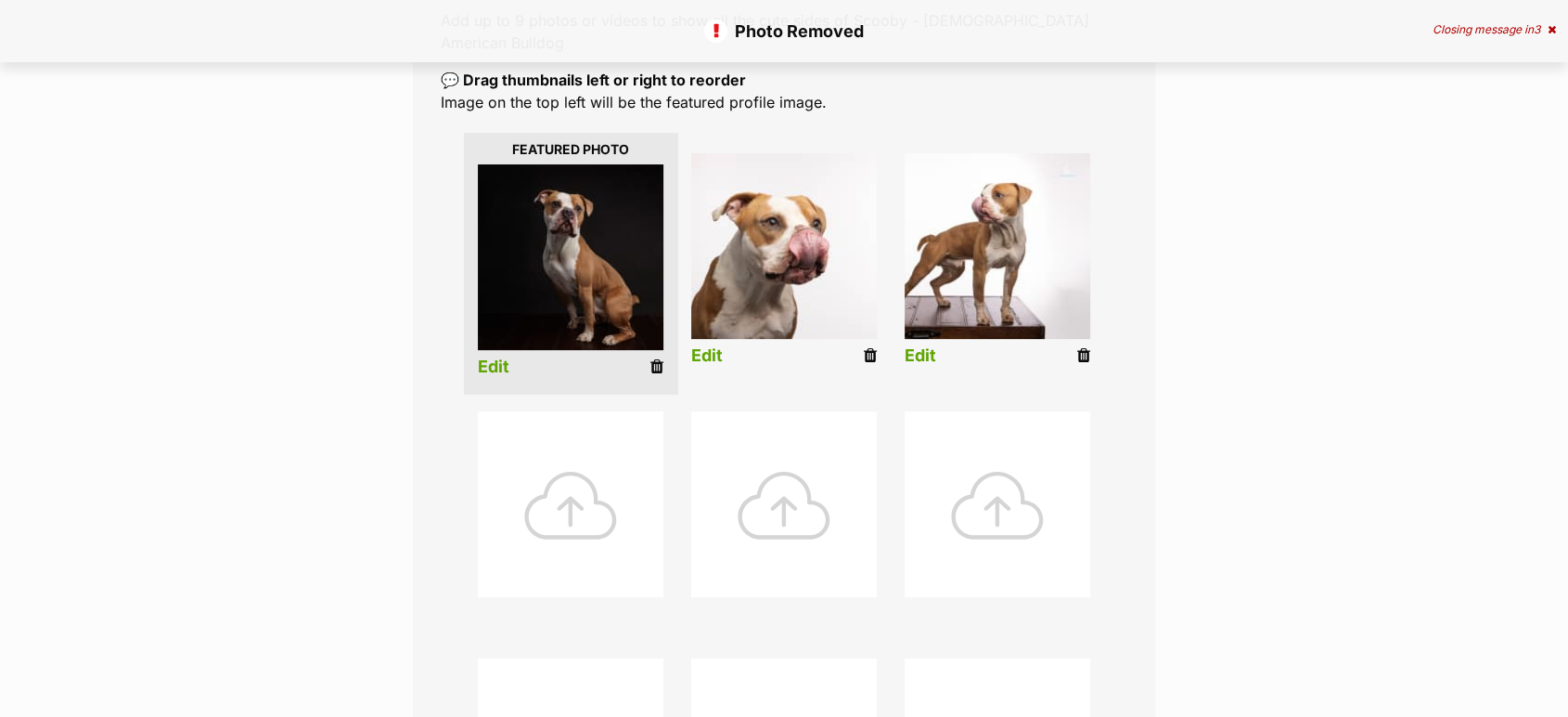
click at [653, 358] on icon at bounding box center [657, 367] width 13 height 17
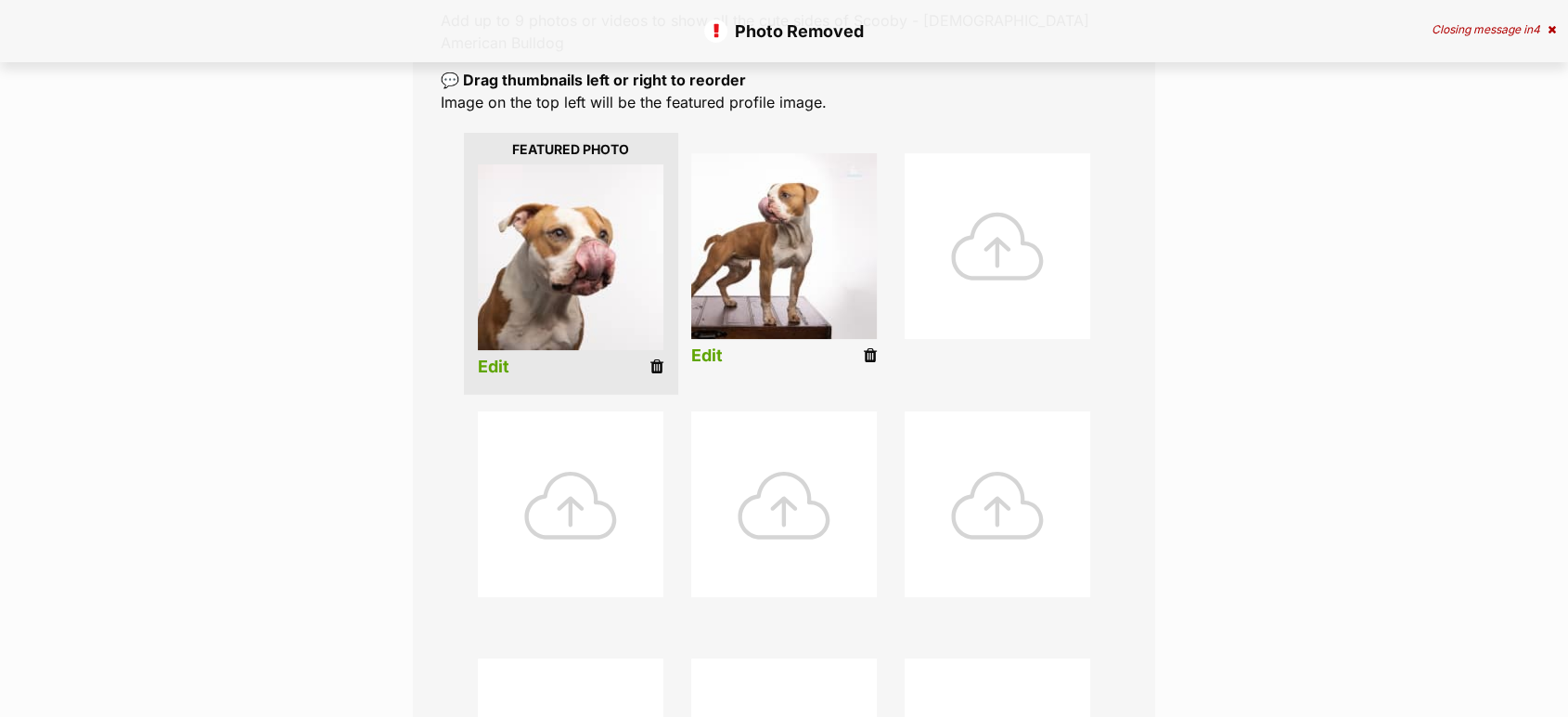
click at [654, 358] on icon at bounding box center [657, 367] width 13 height 17
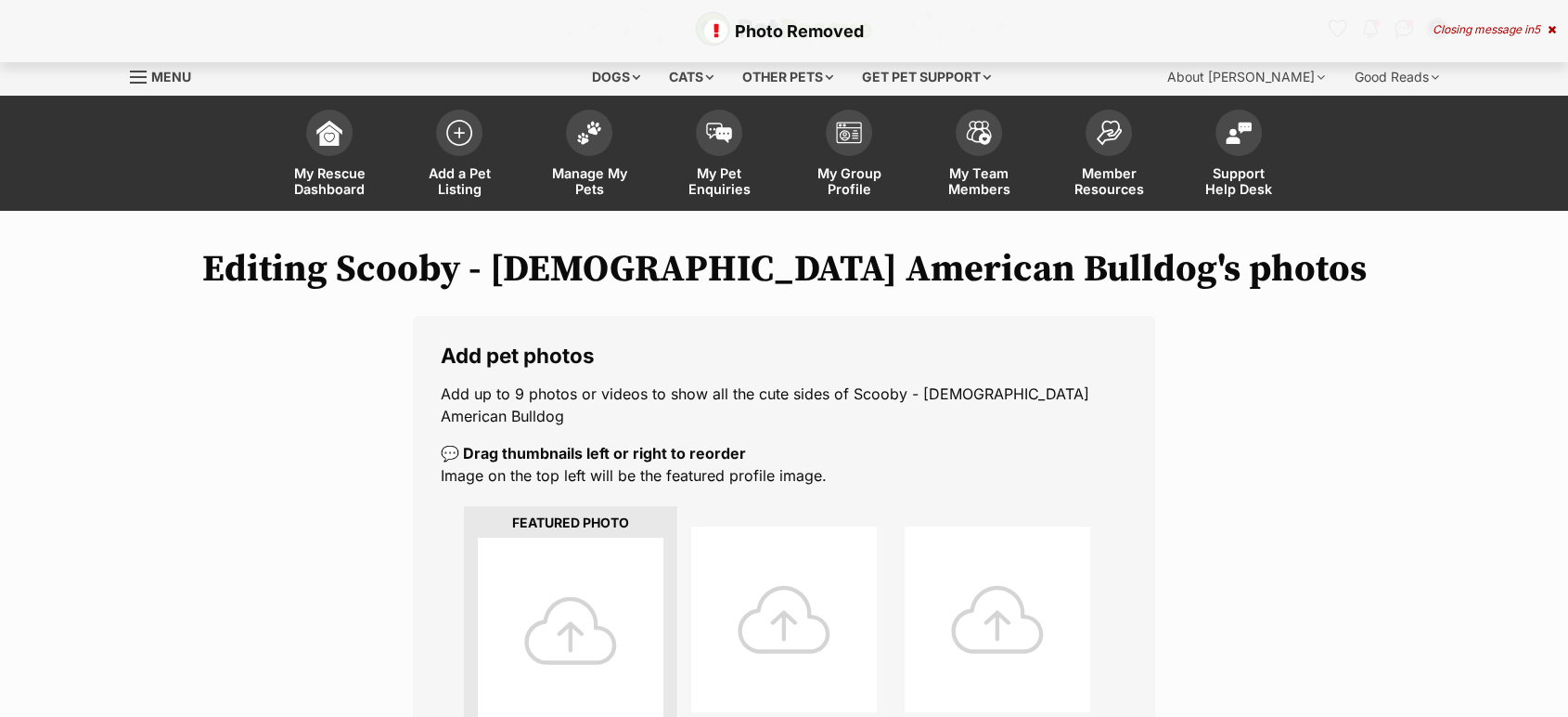
click at [563, 615] on div at bounding box center [570, 629] width 185 height 185
click at [574, 610] on div at bounding box center [570, 629] width 185 height 185
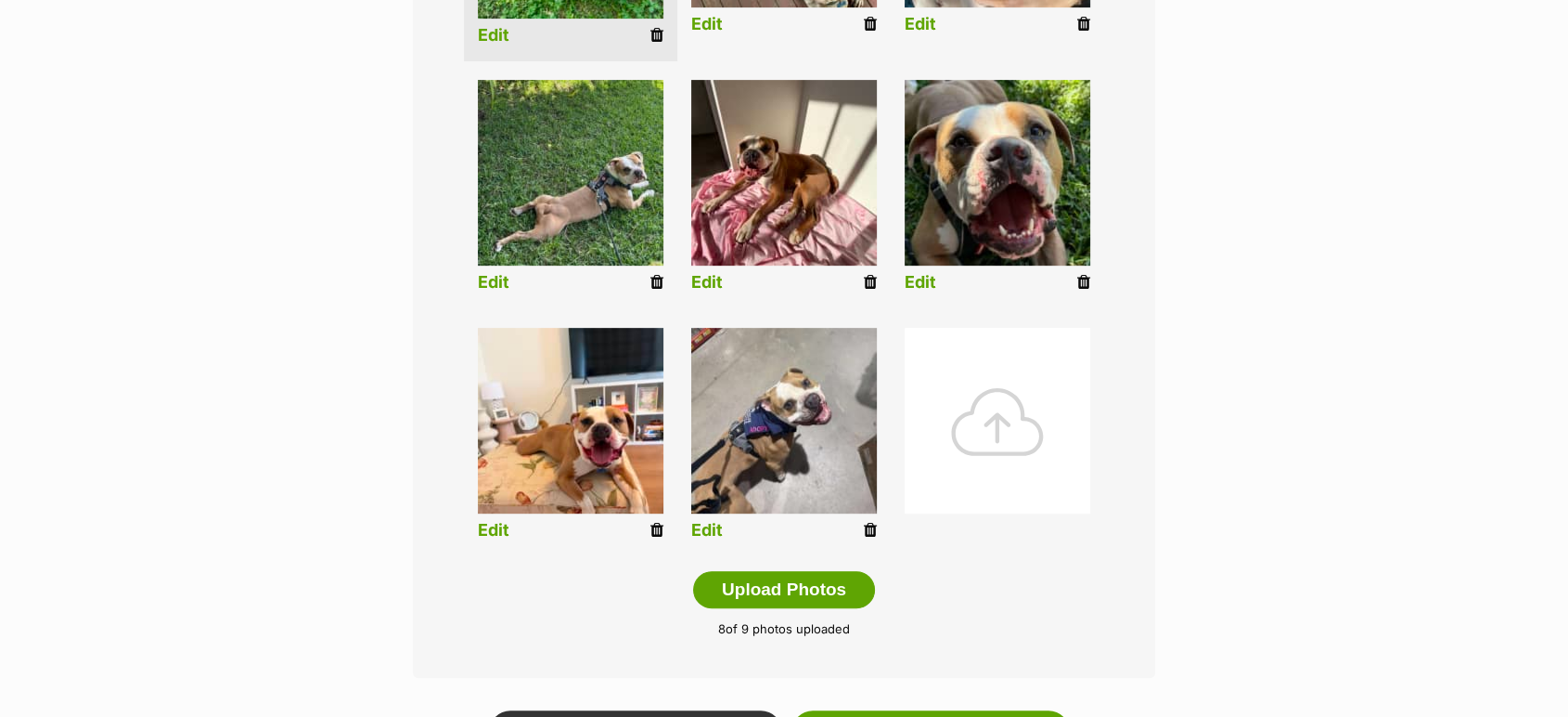
scroll to position [749, 0]
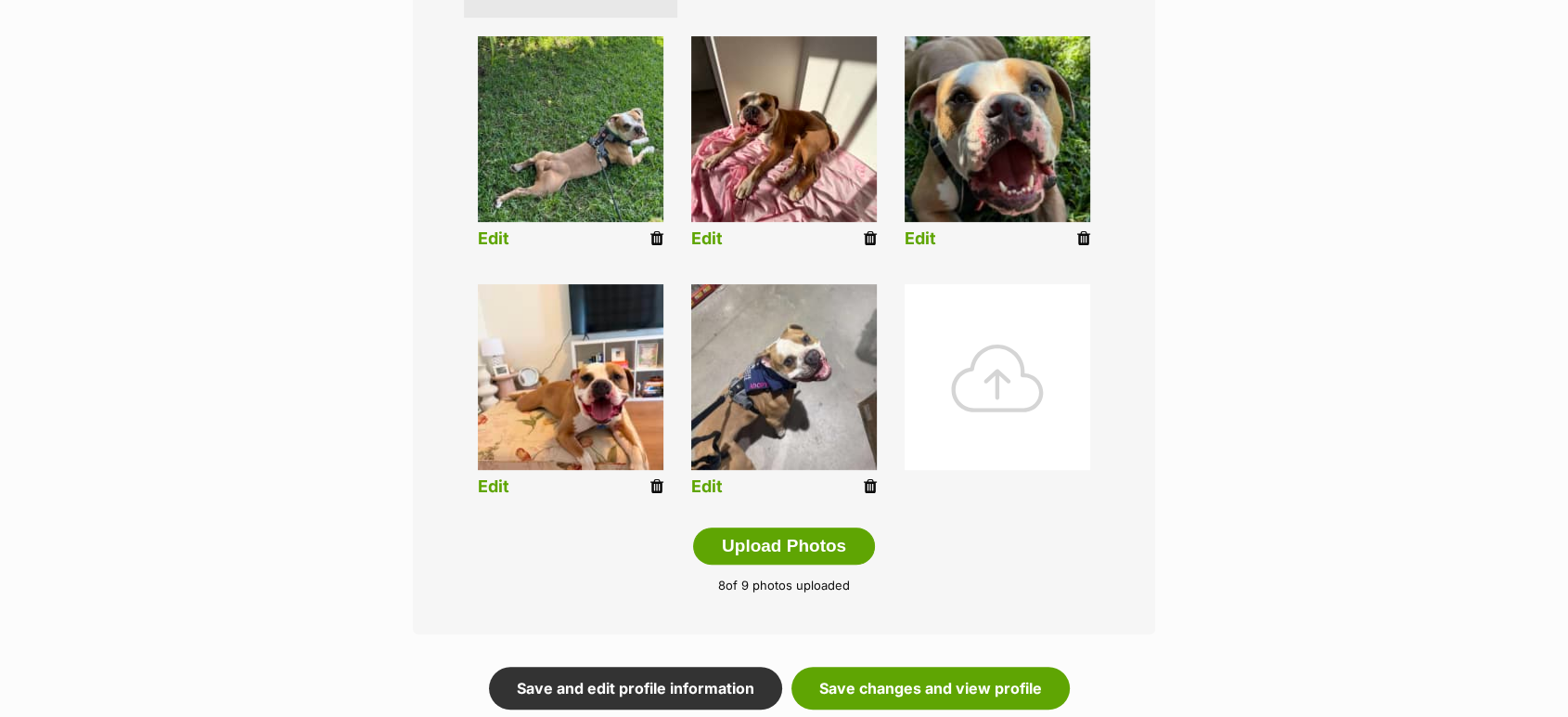
drag, startPoint x: 872, startPoint y: 466, endPoint x: 893, endPoint y: 74, distance: 392.6
click at [872, 479] on icon at bounding box center [870, 487] width 13 height 17
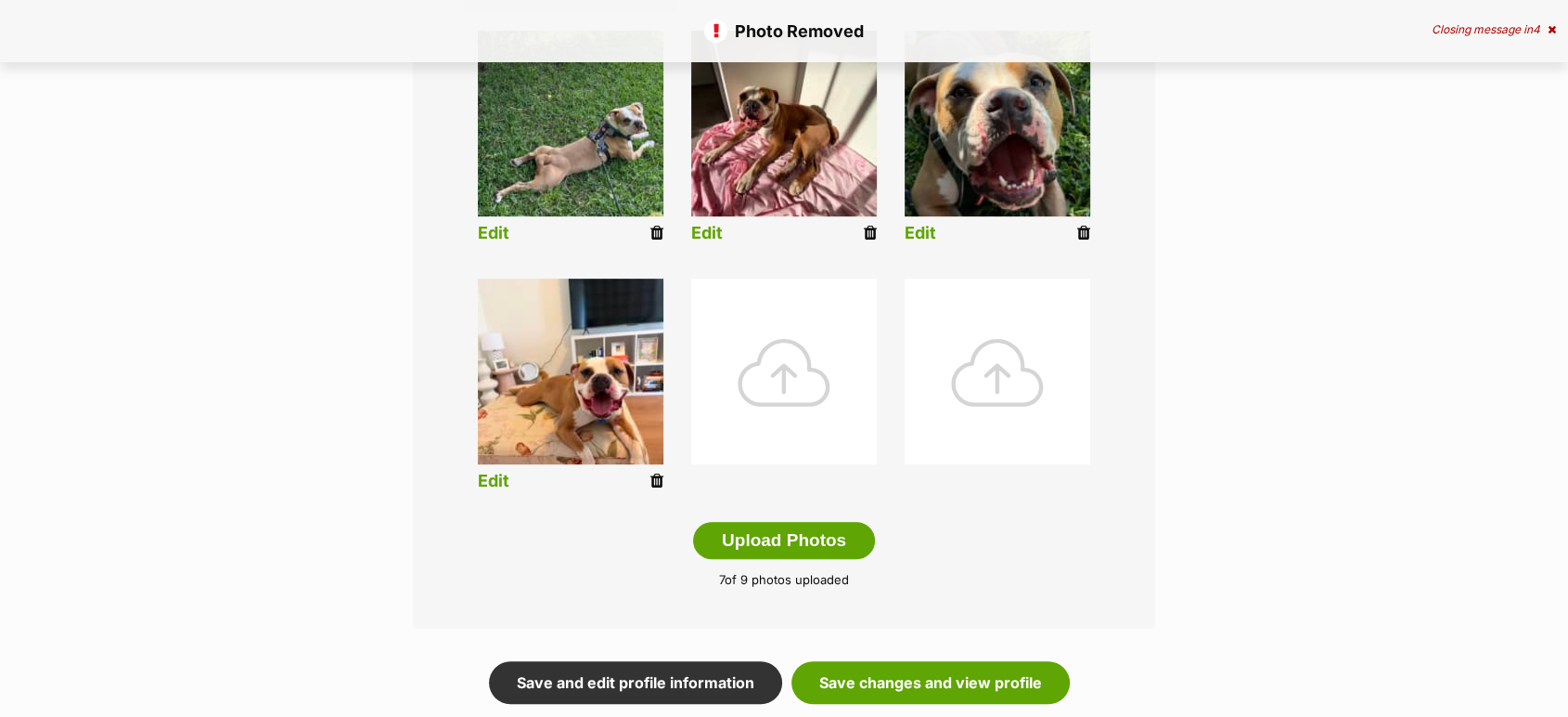
scroll to position [943, 0]
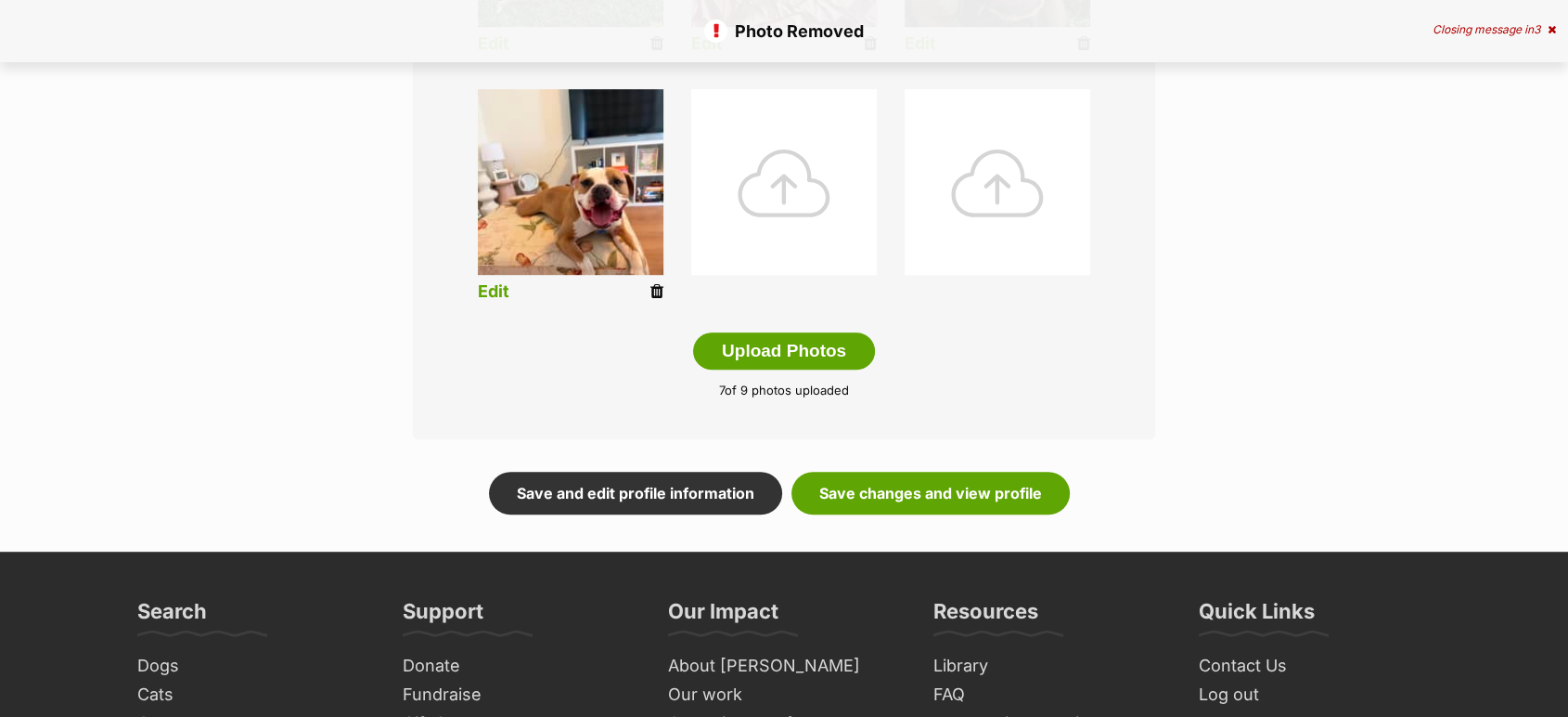
click at [776, 162] on div at bounding box center [784, 182] width 185 height 185
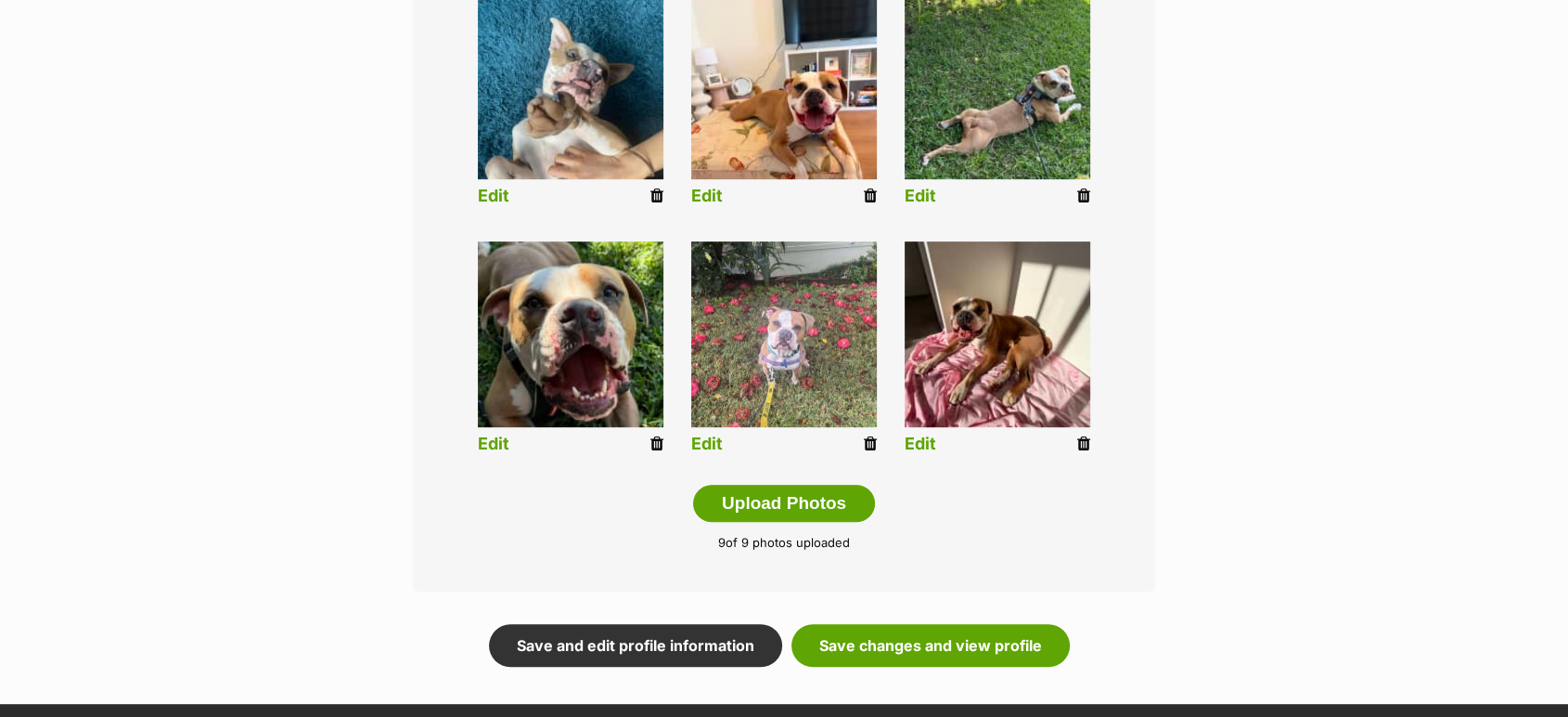
scroll to position [917, 0]
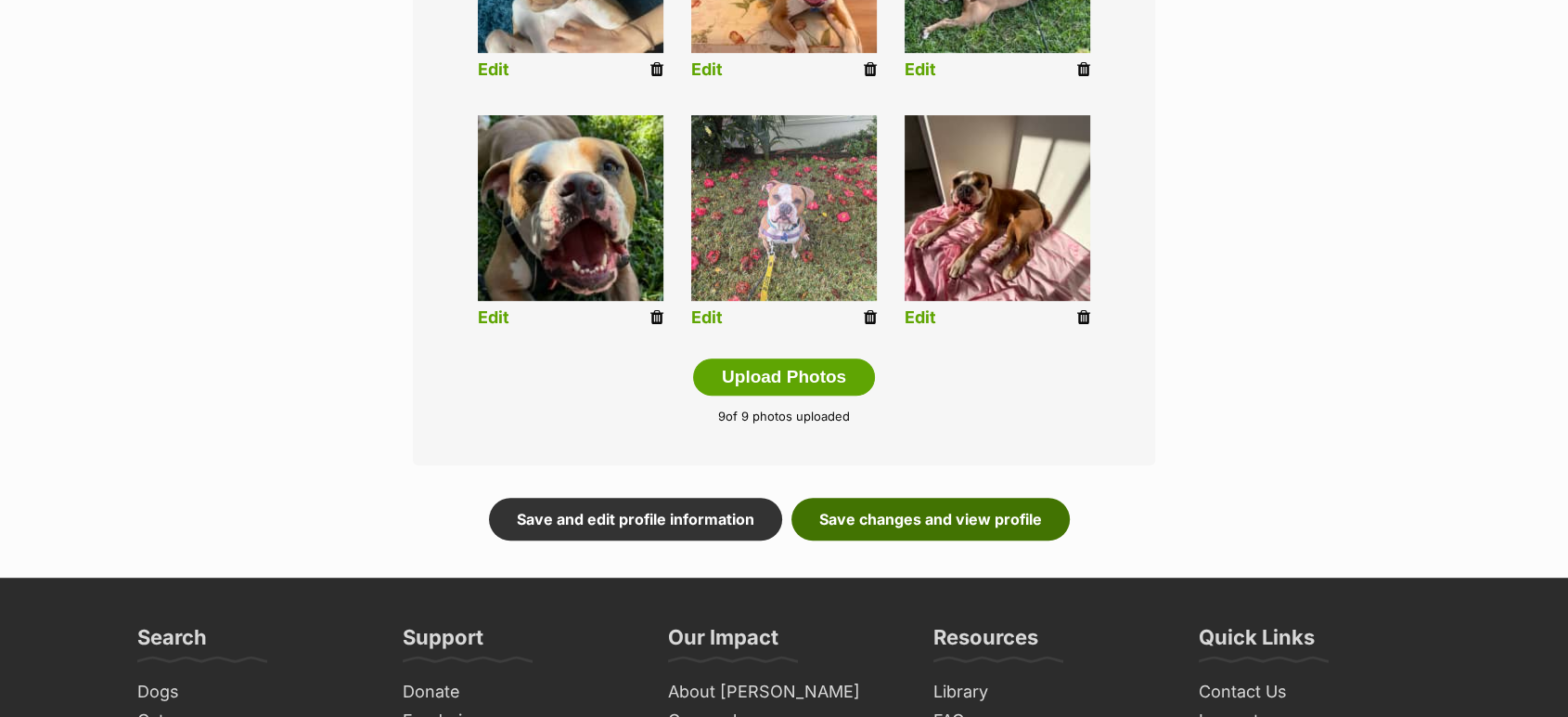
click at [1033, 497] on link "Save changes and view profile" at bounding box center [931, 519] width 278 height 43
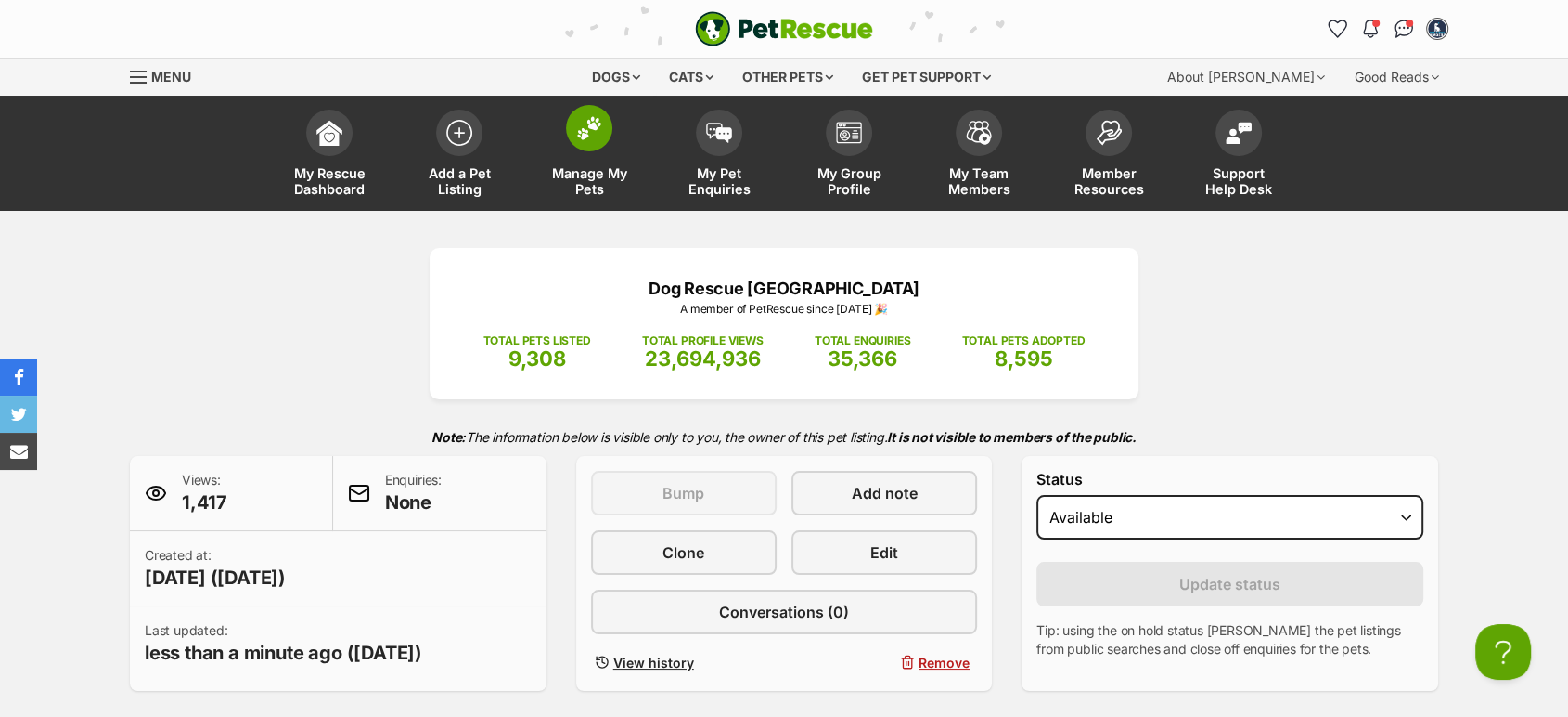
click at [606, 166] on span "Manage My Pets" at bounding box center [589, 181] width 84 height 32
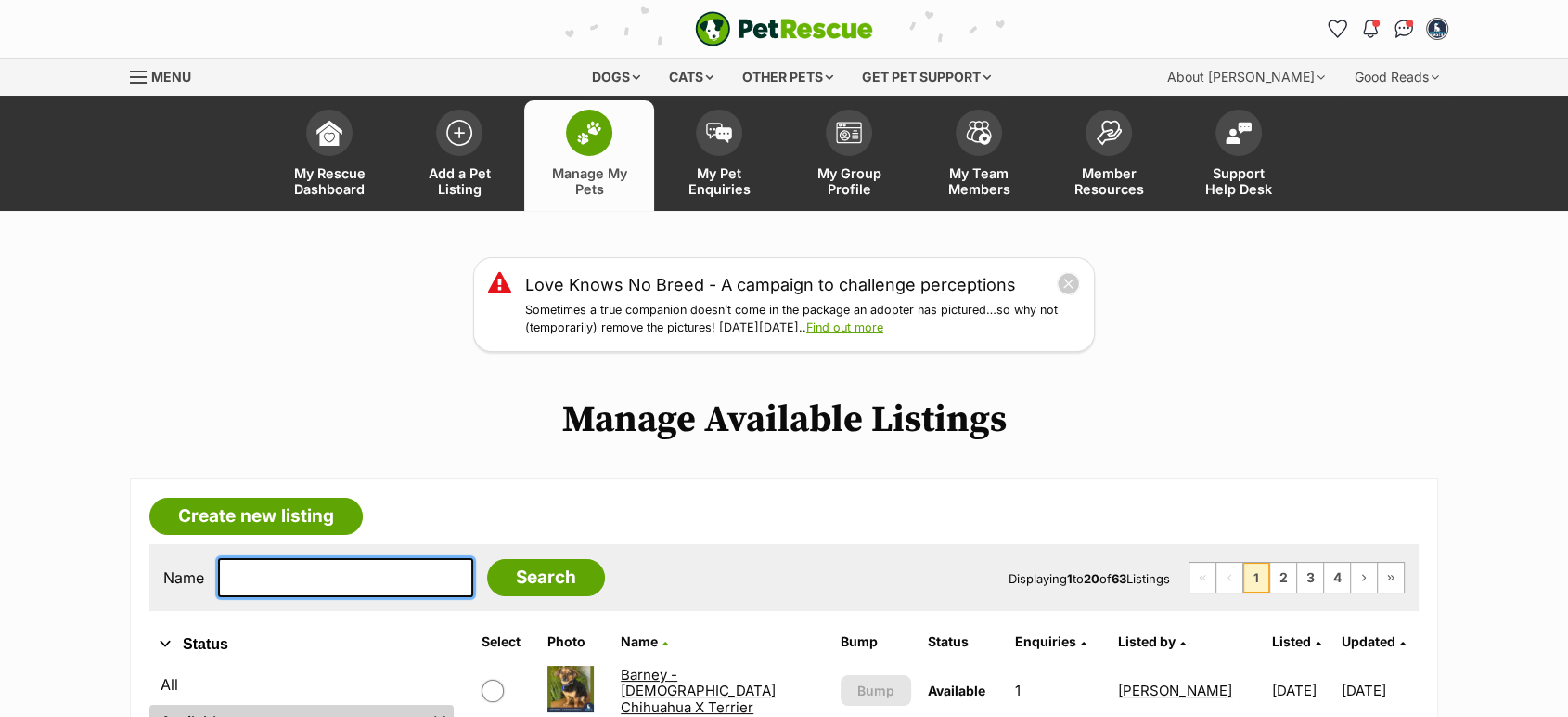
click at [312, 579] on input "text" at bounding box center [345, 577] width 255 height 39
type input "squ"
click at [487, 559] on input "Search" at bounding box center [545, 577] width 118 height 37
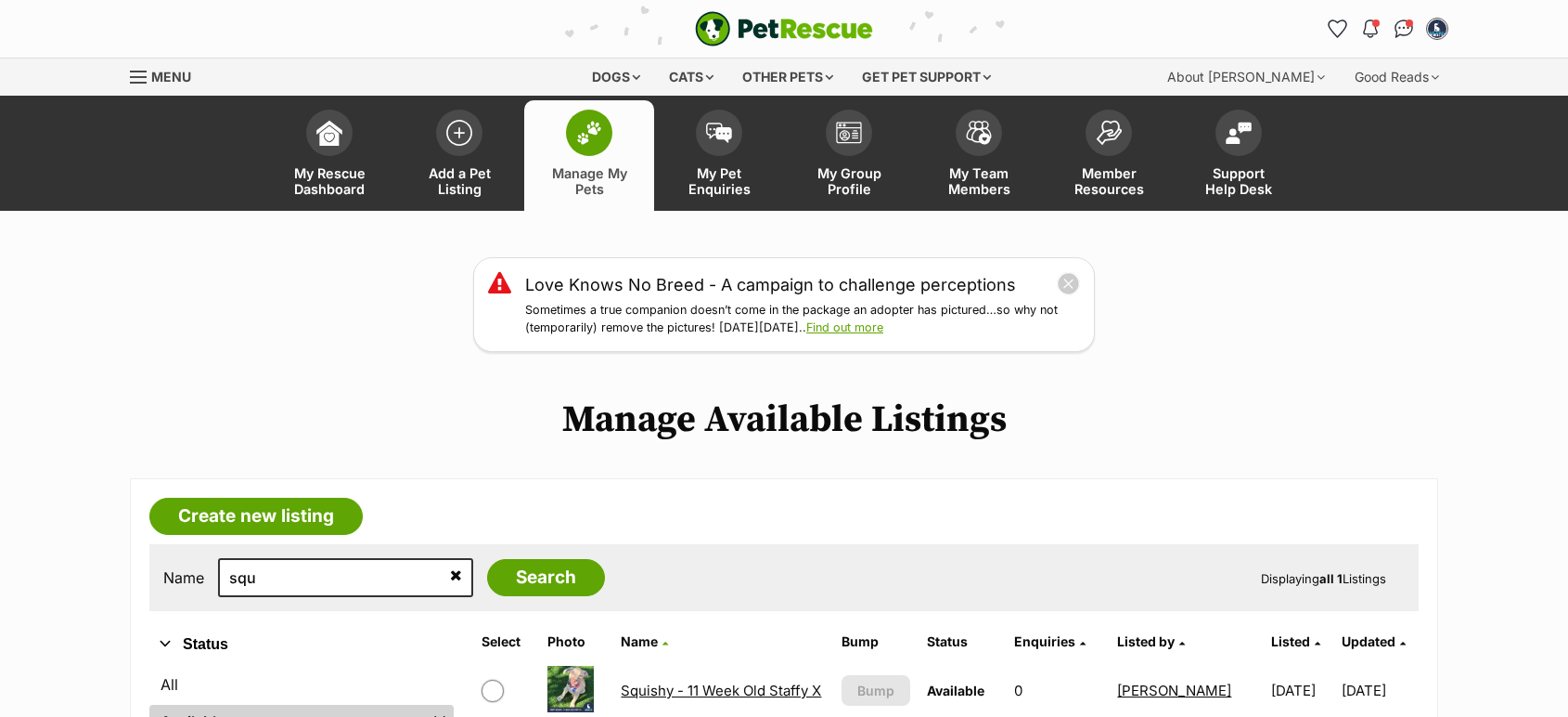
click at [714, 689] on link "Squishy - 11 Week Old Staffy X" at bounding box center [720, 690] width 200 height 18
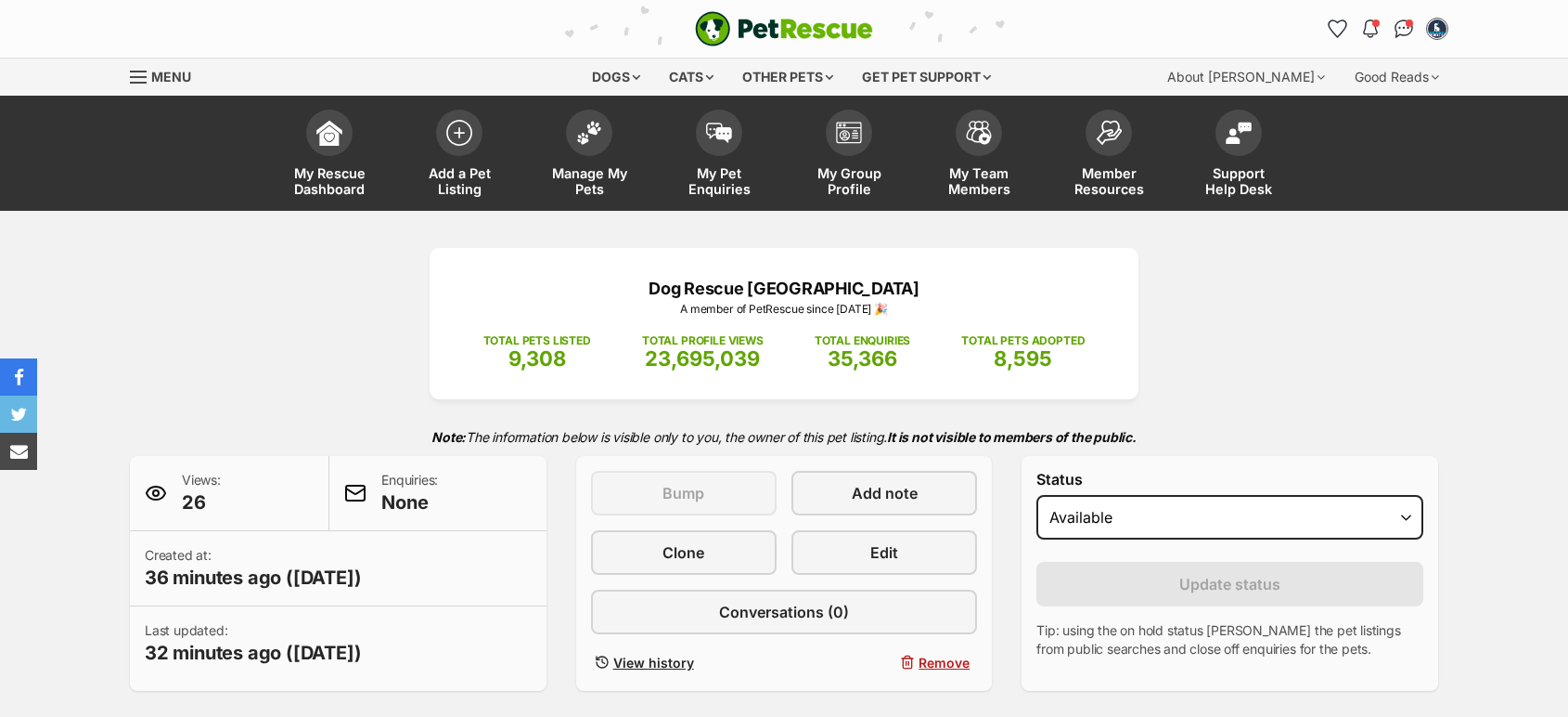
click at [689, 571] on link "Clone" at bounding box center [683, 552] width 185 height 45
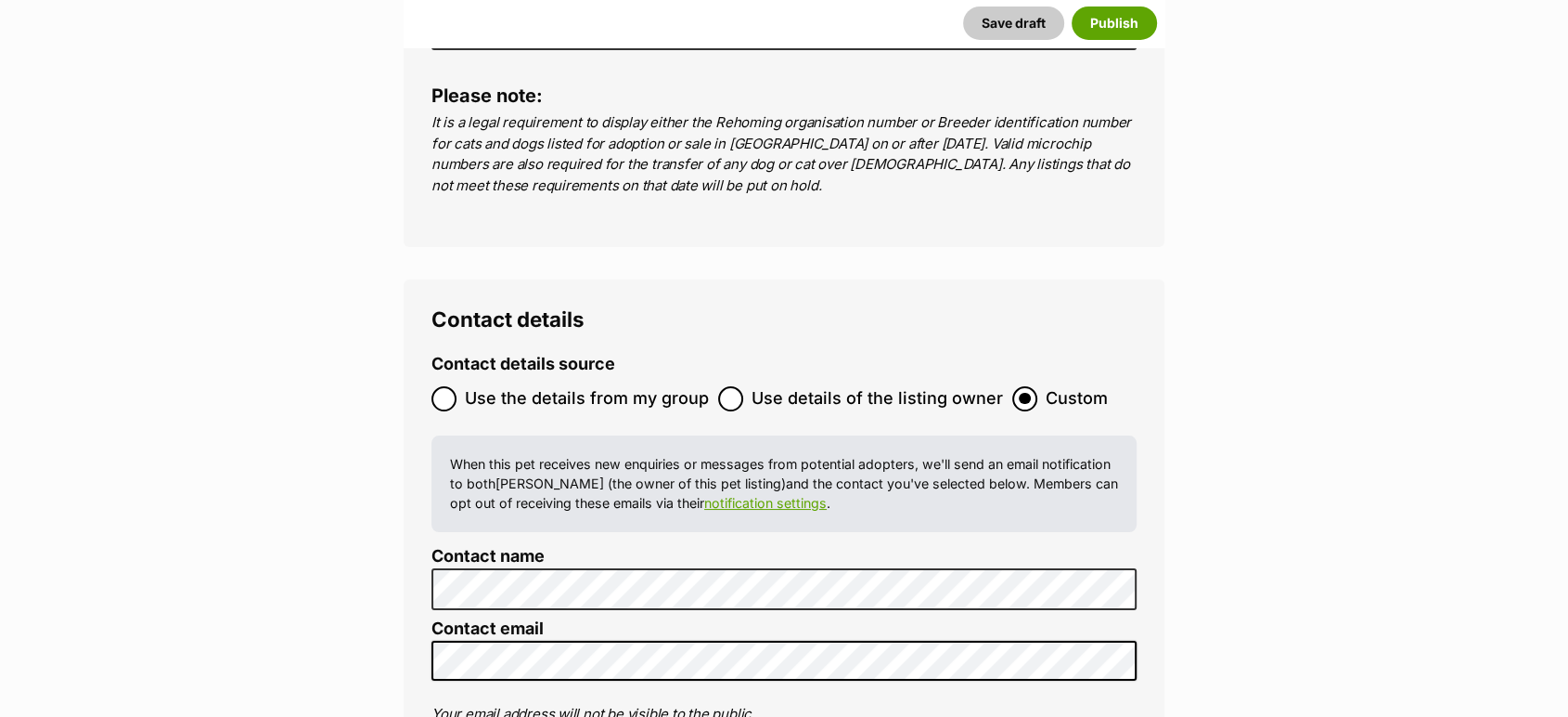
scroll to position [6954, 0]
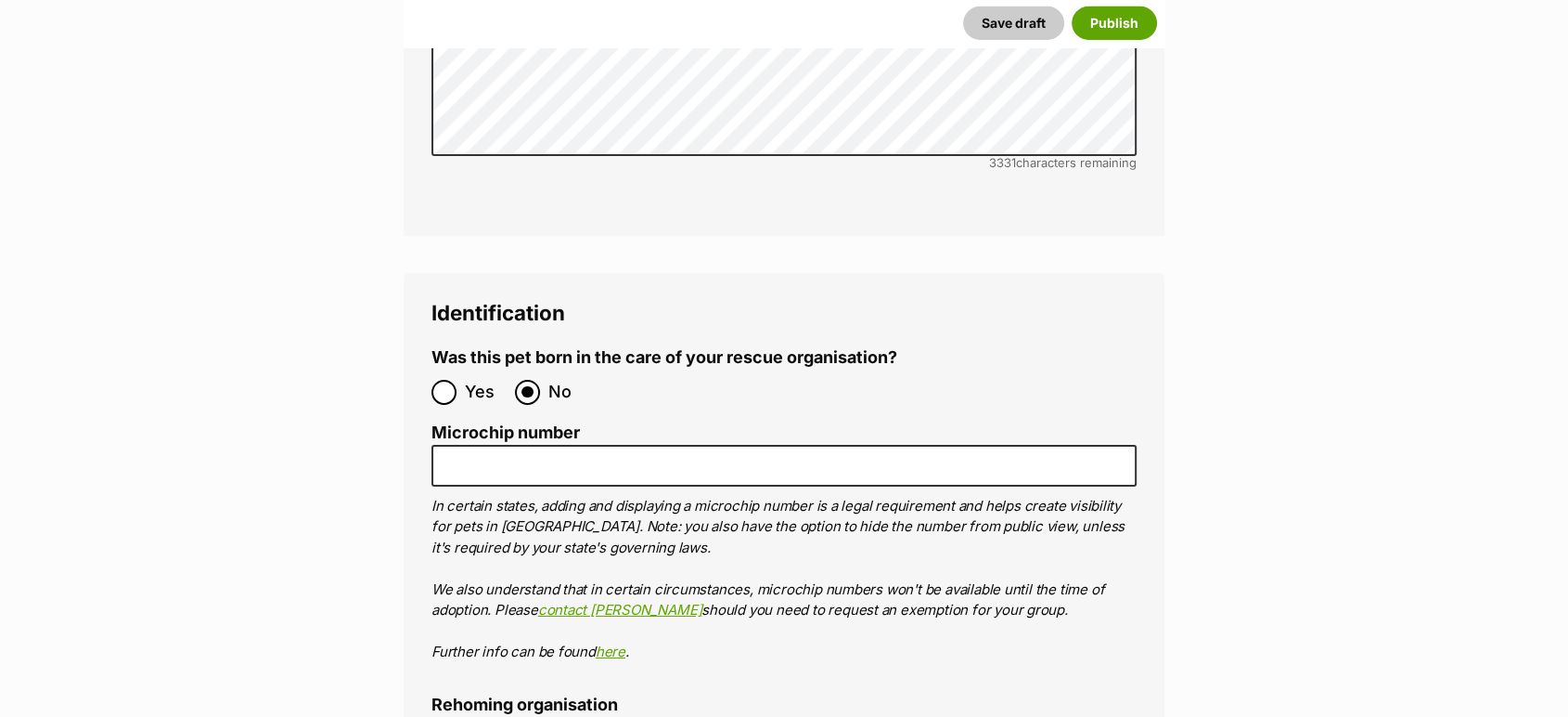
scroll to position [6175, 0]
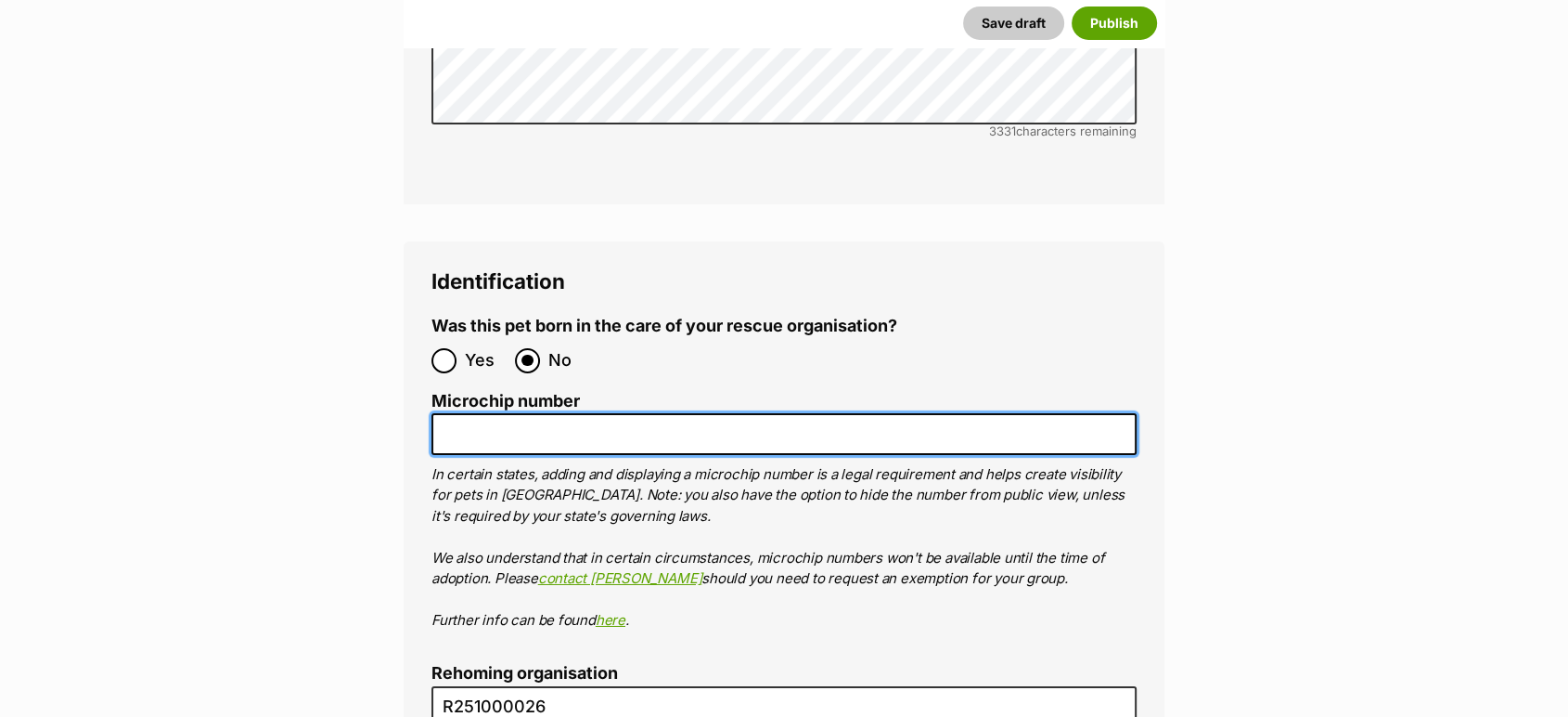
click at [1030, 413] on input "Microchip number" at bounding box center [784, 434] width 705 height 42
paste input "991003003001376"
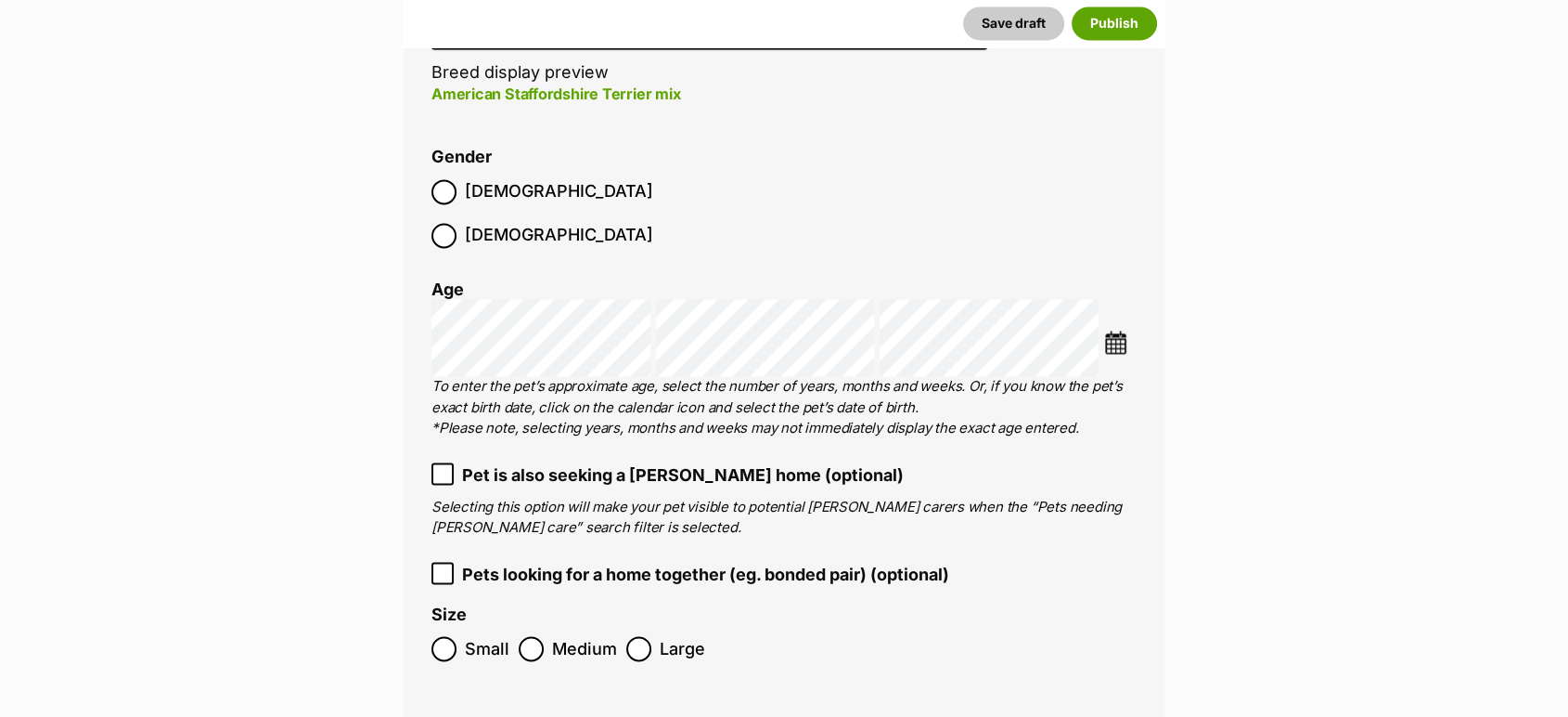
scroll to position [2895, 0]
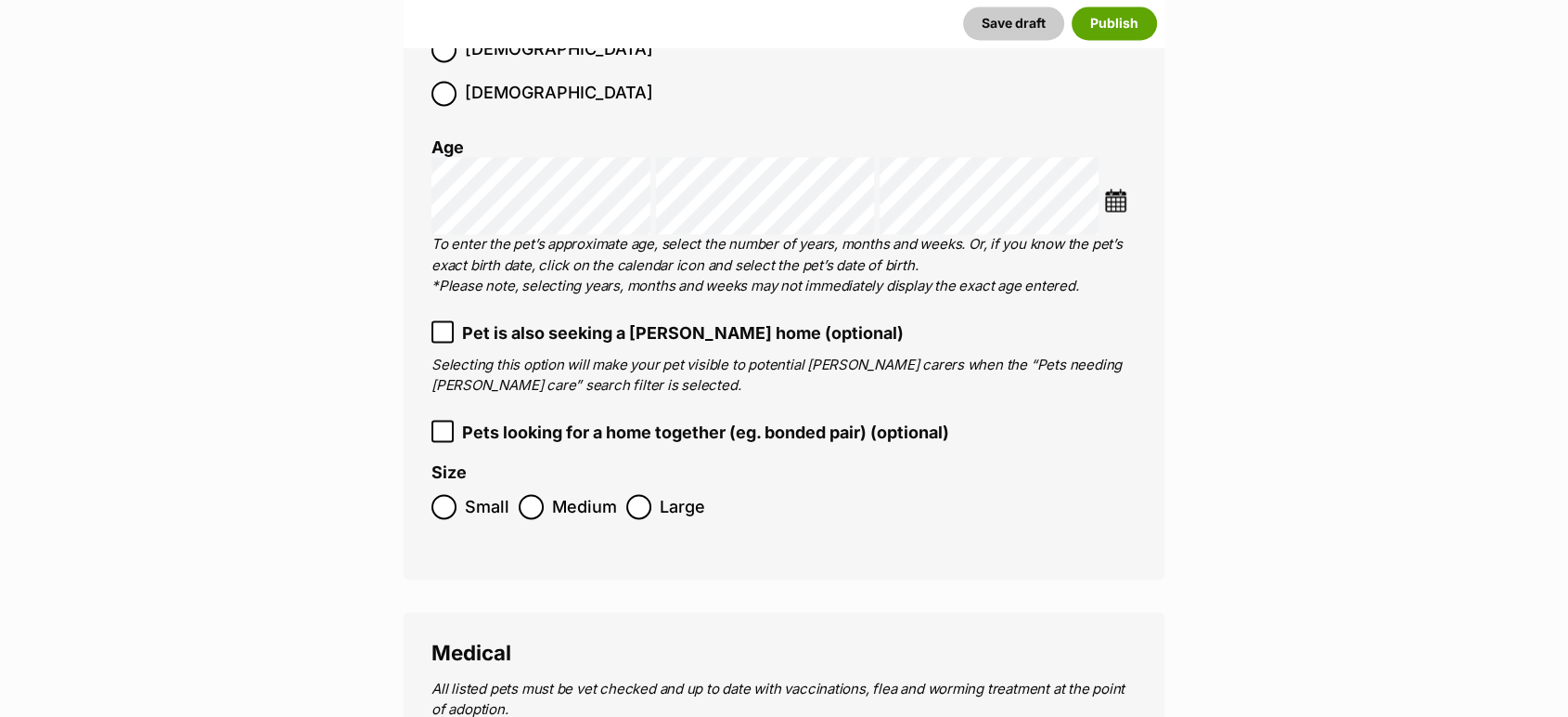
type input "991003003001376"
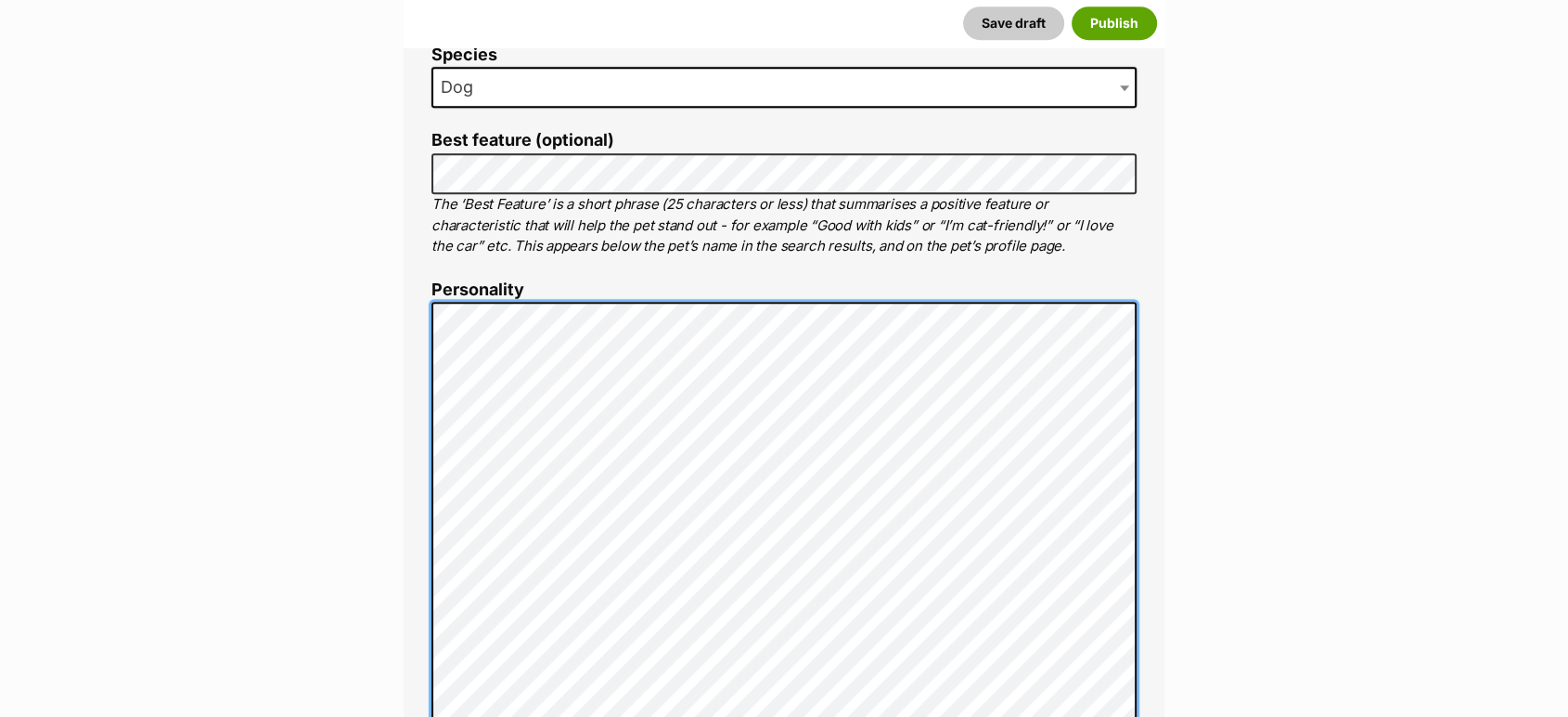
scroll to position [763, 0]
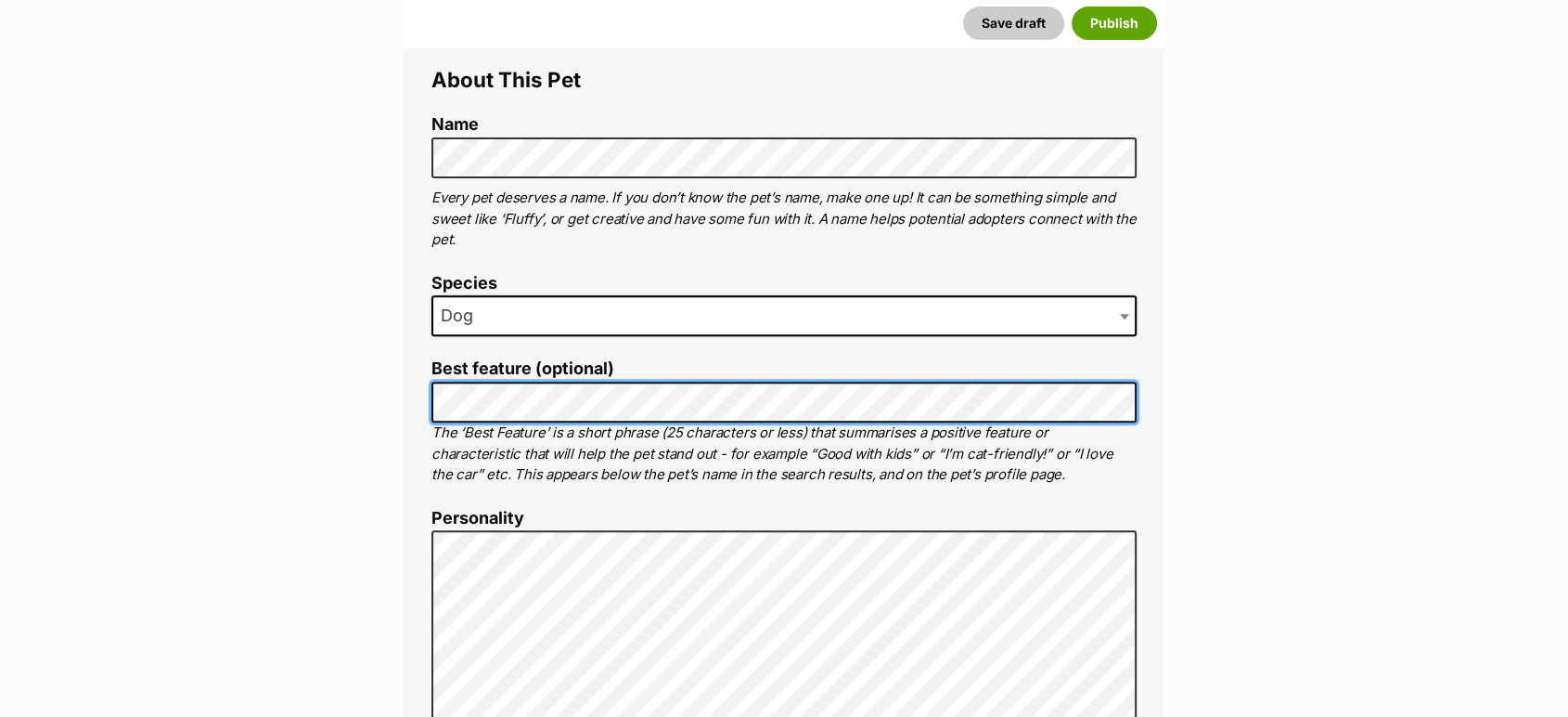
scroll to position [0, 0]
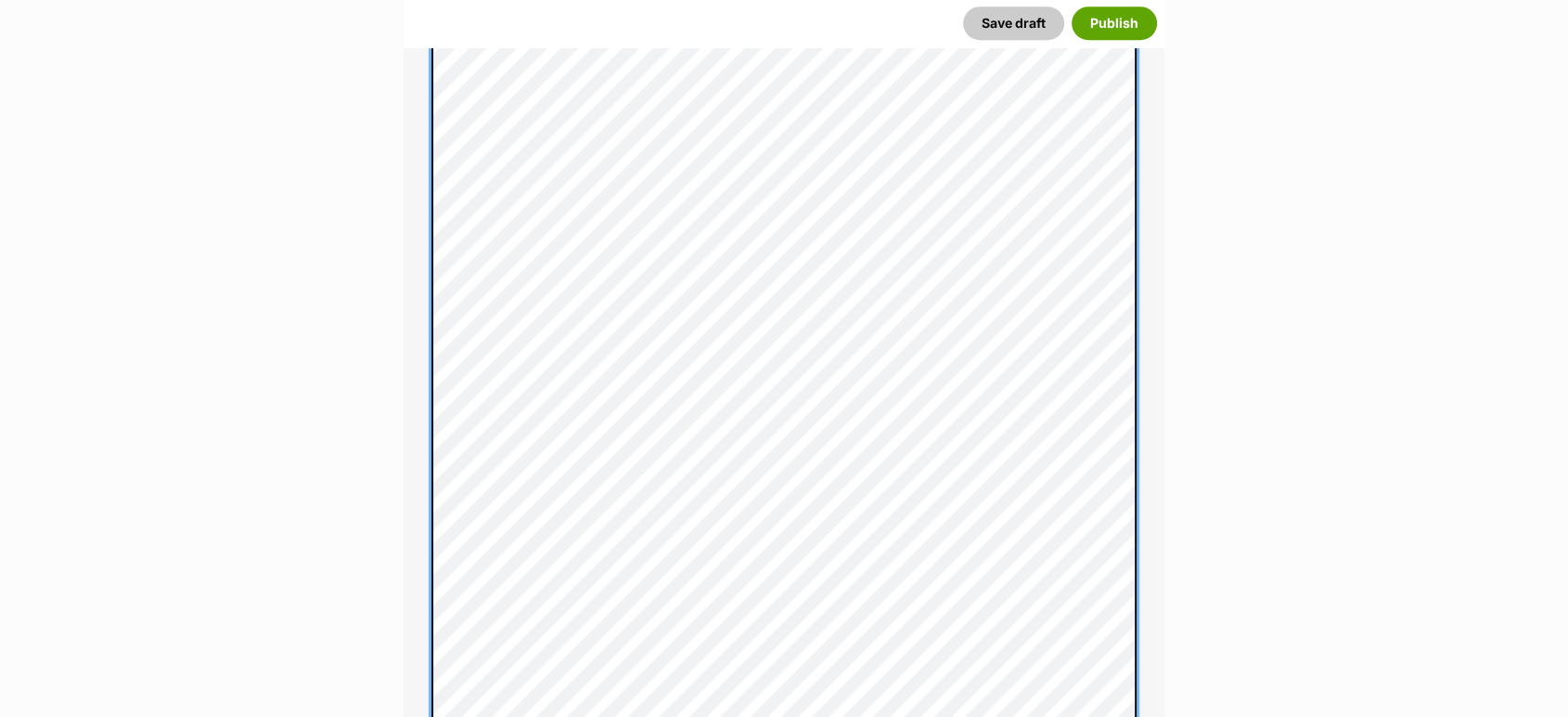
scroll to position [1257, 0]
click at [422, 396] on div "About This Pet Name Henlo there, it looks like you might be using the pet name …" at bounding box center [784, 491] width 761 height 2091
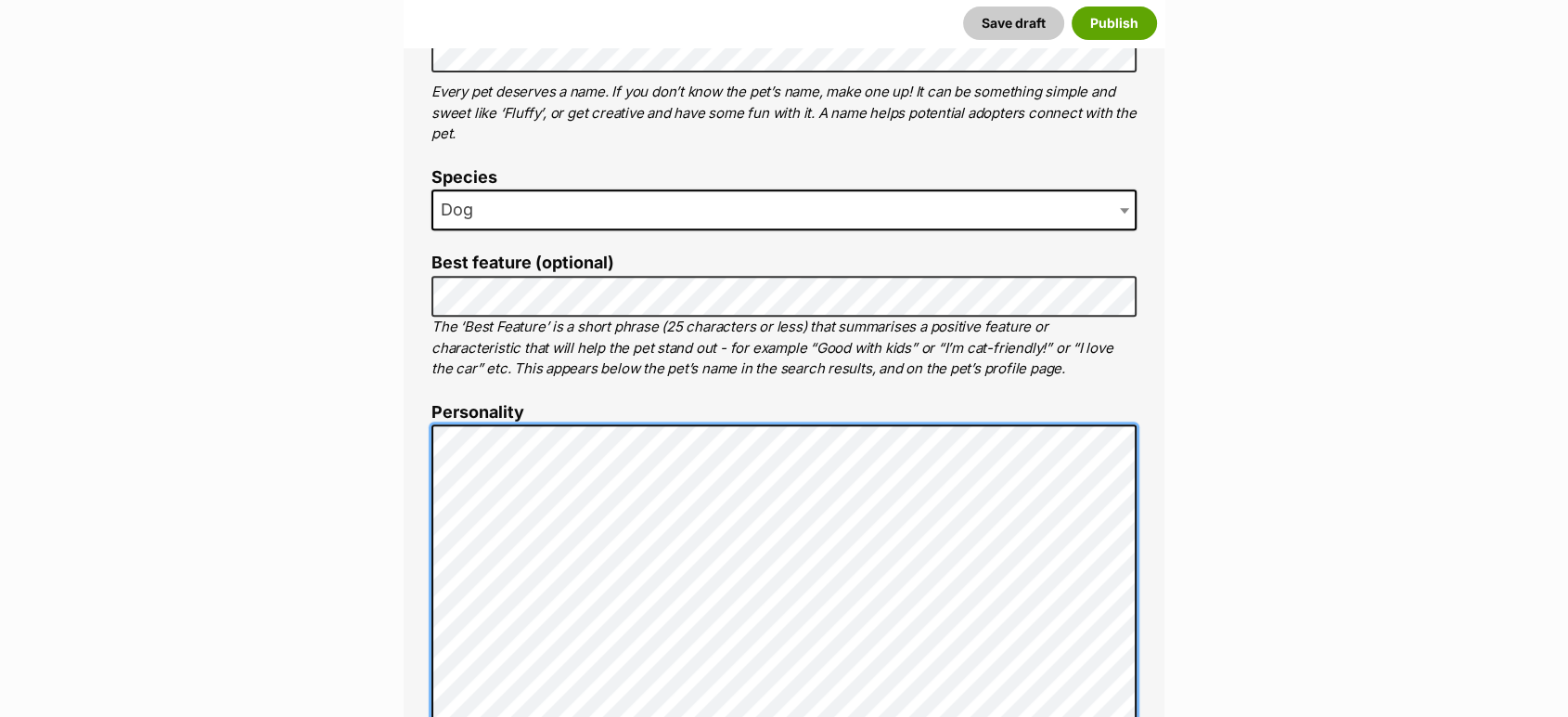
scroll to position [666, 0]
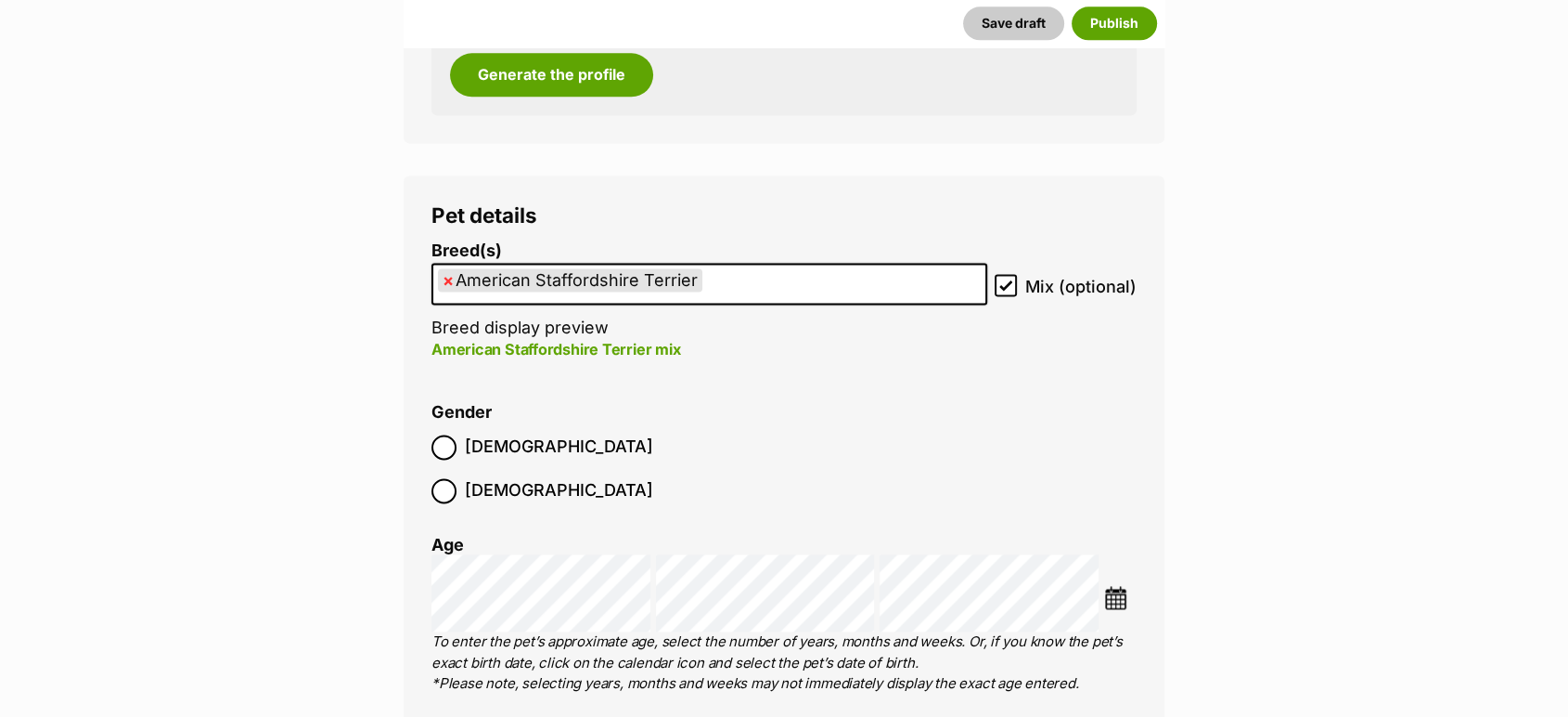
scroll to position [2547, 0]
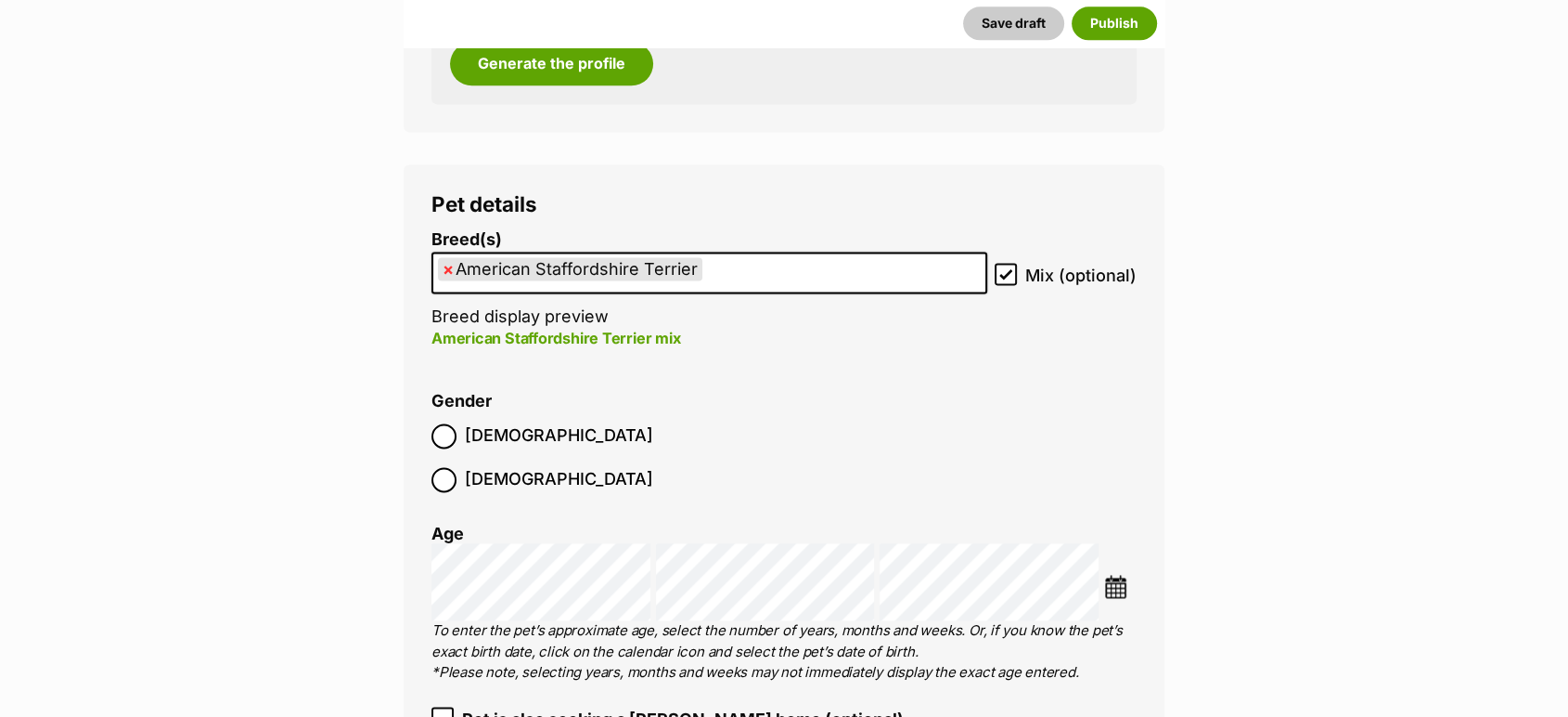
click at [448, 270] on span "×" at bounding box center [449, 268] width 11 height 23
select select
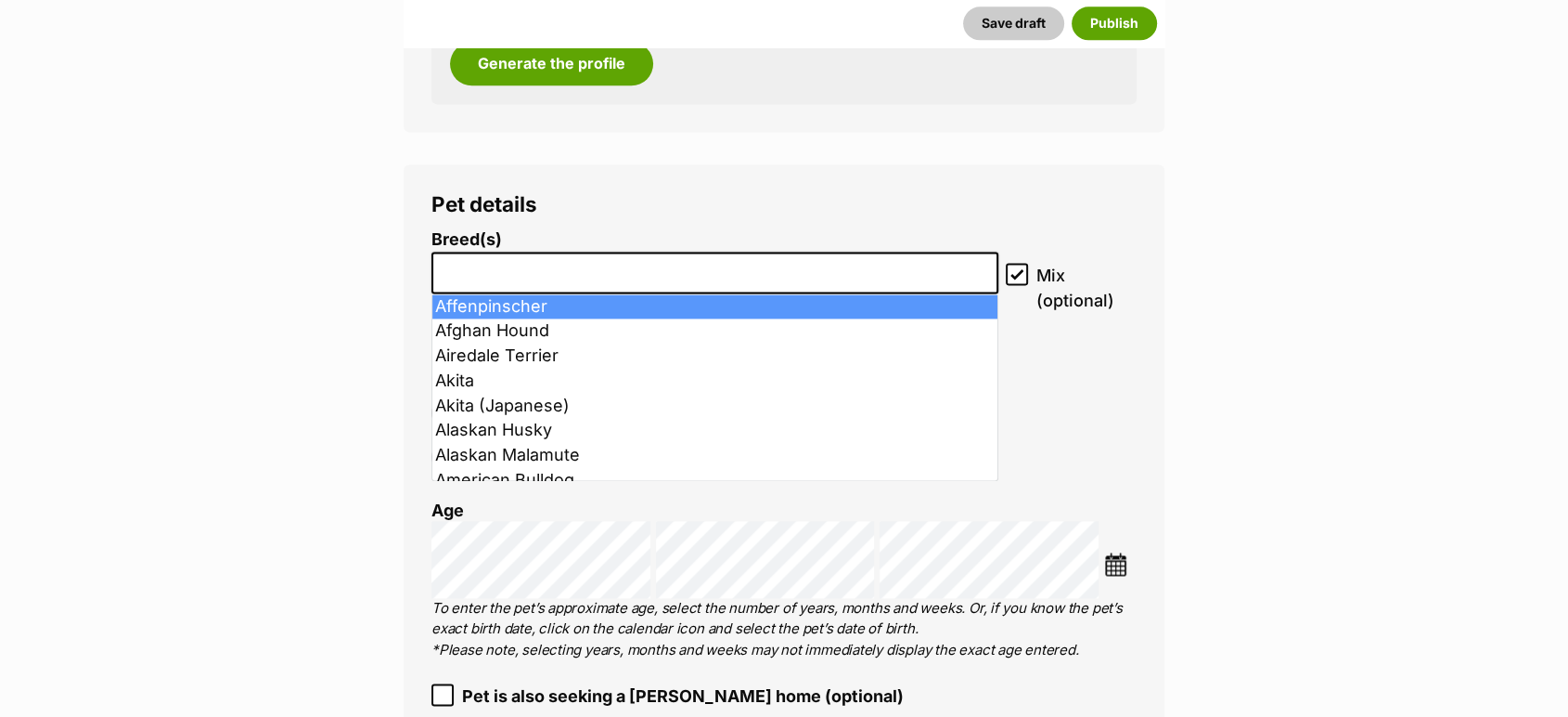
click at [503, 274] on input "search" at bounding box center [715, 267] width 554 height 20
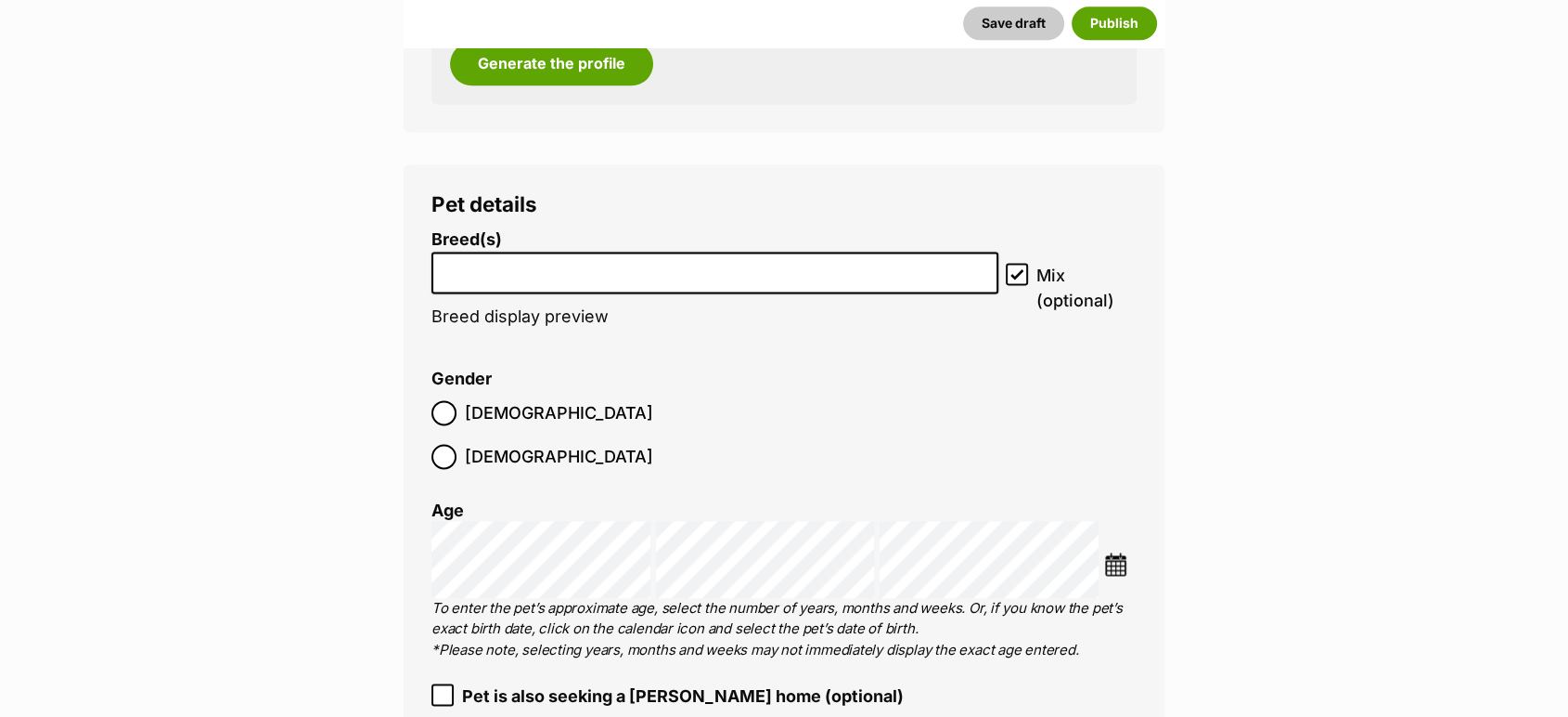
click at [503, 274] on input "search" at bounding box center [715, 267] width 554 height 20
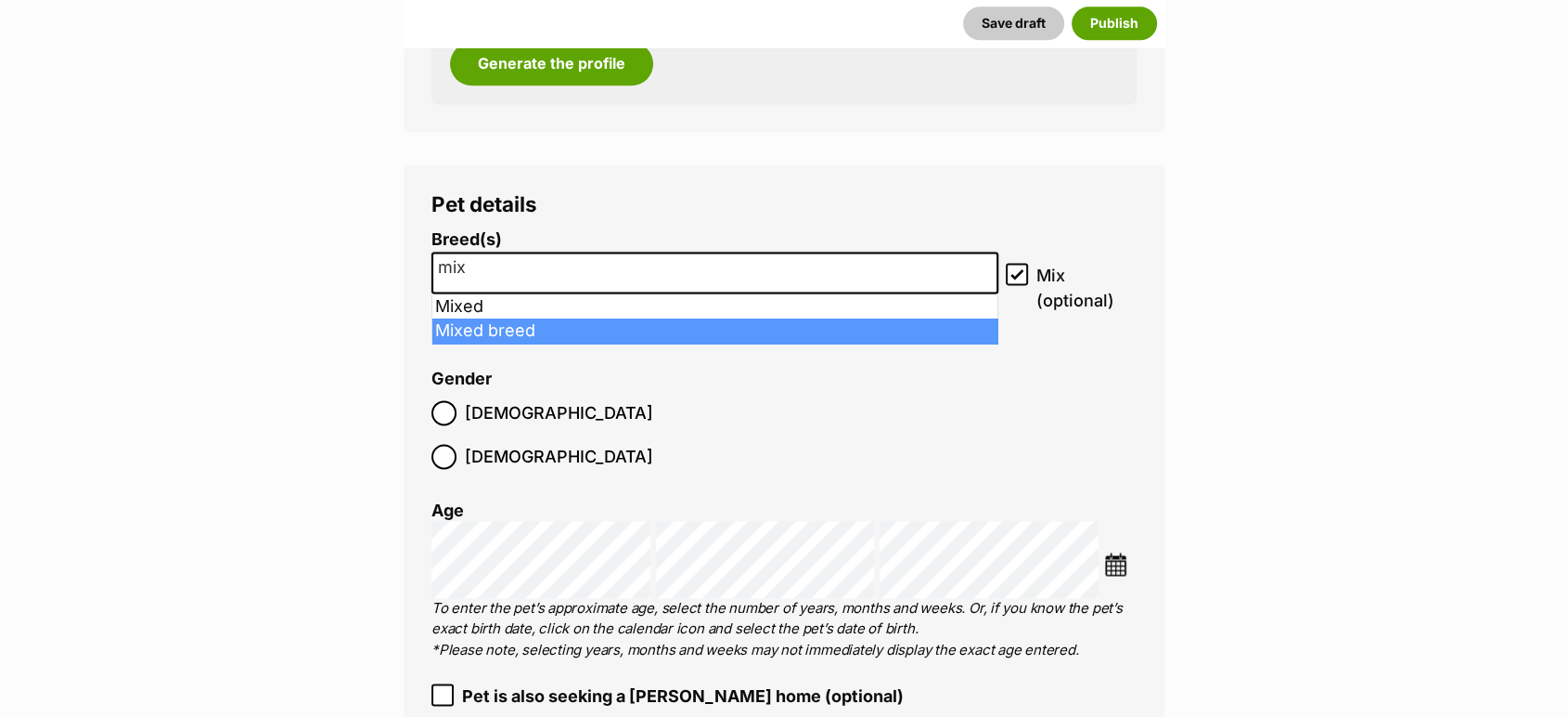
type input "mix"
select select "252261"
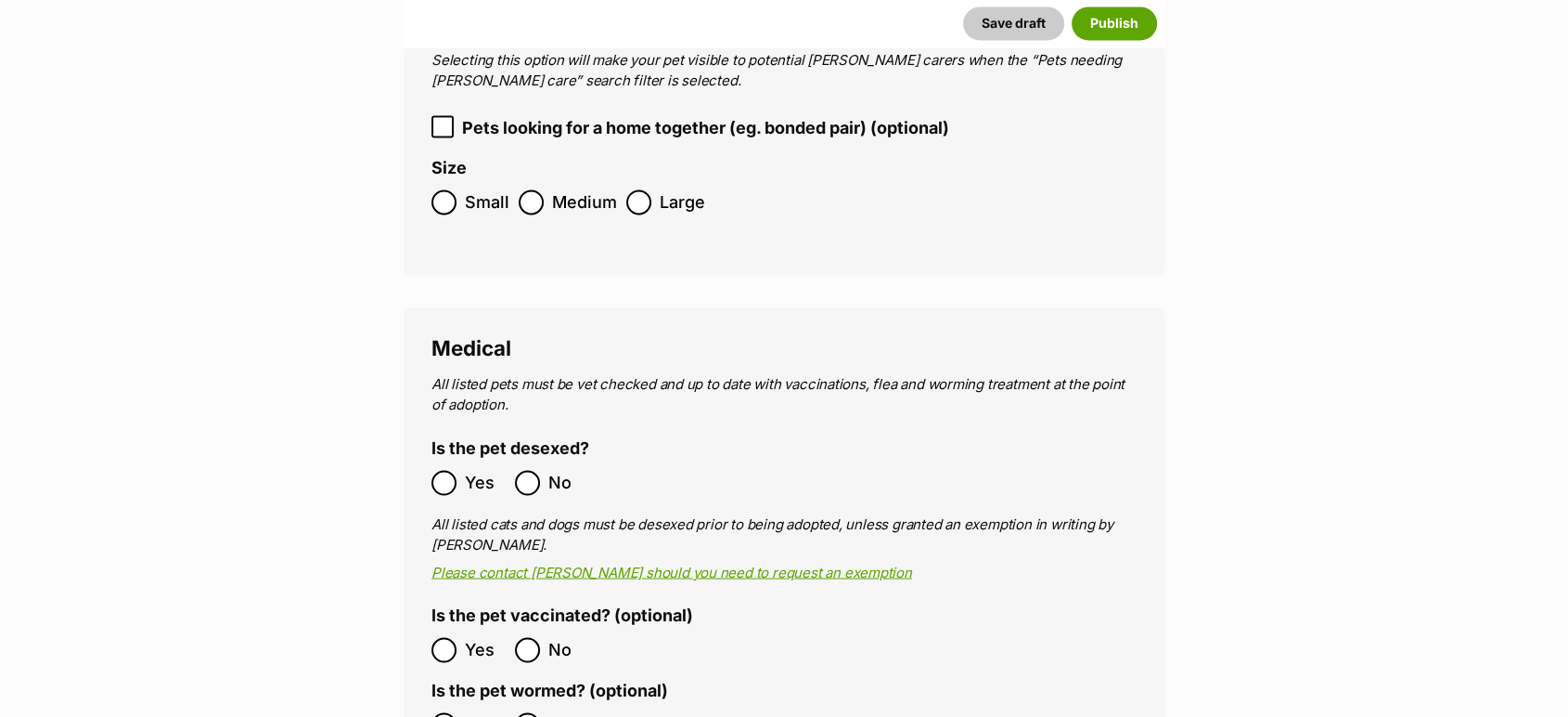
scroll to position [3194, 0]
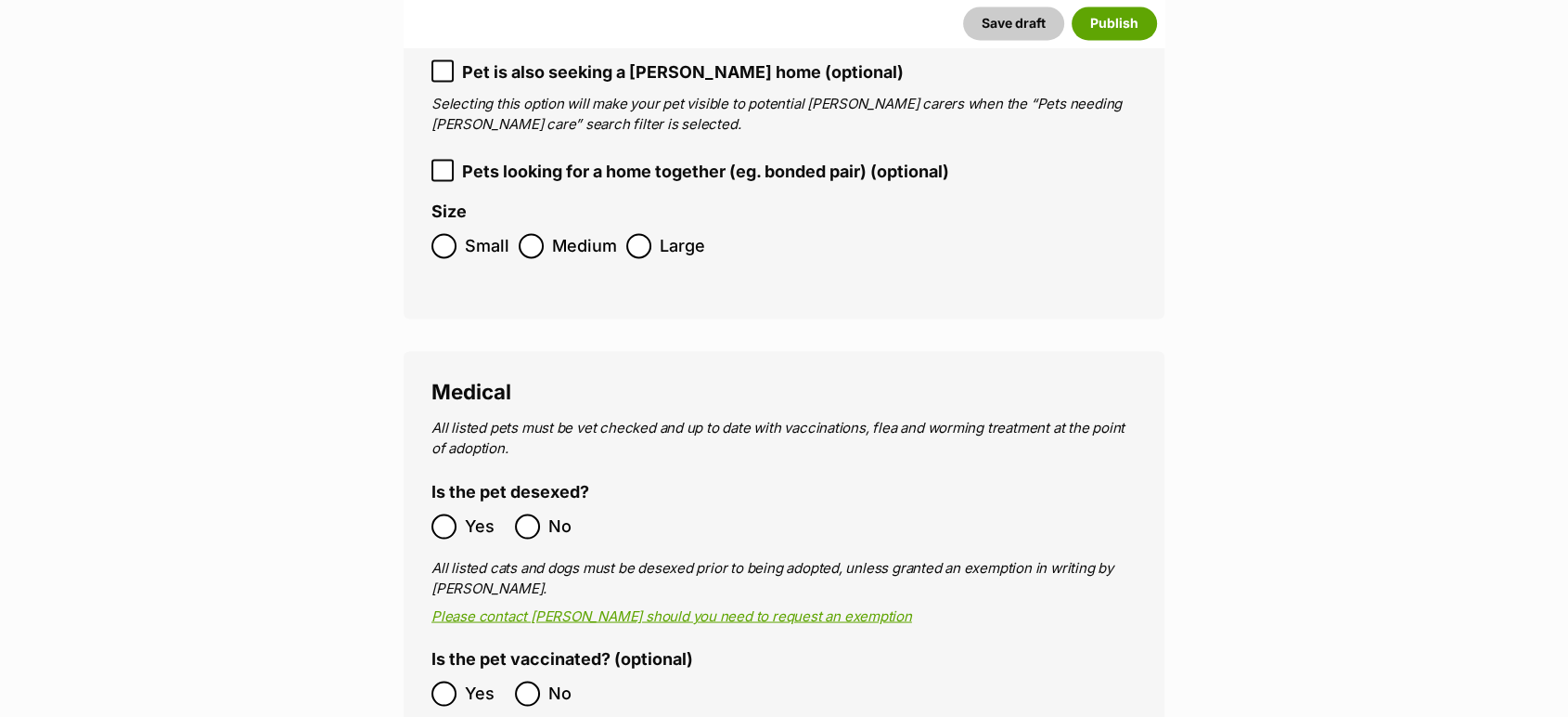
click at [668, 233] on span "Large" at bounding box center [682, 245] width 46 height 25
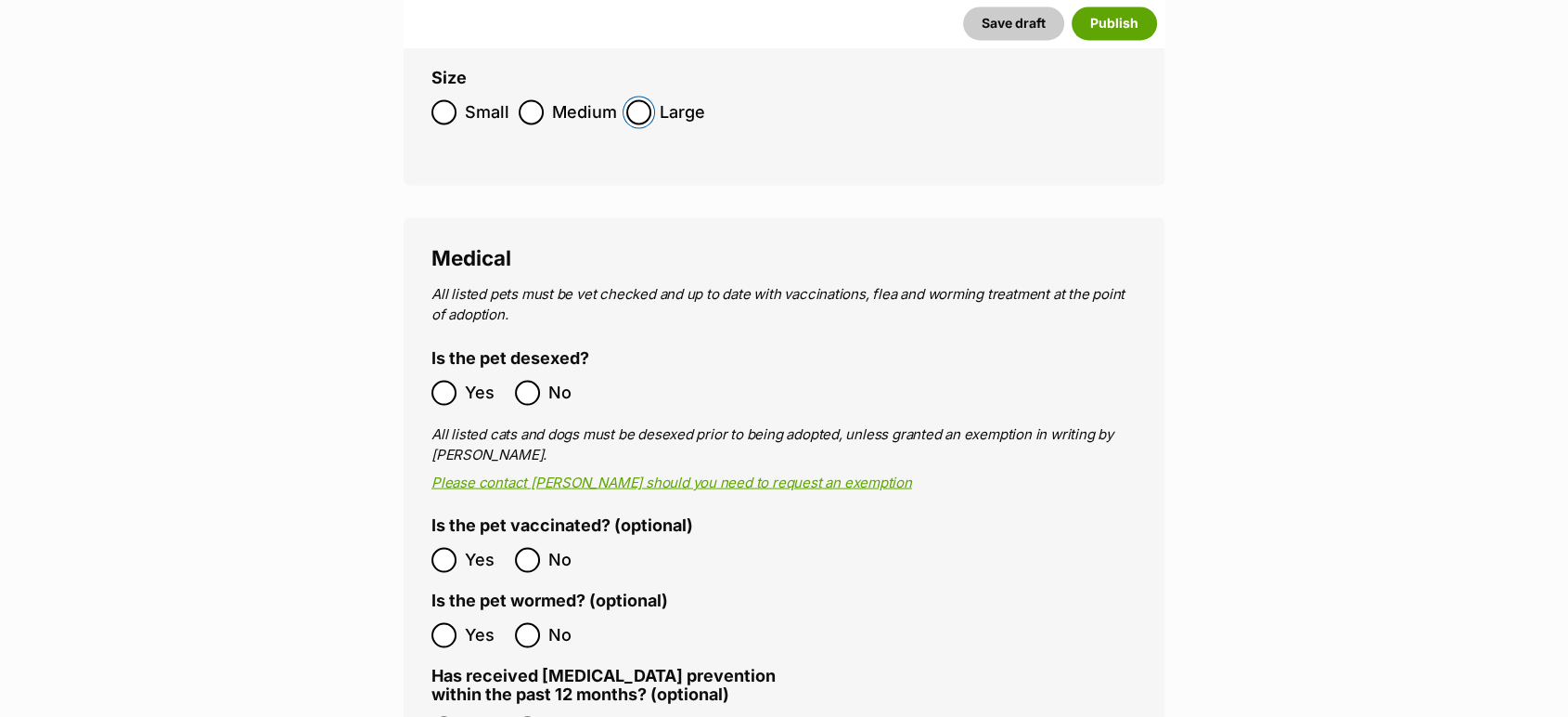
scroll to position [3645, 0]
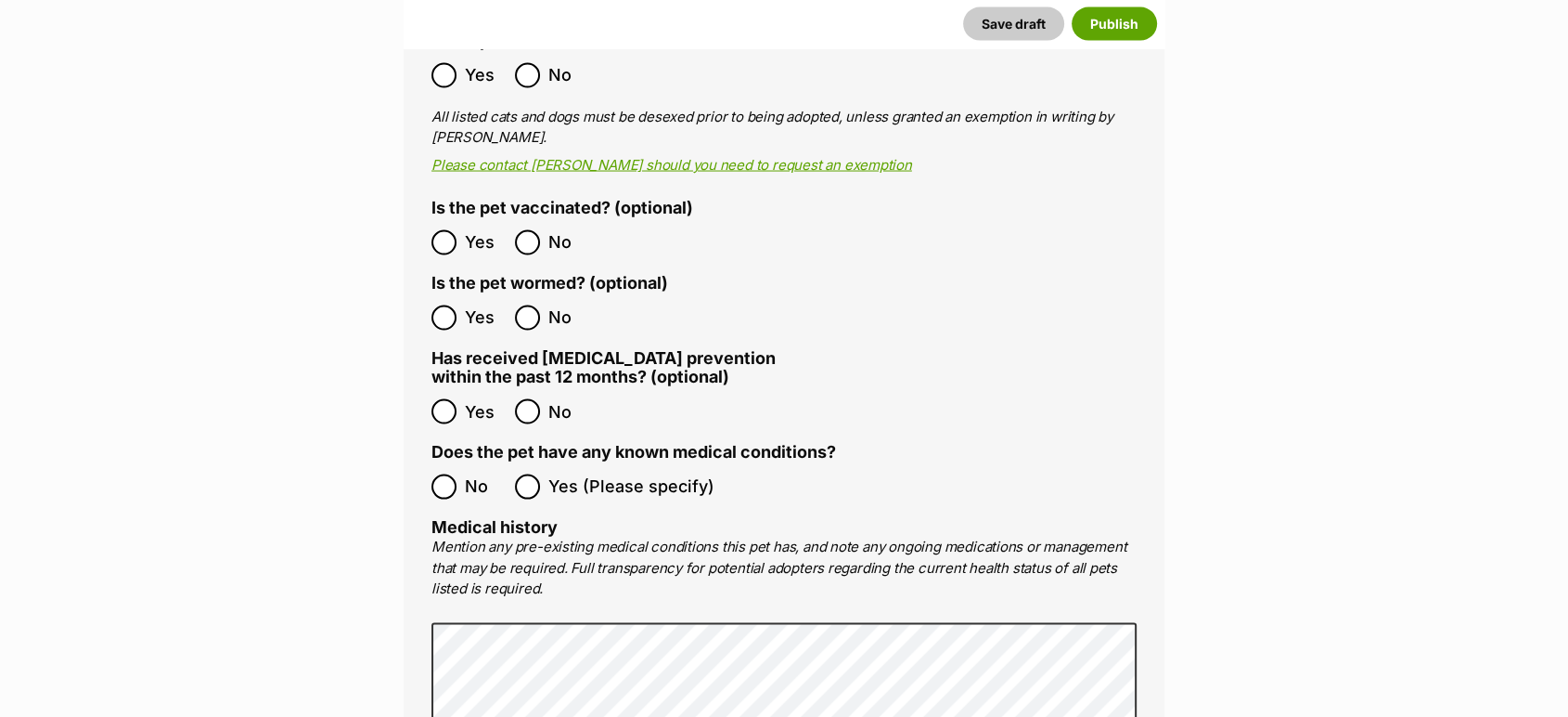
click at [458, 475] on label "No" at bounding box center [469, 487] width 74 height 25
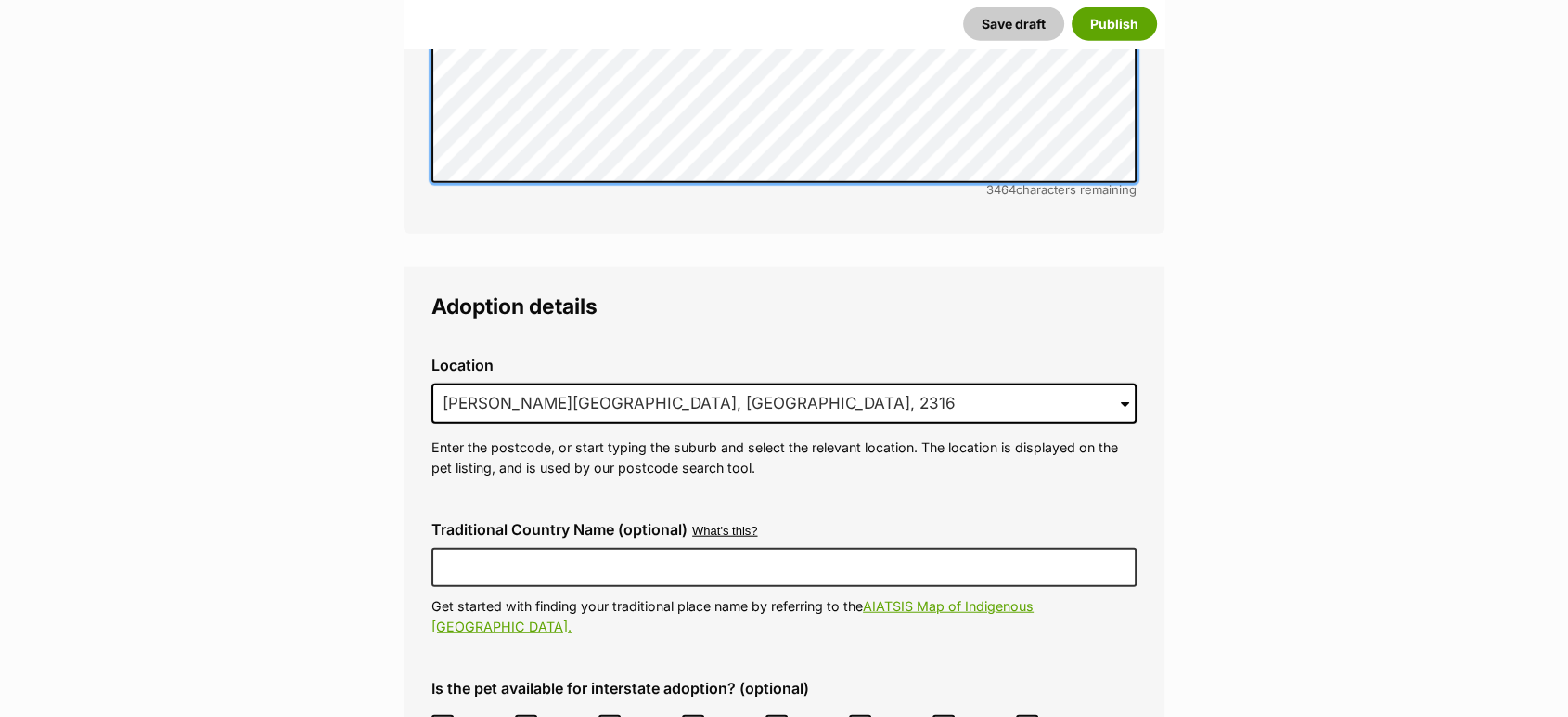
scroll to position [4524, 0]
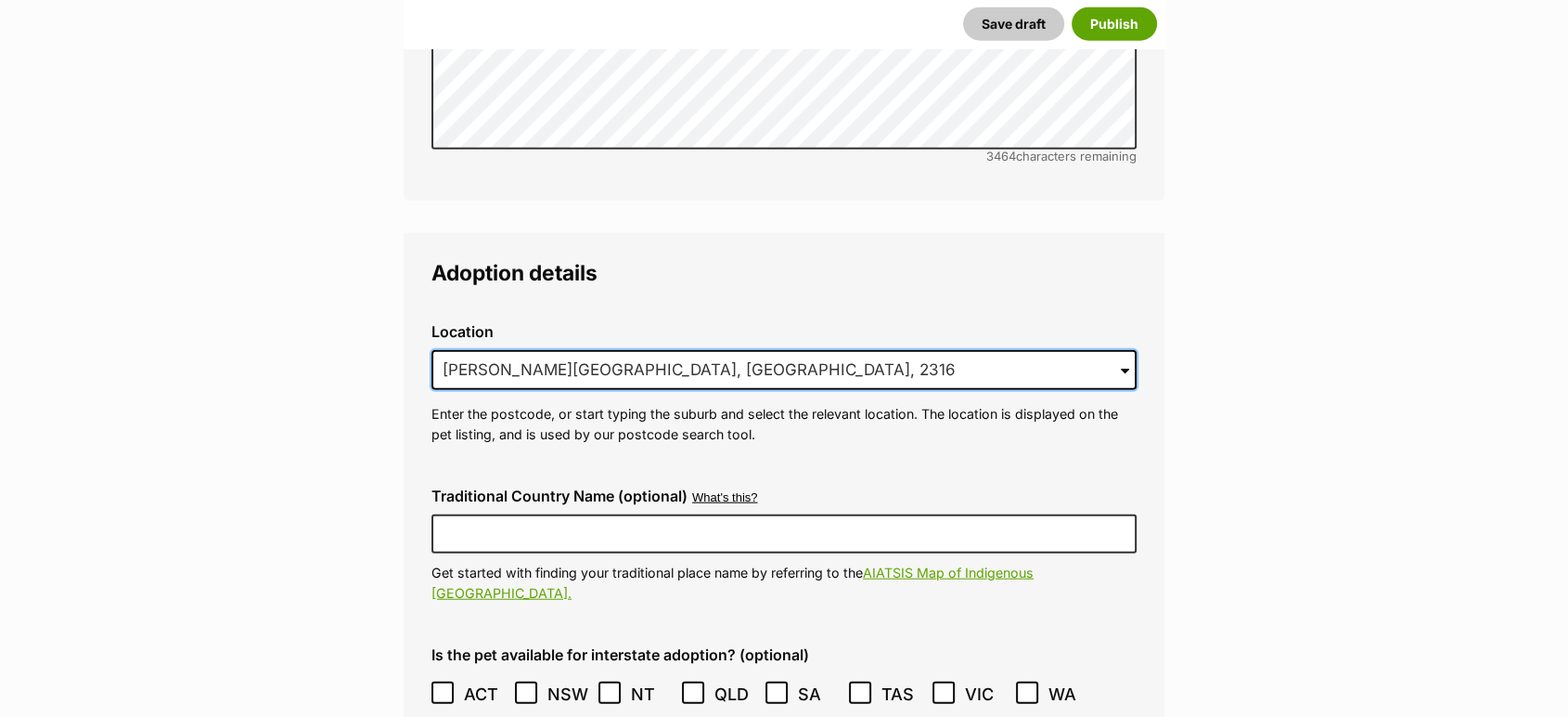
drag, startPoint x: 949, startPoint y: 339, endPoint x: 227, endPoint y: 306, distance: 722.8
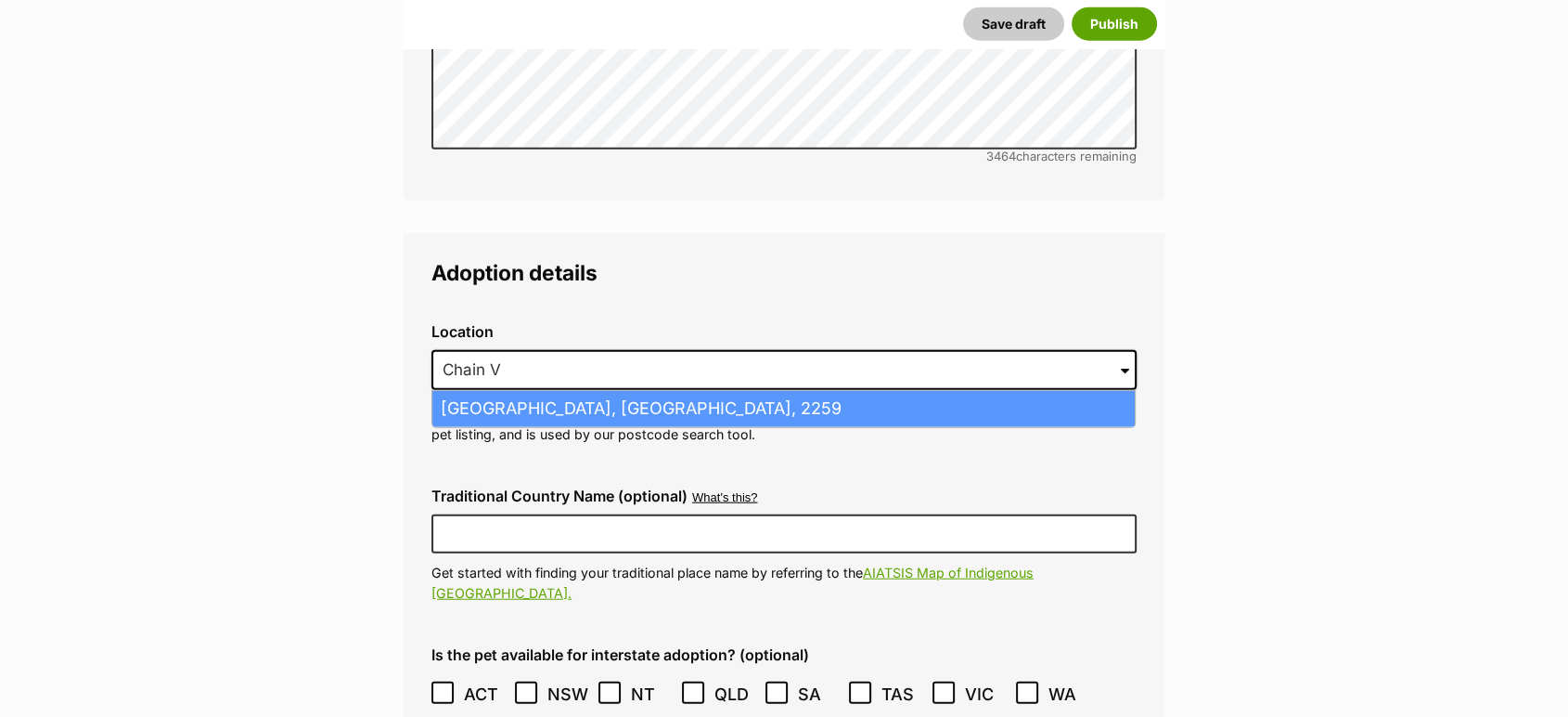
click at [598, 391] on li "Chain Valley Bay, New South Wales, 2259" at bounding box center [784, 409] width 703 height 36
type input "Chain Valley Bay, New South Wales, 2259"
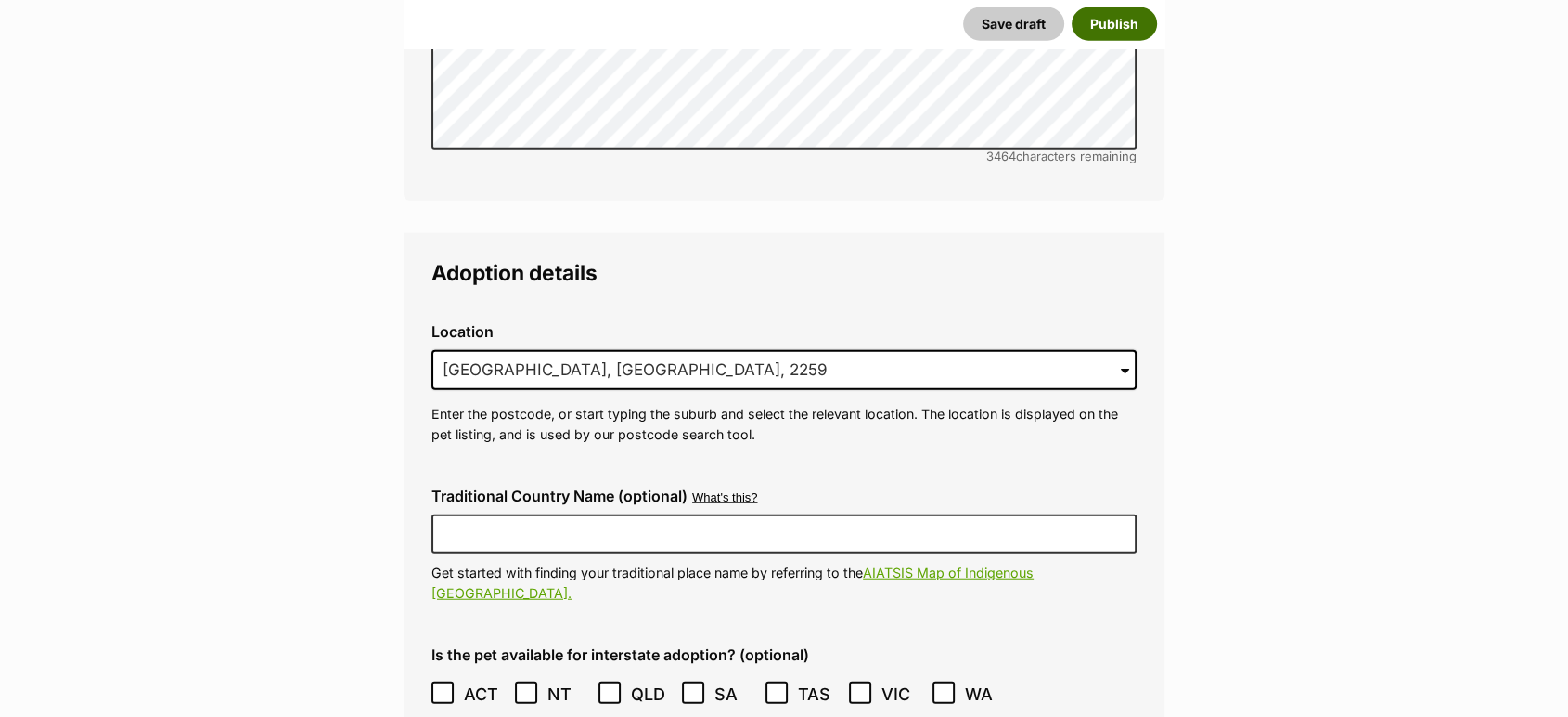
click at [1093, 12] on button "Publish" at bounding box center [1115, 23] width 86 height 34
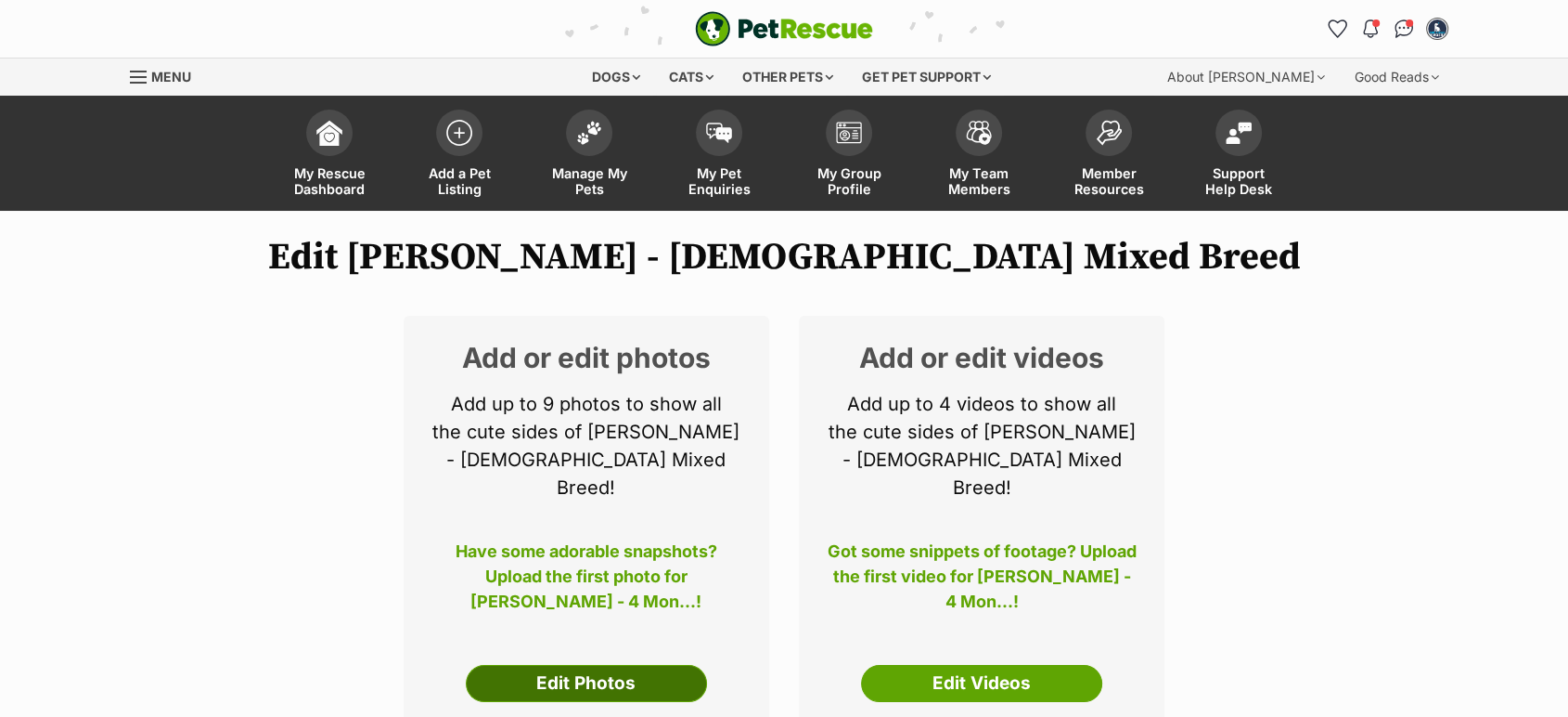
click at [565, 665] on link "Edit Photos" at bounding box center [586, 683] width 241 height 37
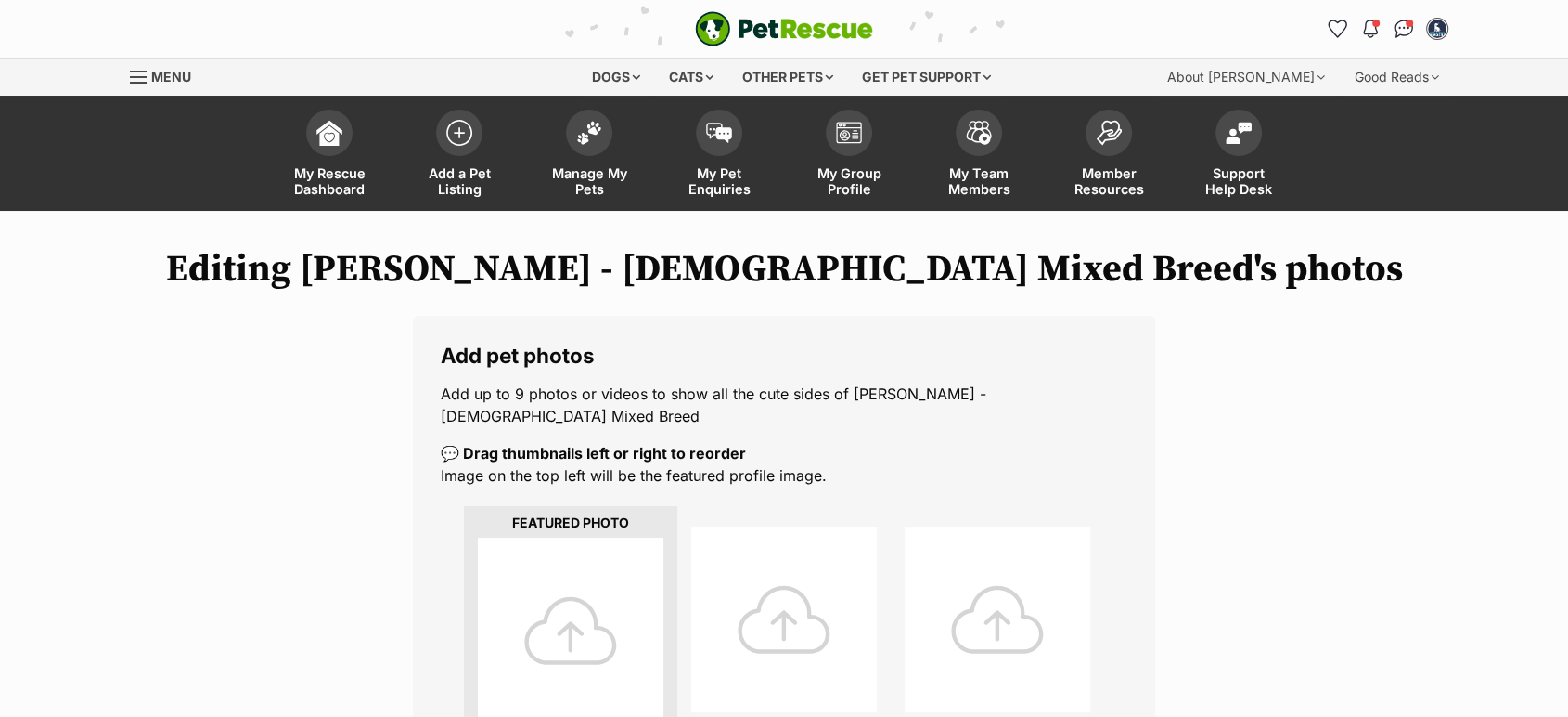
click at [559, 587] on div at bounding box center [570, 629] width 185 height 185
click at [578, 607] on div at bounding box center [570, 629] width 185 height 185
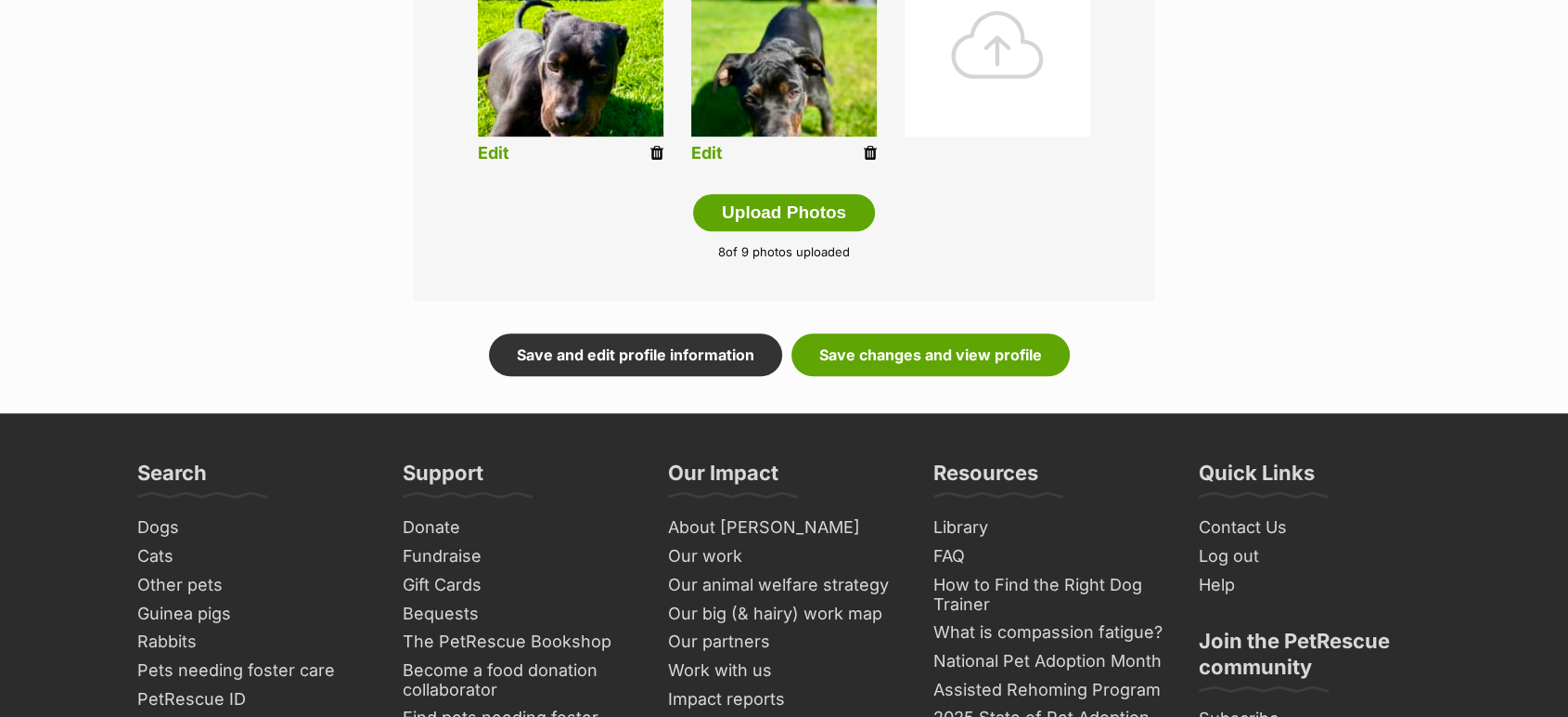
scroll to position [1085, 0]
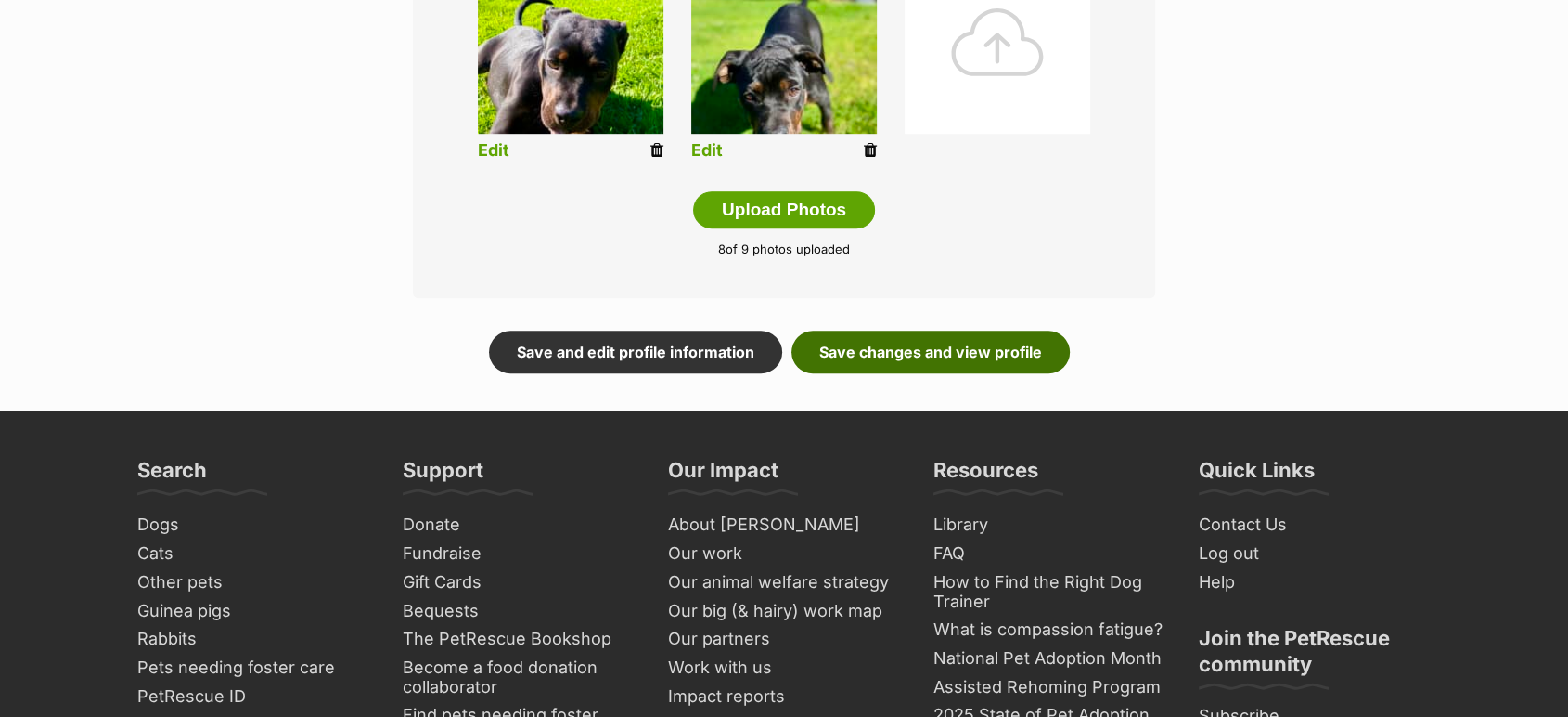
click at [1017, 331] on link "Save changes and view profile" at bounding box center [931, 352] width 278 height 43
